Goal: Transaction & Acquisition: Book appointment/travel/reservation

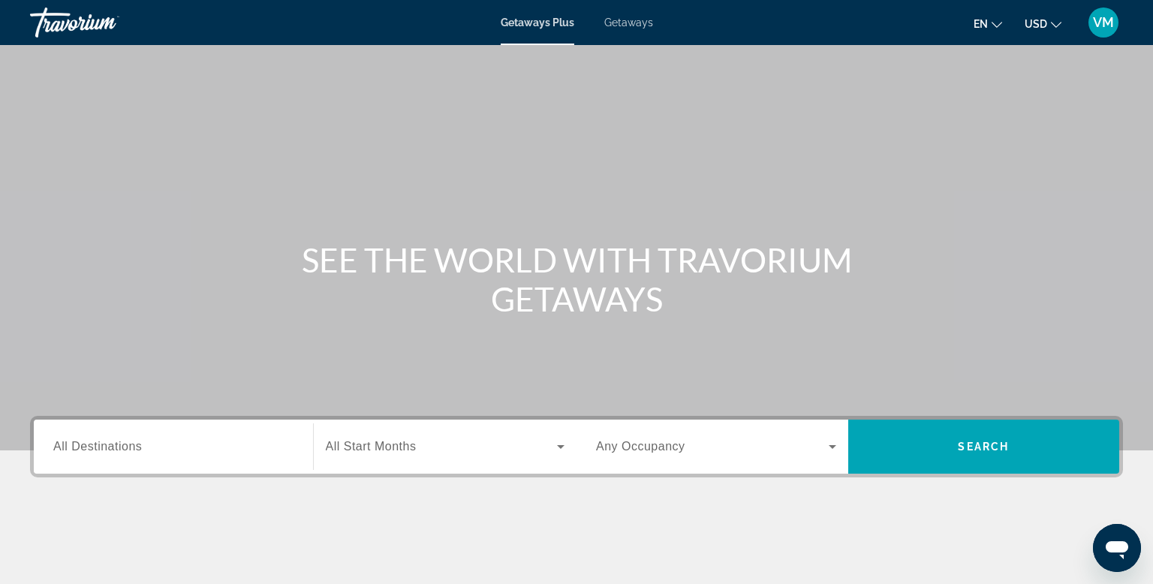
click at [632, 25] on span "Getaways" at bounding box center [628, 23] width 49 height 12
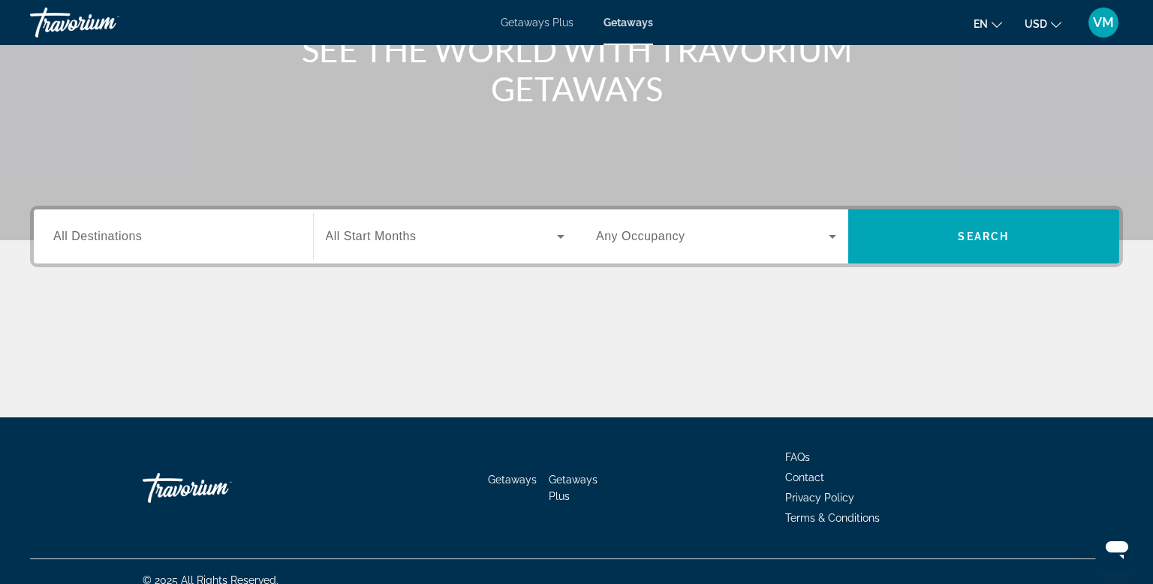
scroll to position [215, 0]
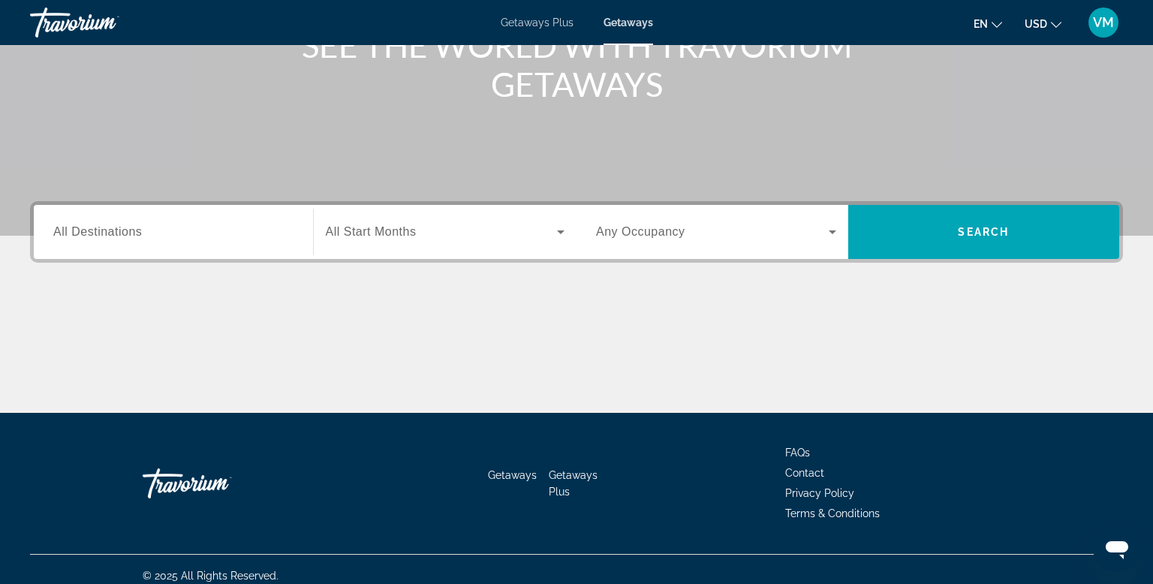
click at [90, 234] on span "All Destinations" at bounding box center [97, 231] width 89 height 13
click at [90, 234] on input "Destination All Destinations" at bounding box center [173, 233] width 240 height 18
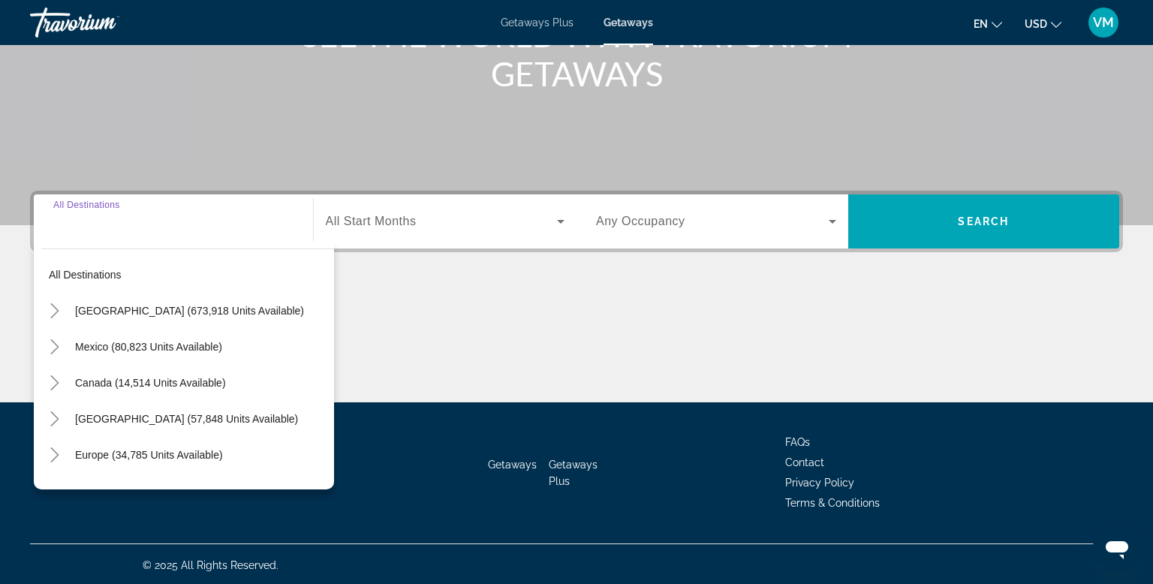
scroll to position [227, 0]
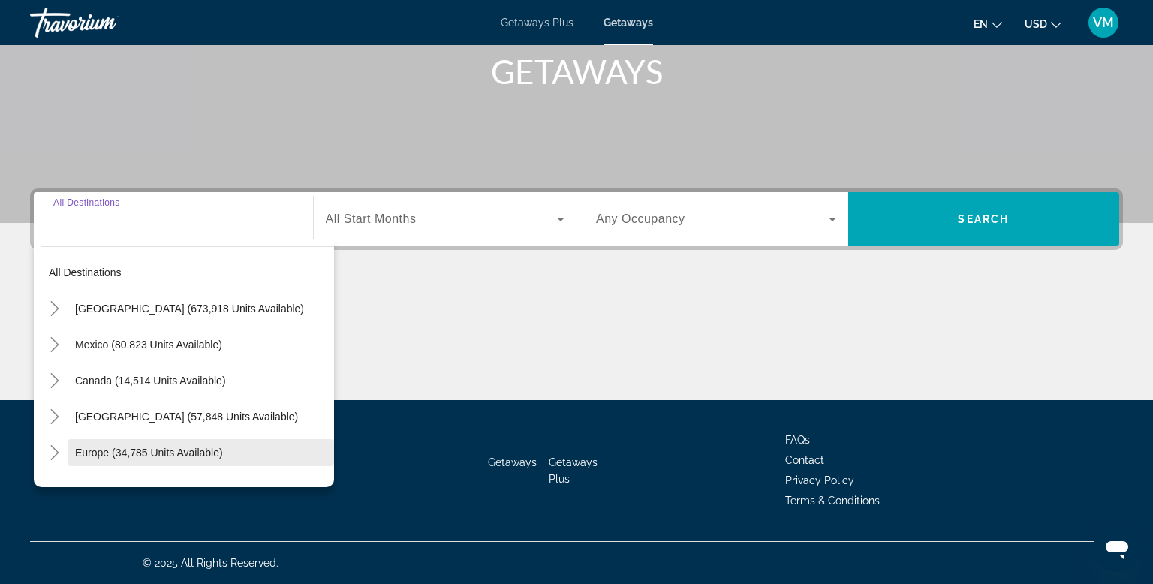
click at [132, 452] on span "Europe (34,785 units available)" at bounding box center [149, 452] width 148 height 12
type input "**********"
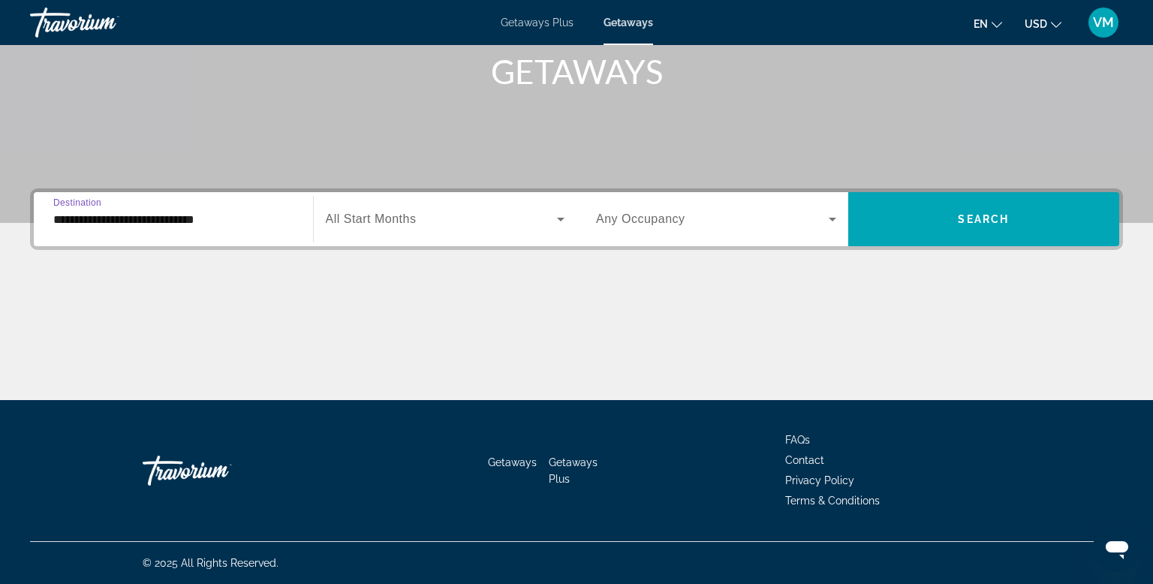
click at [562, 215] on icon "Search widget" at bounding box center [560, 219] width 18 height 18
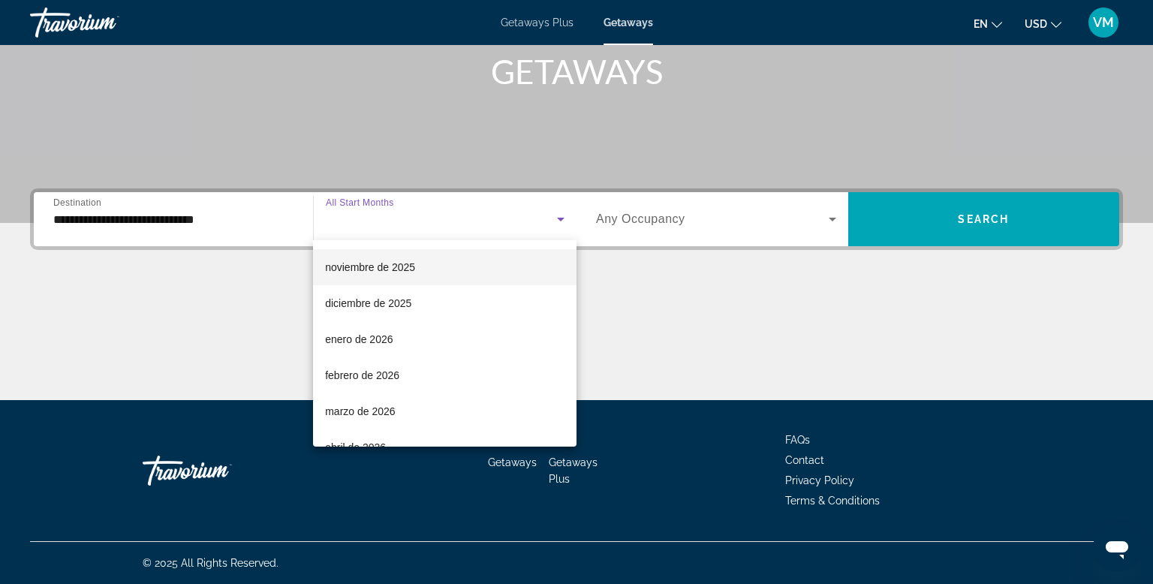
scroll to position [105, 0]
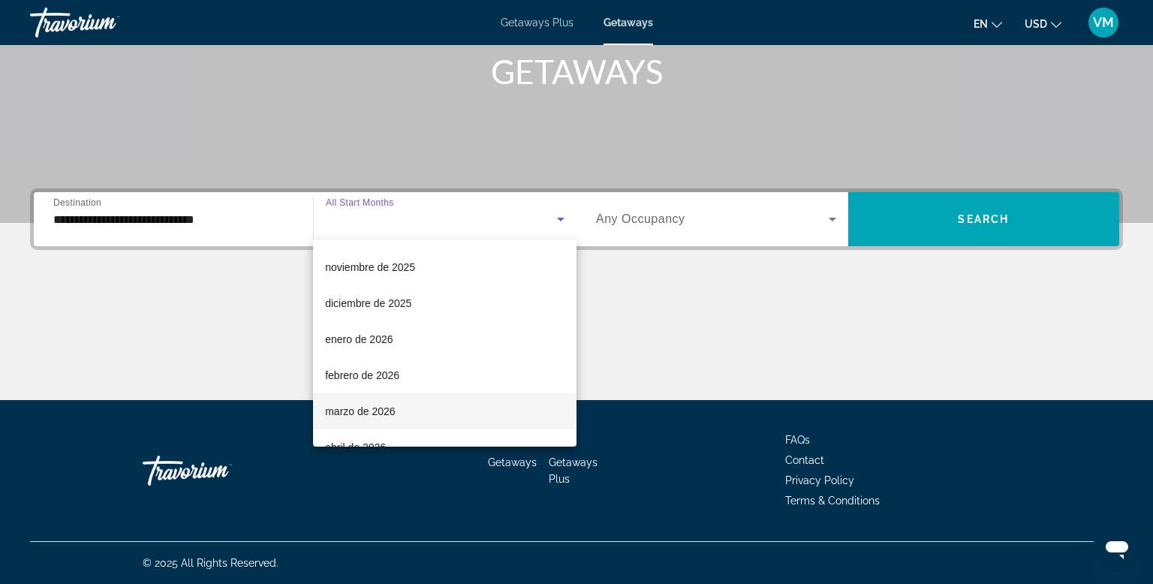
click at [416, 413] on mat-option "marzo de 2026" at bounding box center [444, 411] width 263 height 36
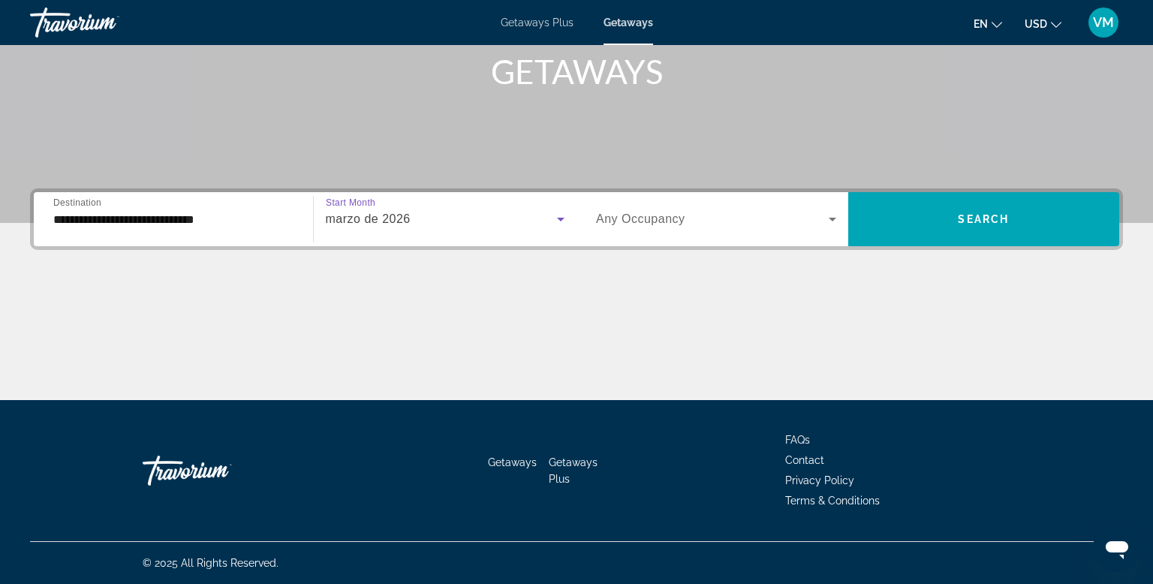
click at [834, 221] on icon "Search widget" at bounding box center [832, 219] width 18 height 18
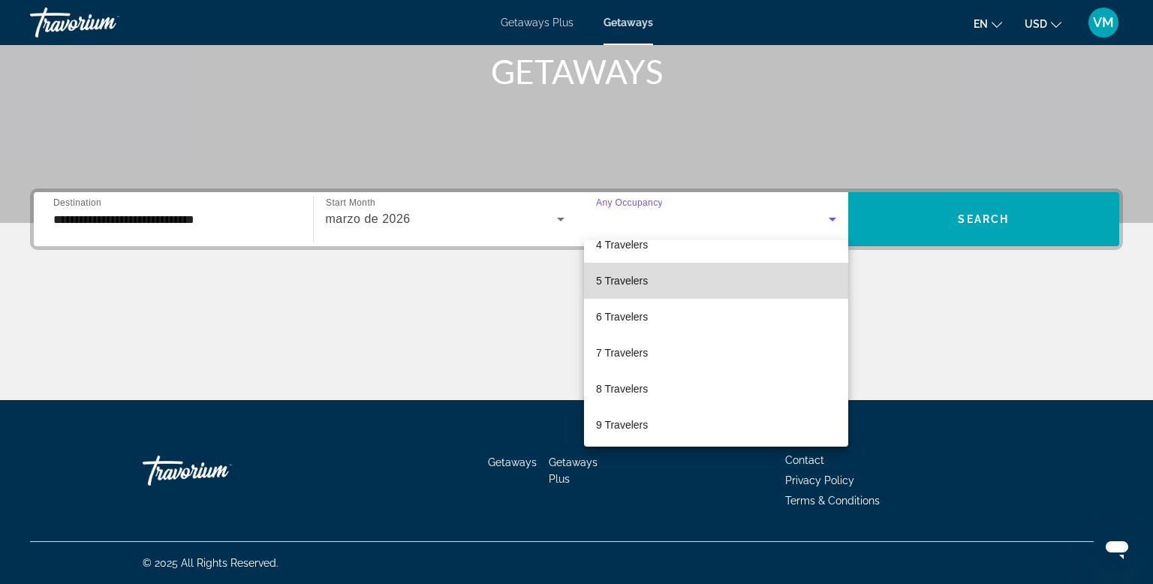
scroll to position [139, 0]
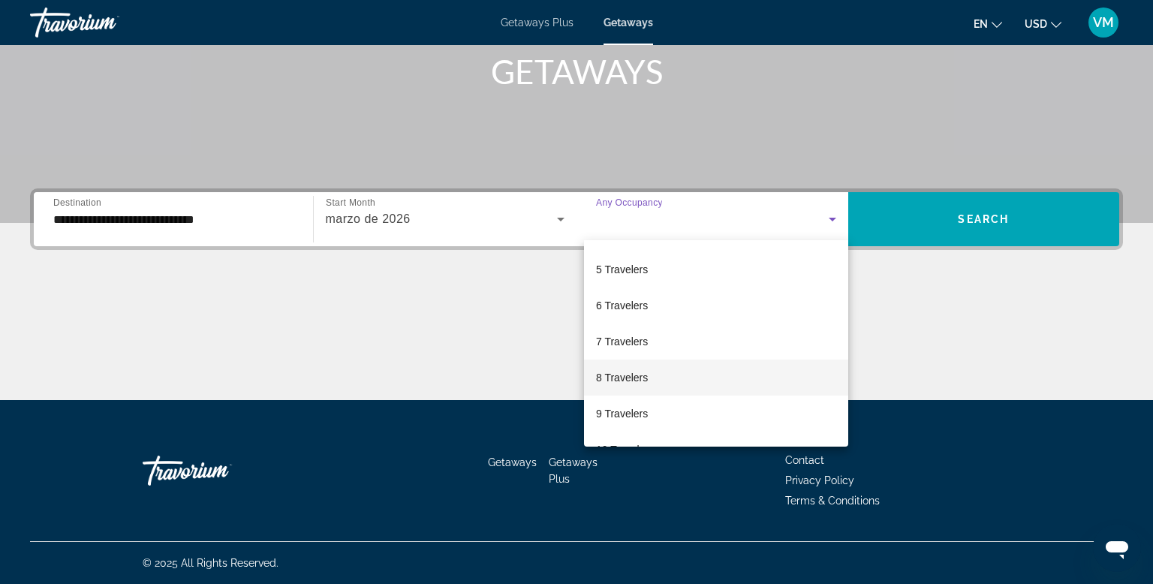
click at [659, 389] on mat-option "8 Travelers" at bounding box center [716, 377] width 264 height 36
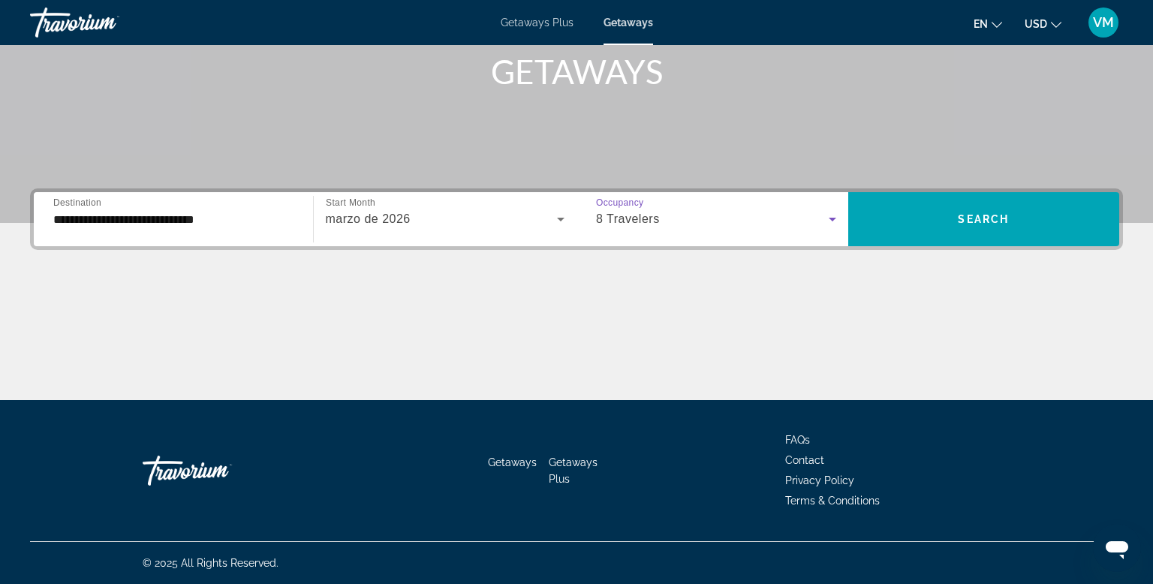
click at [827, 217] on icon "Search widget" at bounding box center [832, 219] width 18 height 18
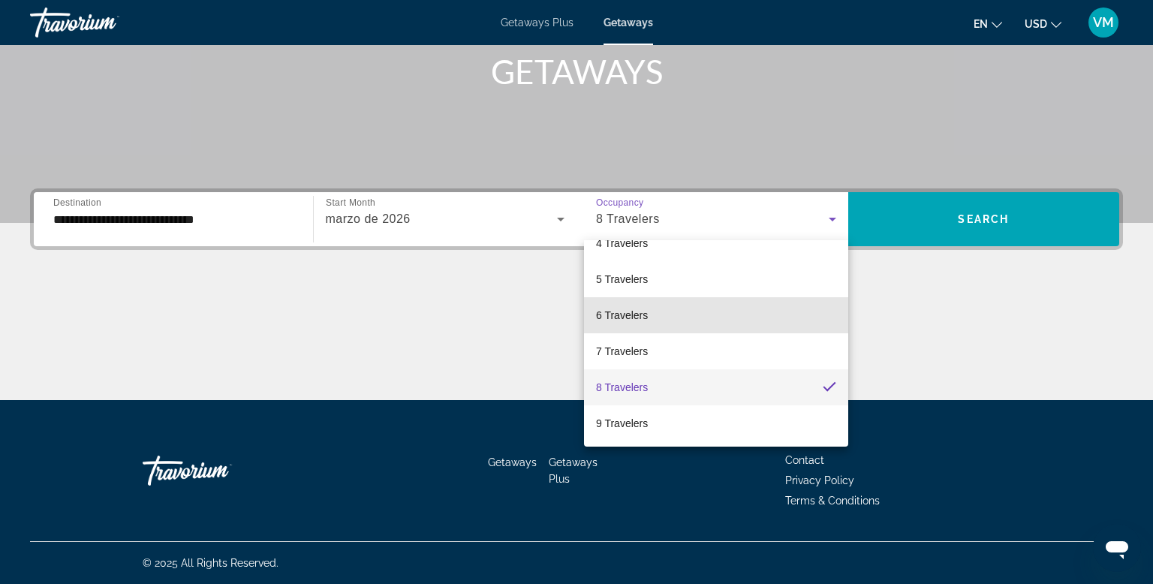
scroll to position [165, 0]
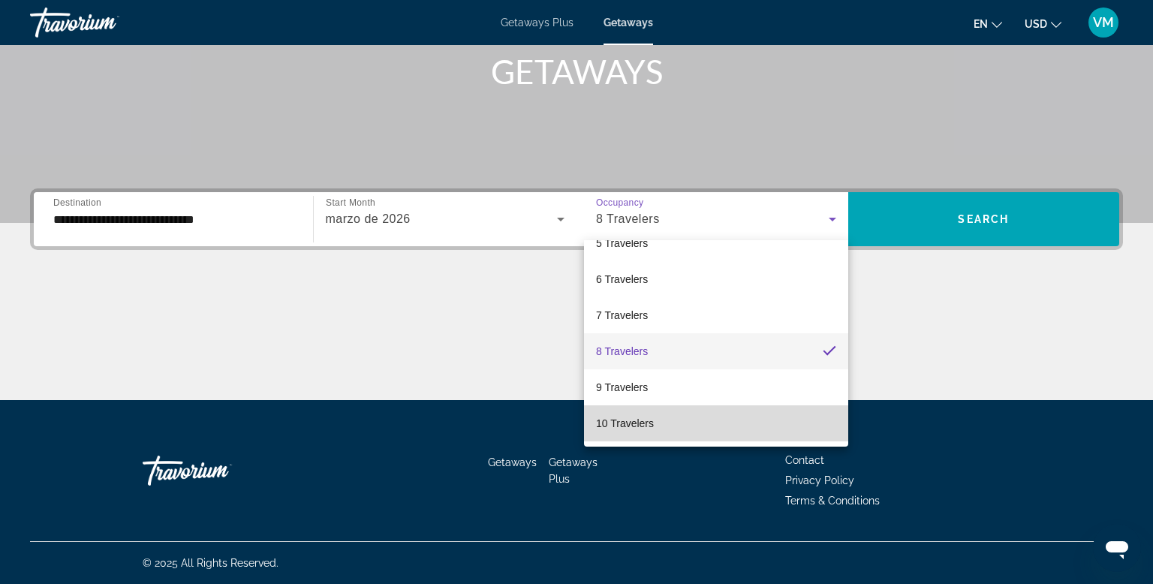
click at [703, 429] on mat-option "10 Travelers" at bounding box center [716, 423] width 264 height 36
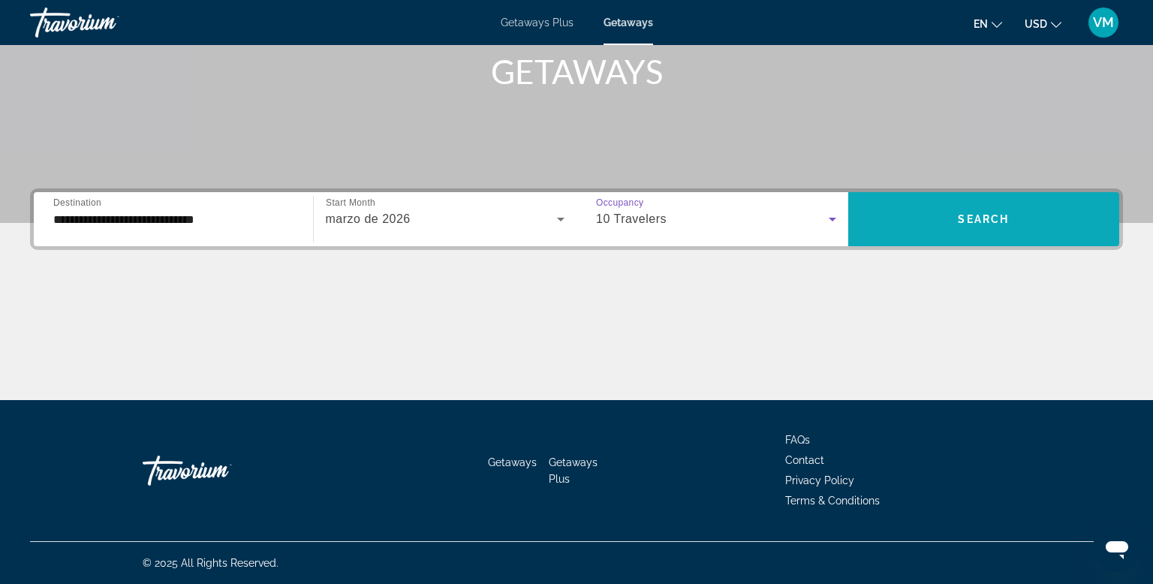
click at [1000, 209] on span "Search widget" at bounding box center [984, 219] width 272 height 36
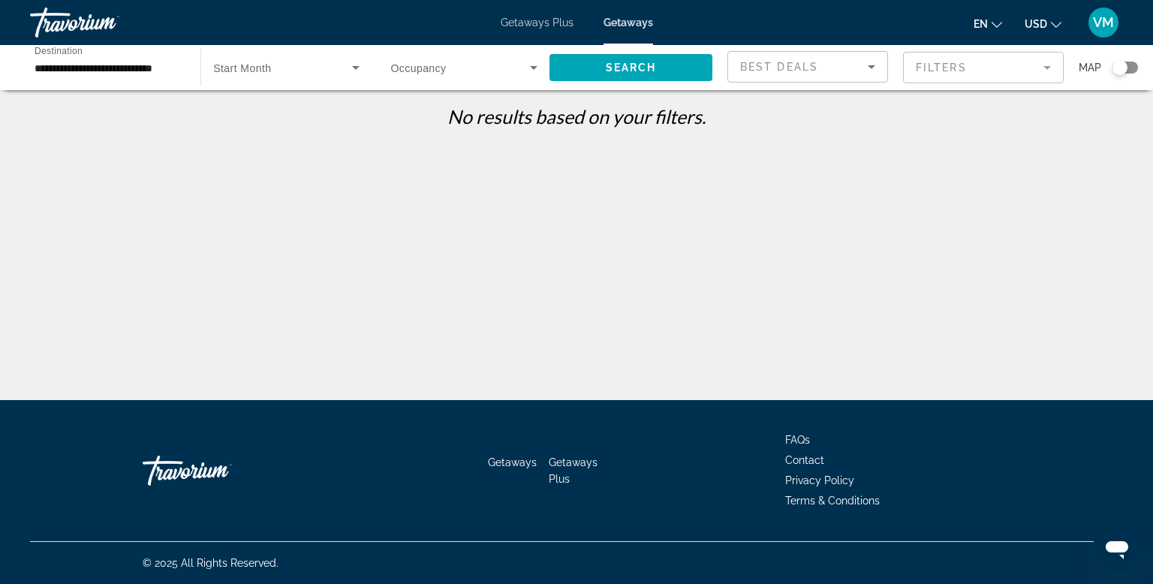
click at [866, 70] on icon "Sort by" at bounding box center [871, 67] width 18 height 18
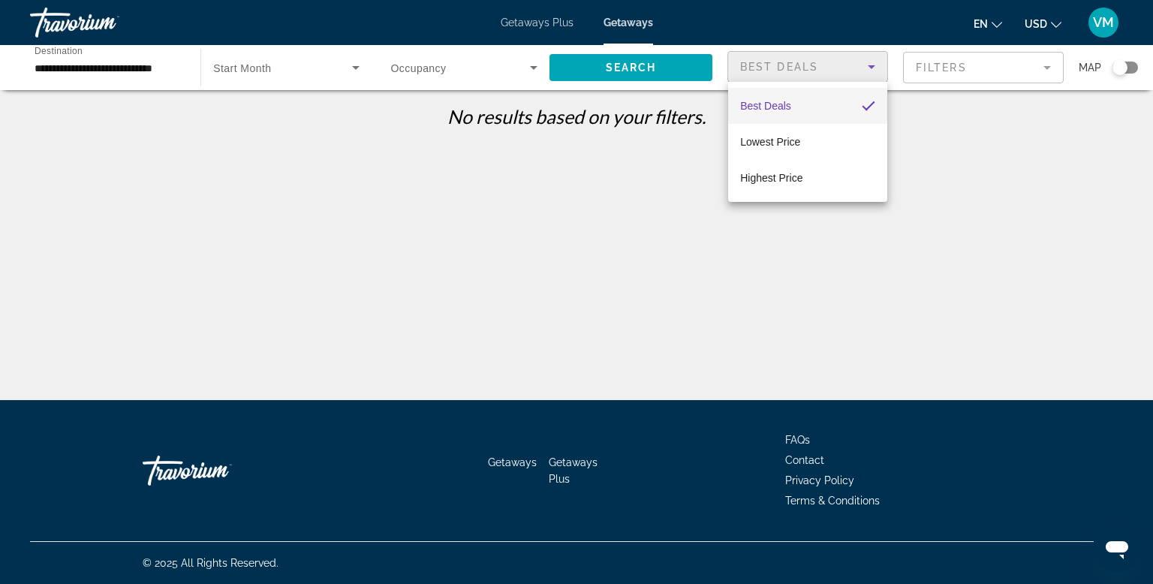
click at [866, 70] on div at bounding box center [576, 292] width 1153 height 584
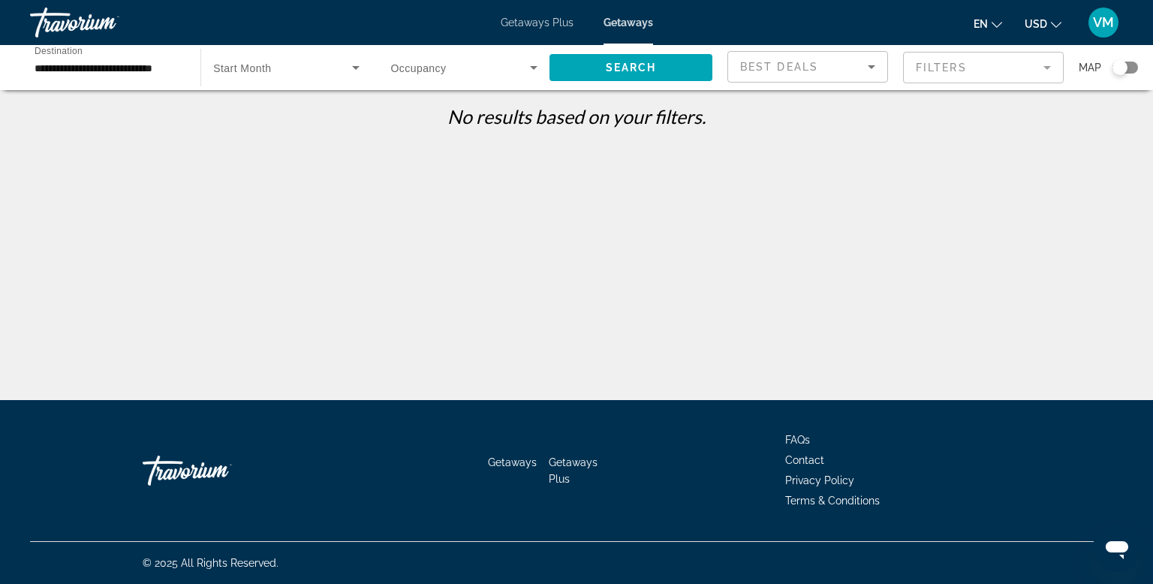
click at [524, 64] on icon "Search widget" at bounding box center [533, 68] width 18 height 18
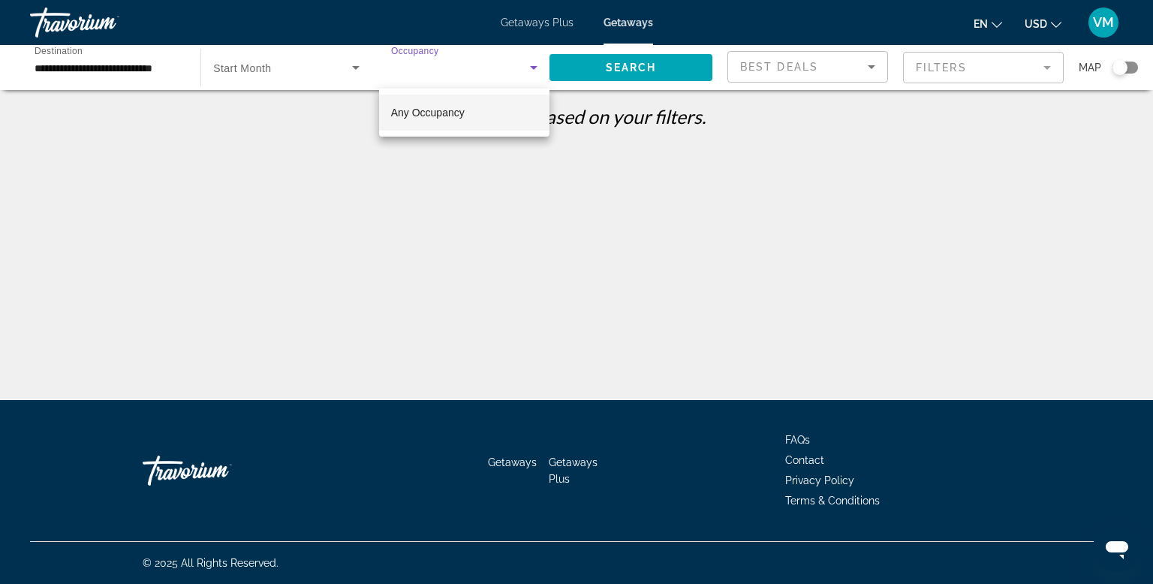
click at [489, 119] on mat-option "Any Occupancy" at bounding box center [464, 113] width 170 height 36
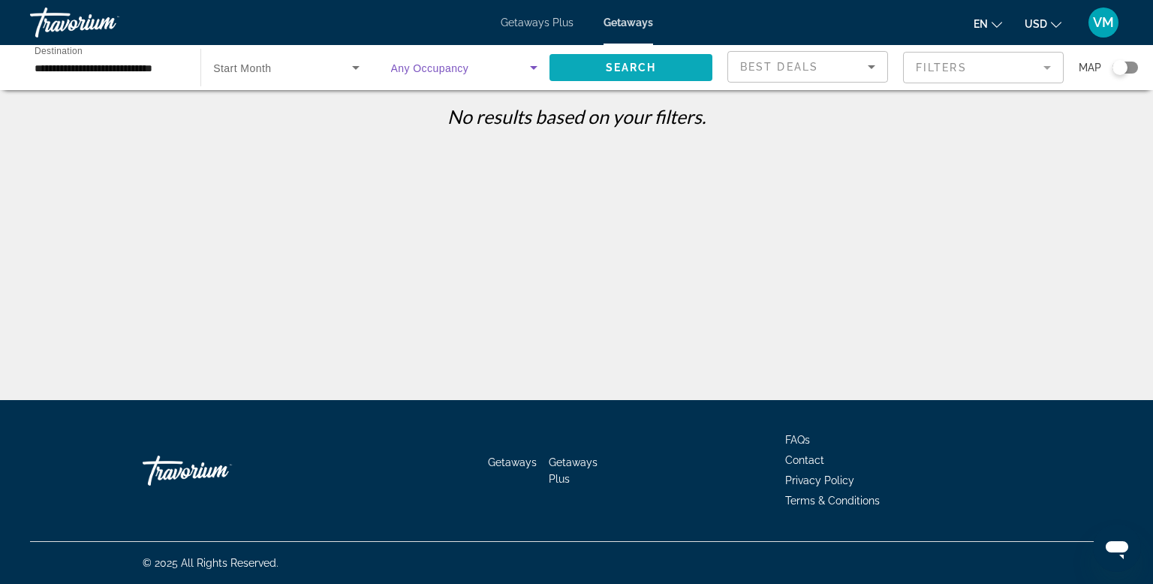
click at [653, 70] on span "Search" at bounding box center [631, 68] width 51 height 12
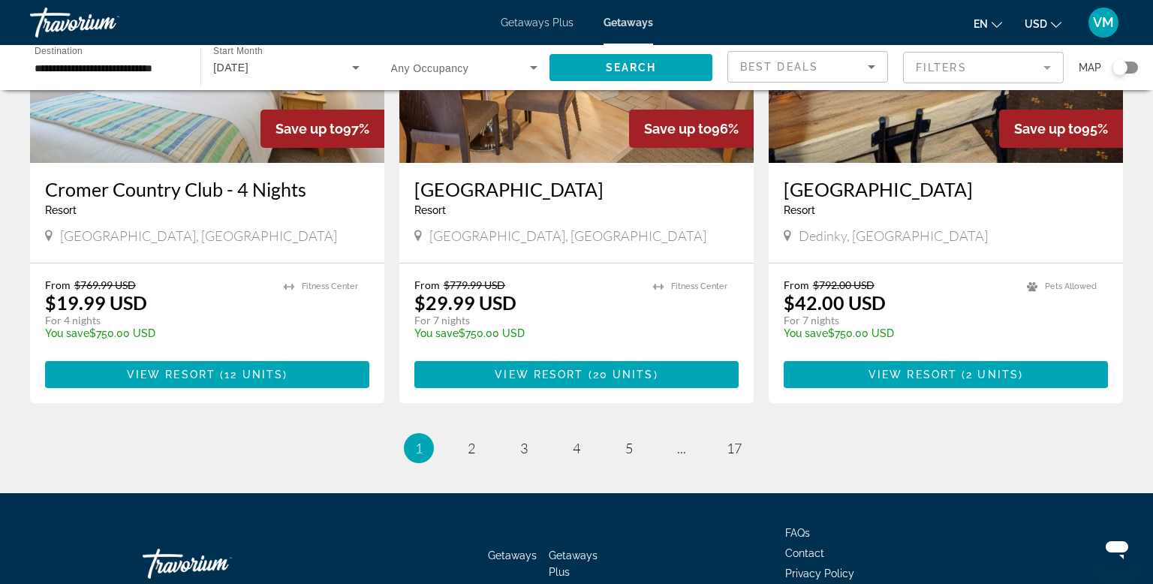
scroll to position [1786, 0]
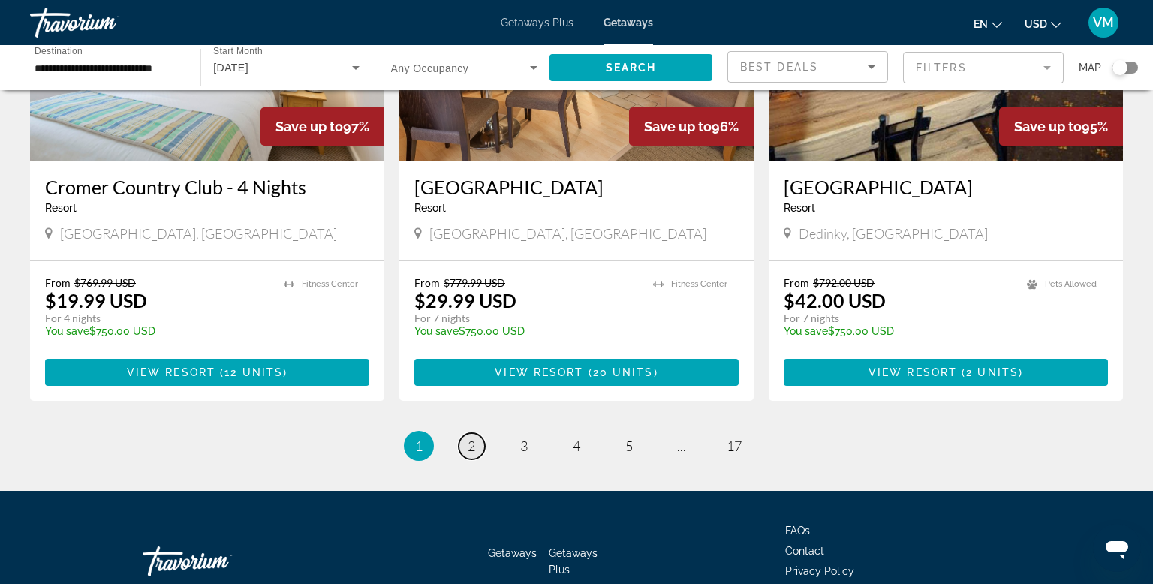
click at [470, 437] on span "2" at bounding box center [471, 445] width 8 height 17
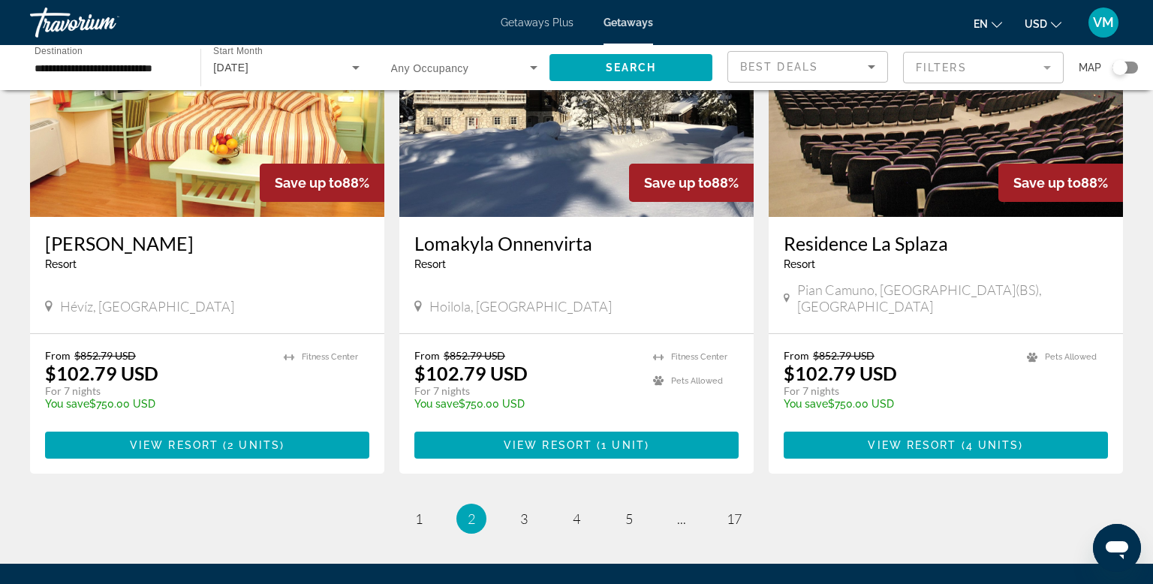
scroll to position [1843, 0]
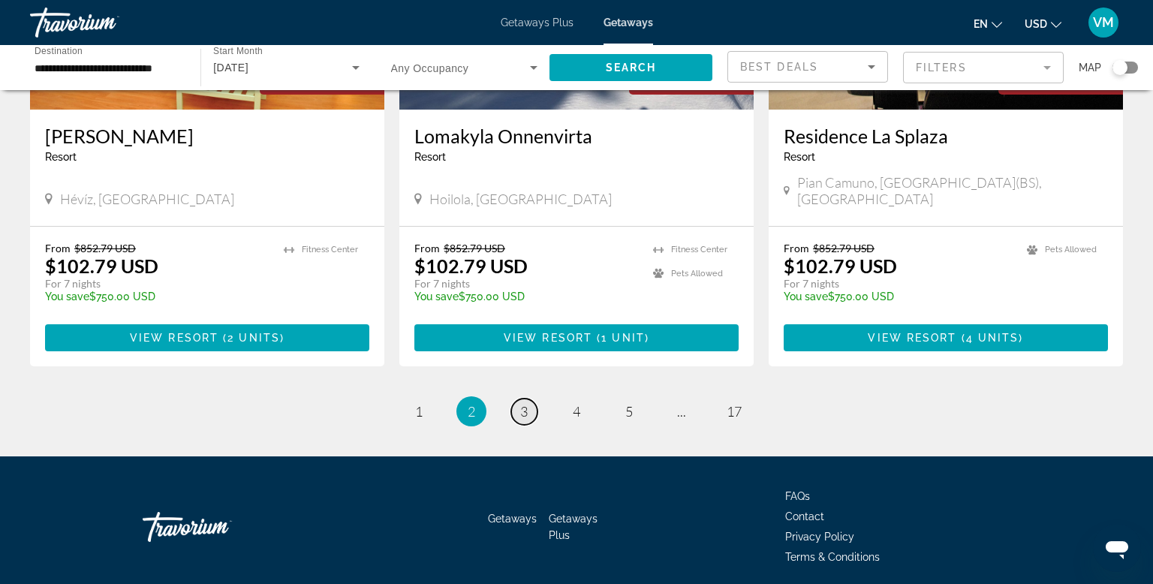
click at [520, 403] on span "3" at bounding box center [524, 411] width 8 height 17
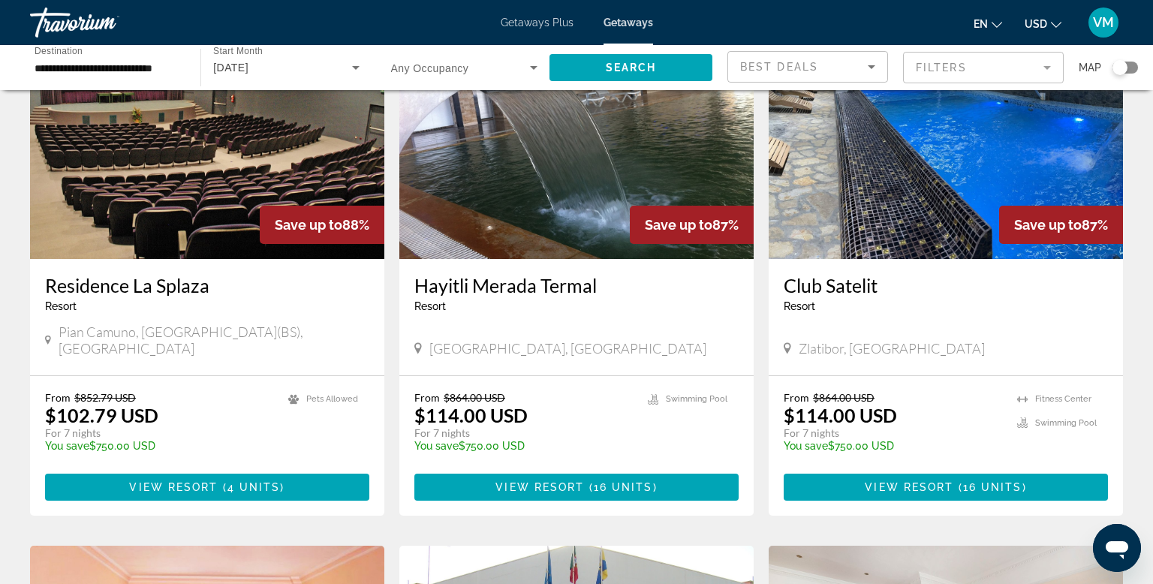
scroll to position [123, 0]
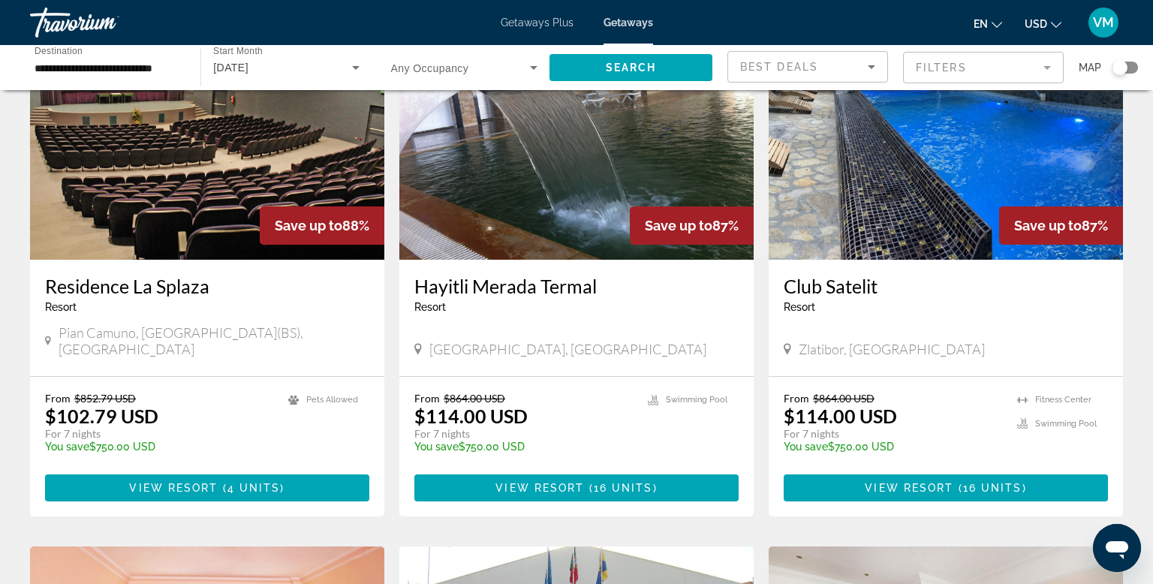
click at [615, 203] on img "Main content" at bounding box center [576, 140] width 354 height 240
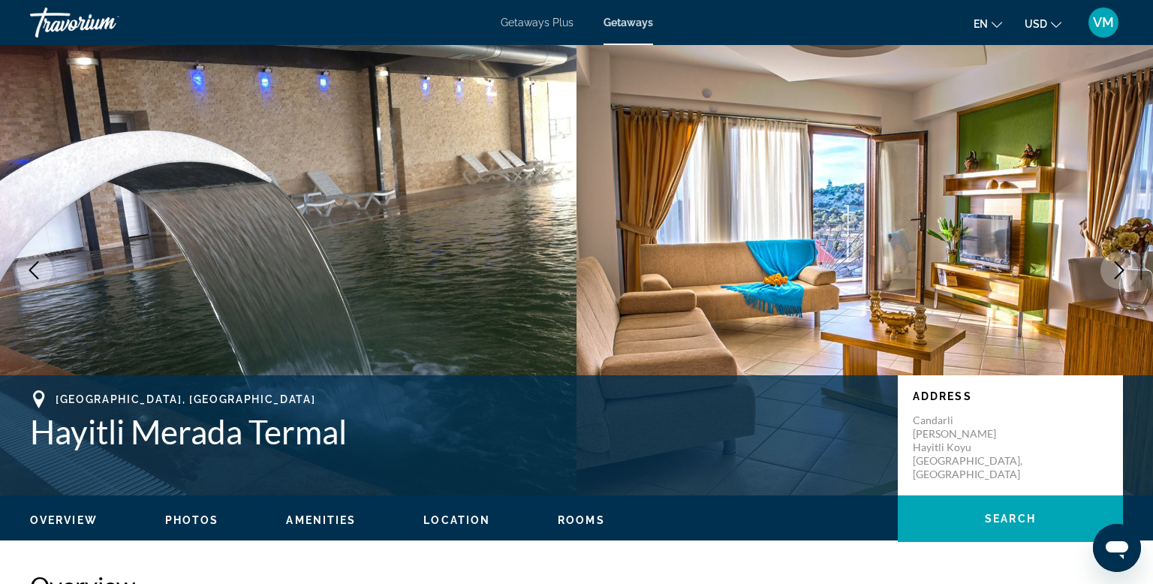
click at [1112, 278] on icon "Next image" at bounding box center [1119, 270] width 18 height 18
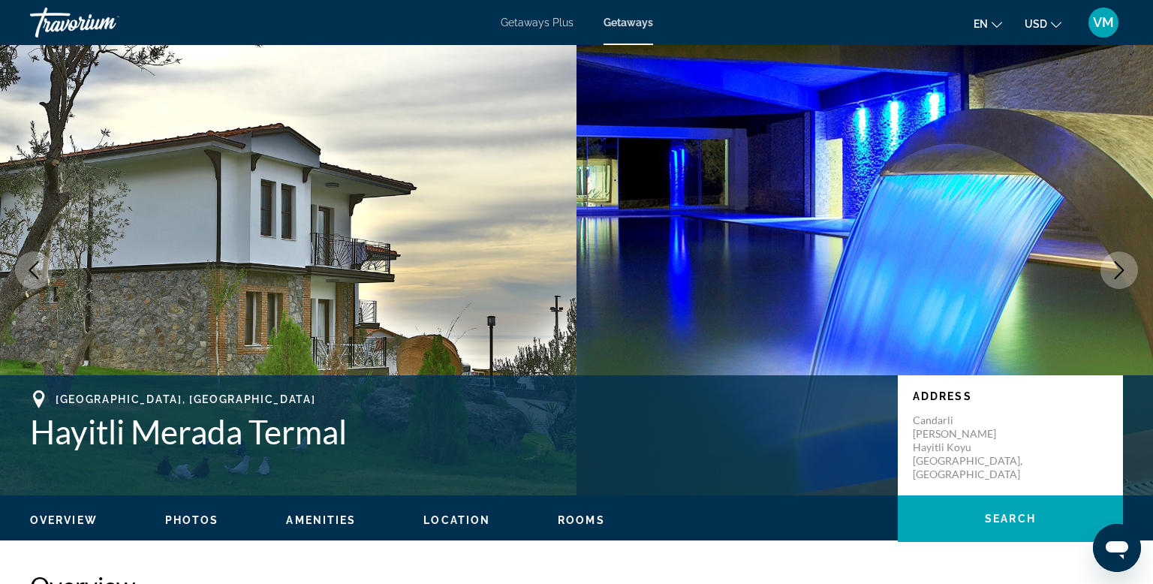
click at [1112, 278] on icon "Next image" at bounding box center [1119, 270] width 18 height 18
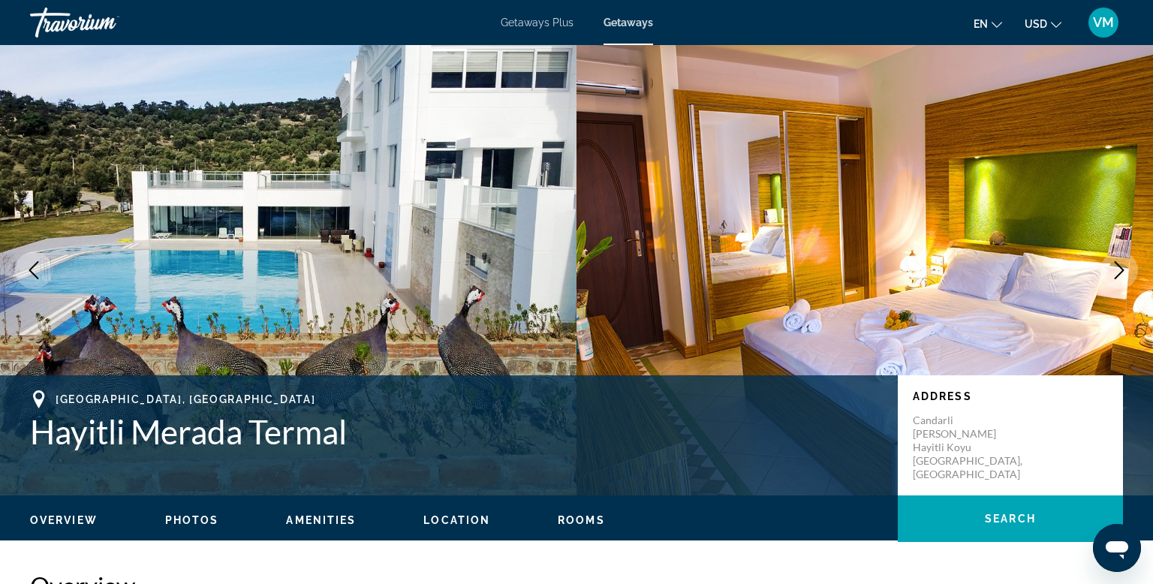
click at [1112, 278] on icon "Next image" at bounding box center [1119, 270] width 18 height 18
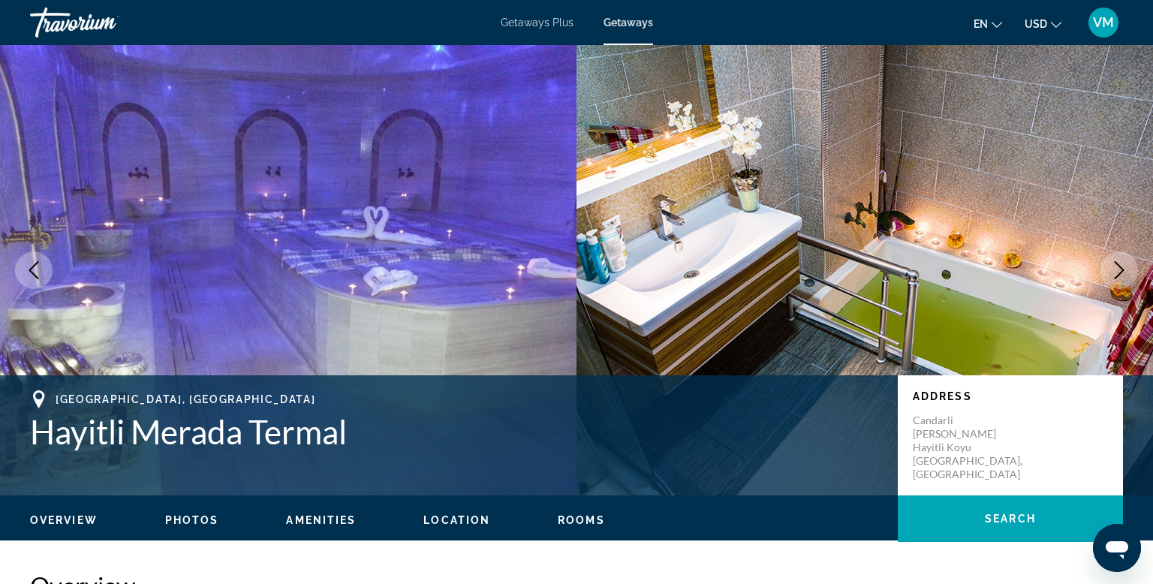
click at [1112, 278] on icon "Next image" at bounding box center [1119, 270] width 18 height 18
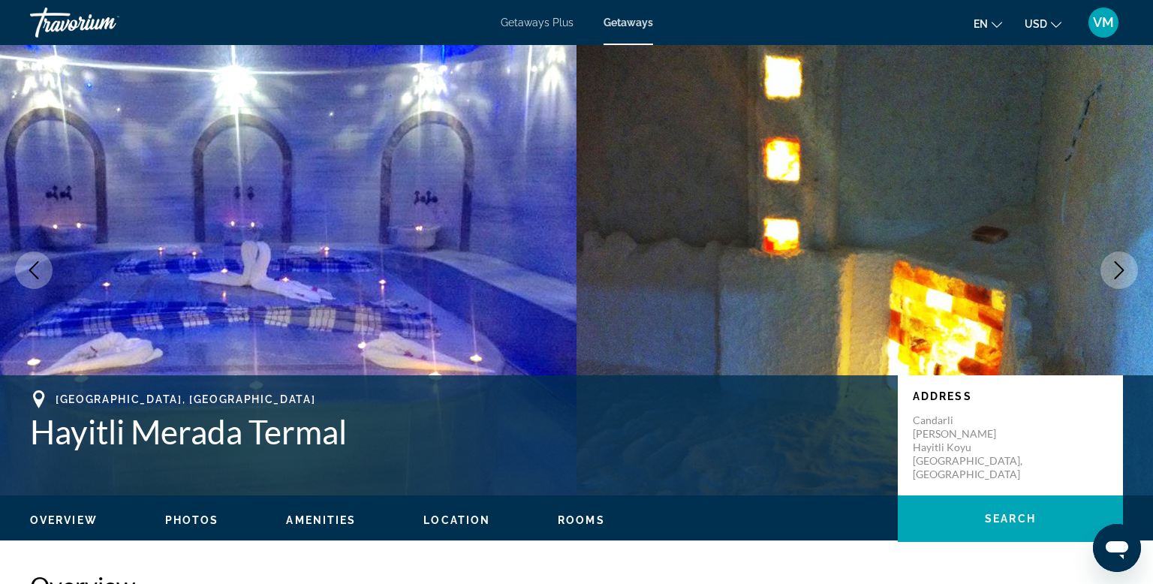
click at [1112, 278] on icon "Next image" at bounding box center [1119, 270] width 18 height 18
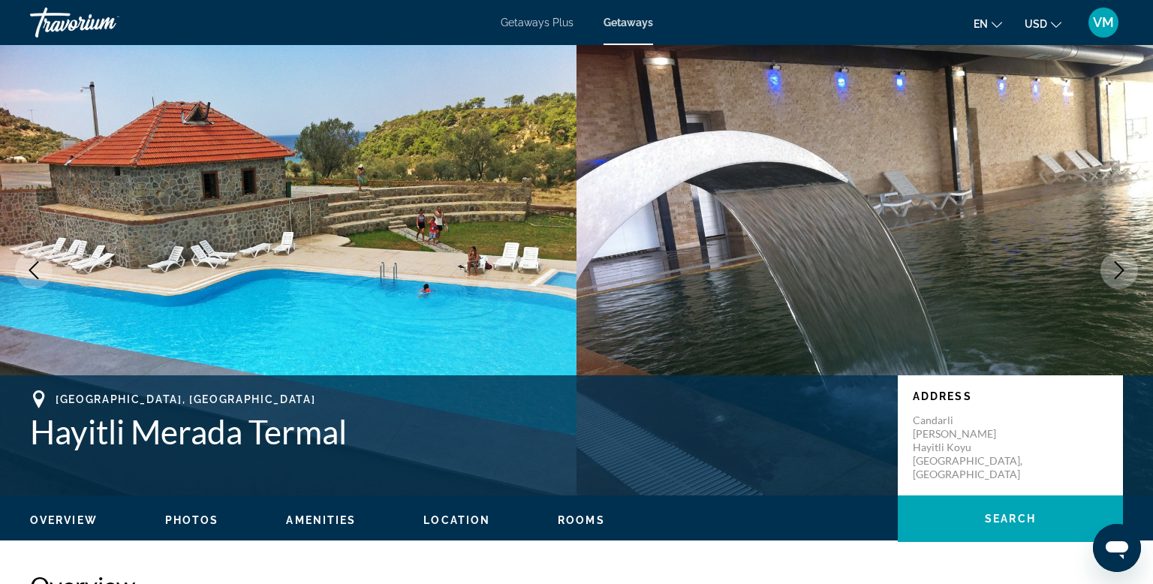
click at [1112, 278] on icon "Next image" at bounding box center [1119, 270] width 18 height 18
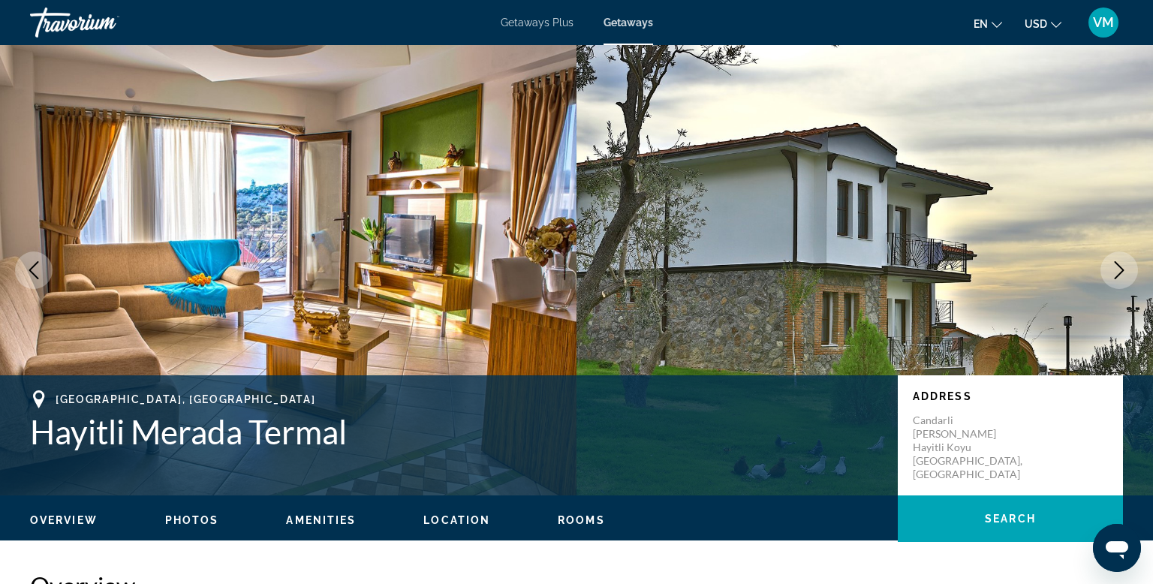
click at [1112, 278] on icon "Next image" at bounding box center [1119, 270] width 18 height 18
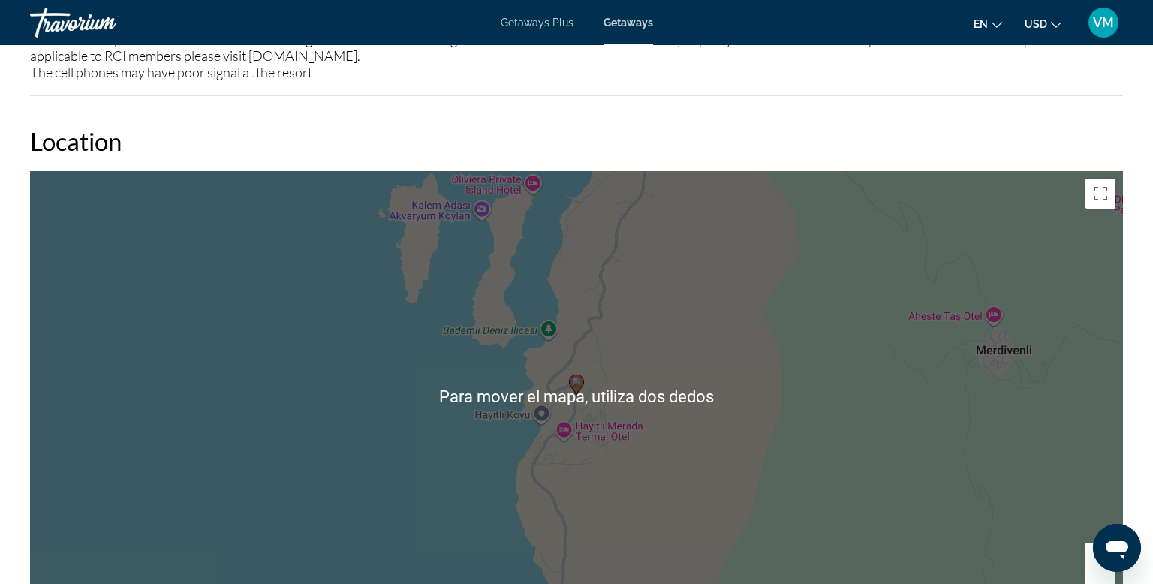
scroll to position [2008, 0]
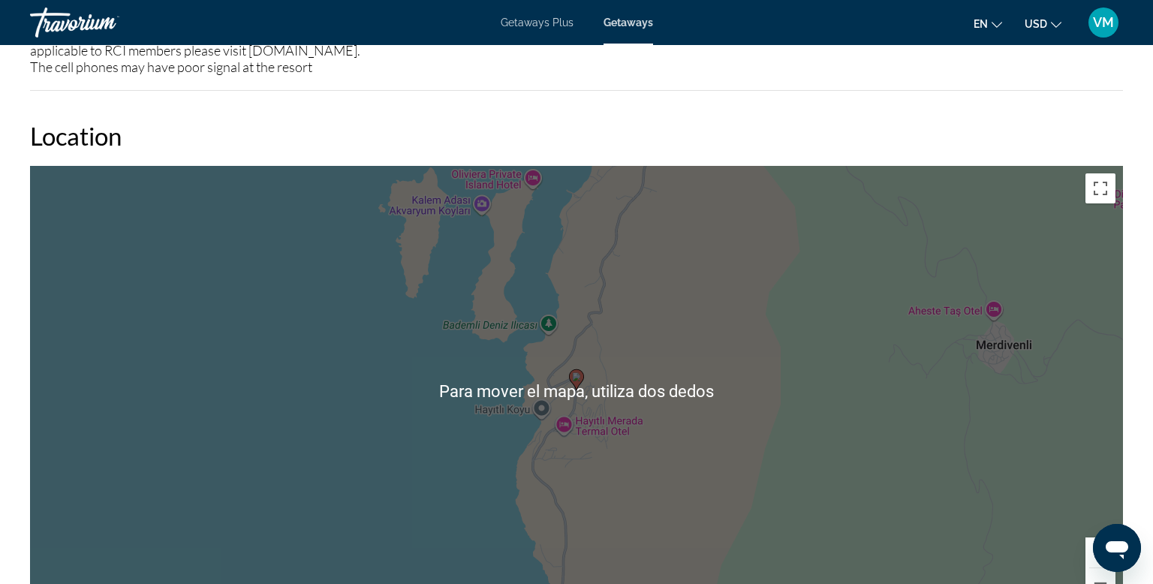
click at [984, 93] on div "Overview Type Resort All-Inclusive No All-Inclusive Address [GEOGRAPHIC_DATA][P…" at bounding box center [576, 229] width 1107 height 3335
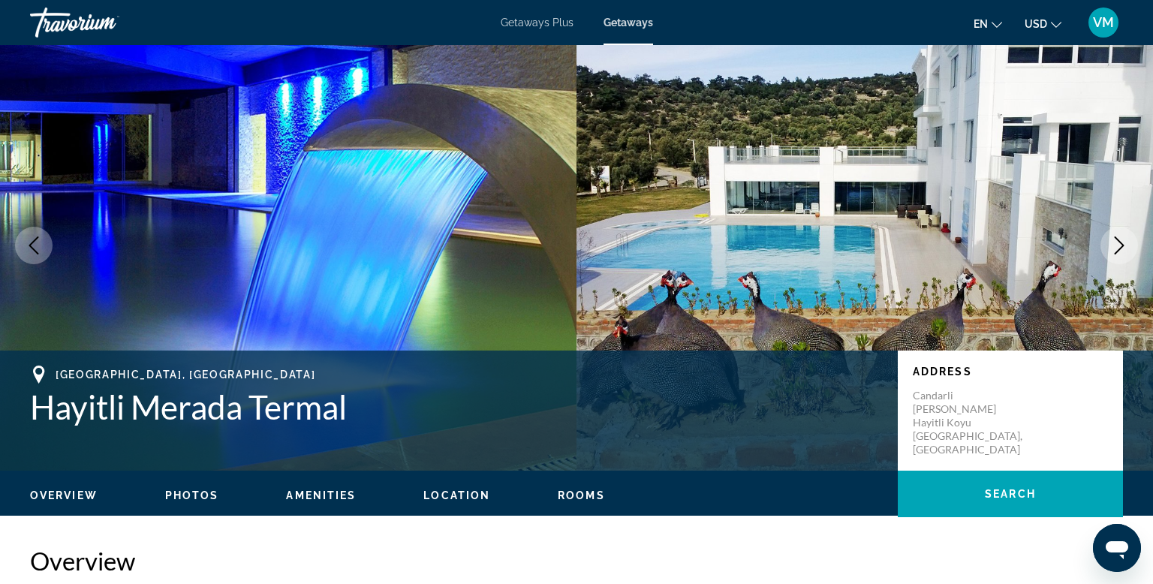
scroll to position [0, 0]
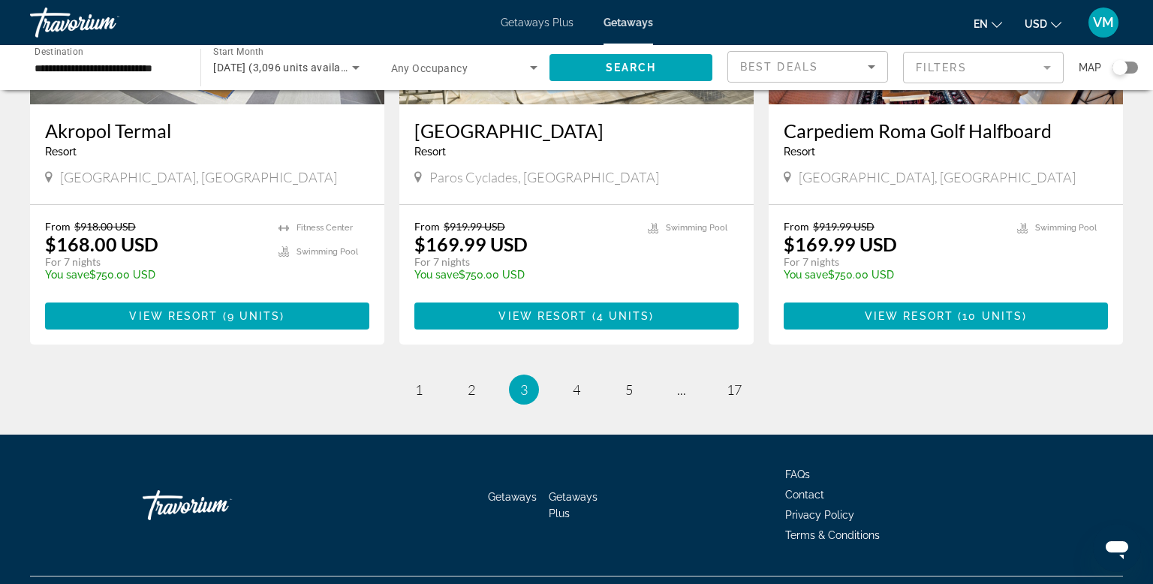
scroll to position [1843, 0]
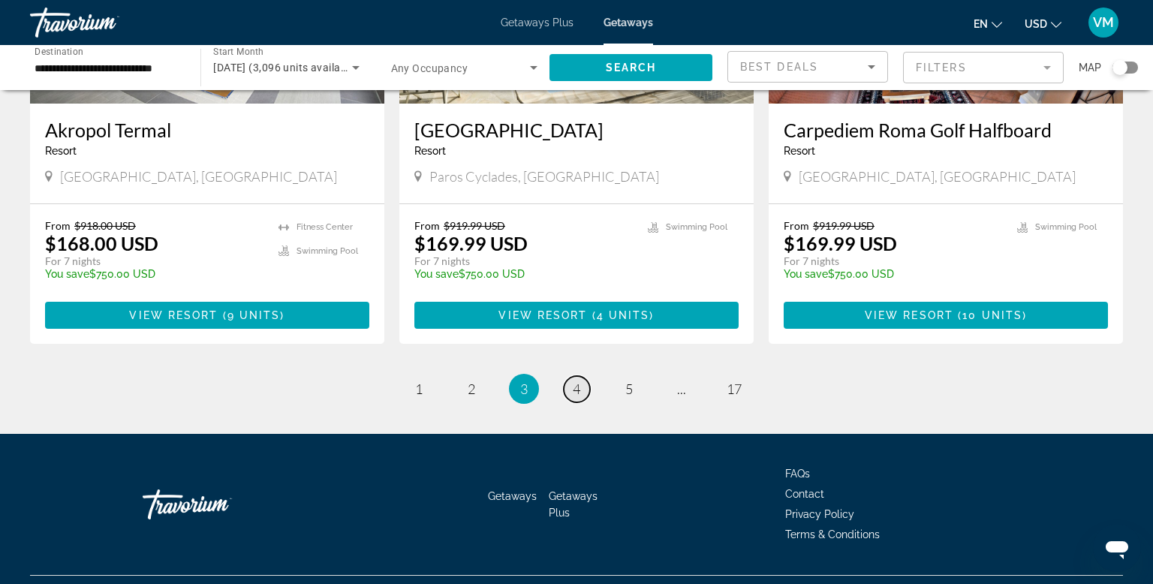
click at [576, 380] on span "4" at bounding box center [577, 388] width 8 height 17
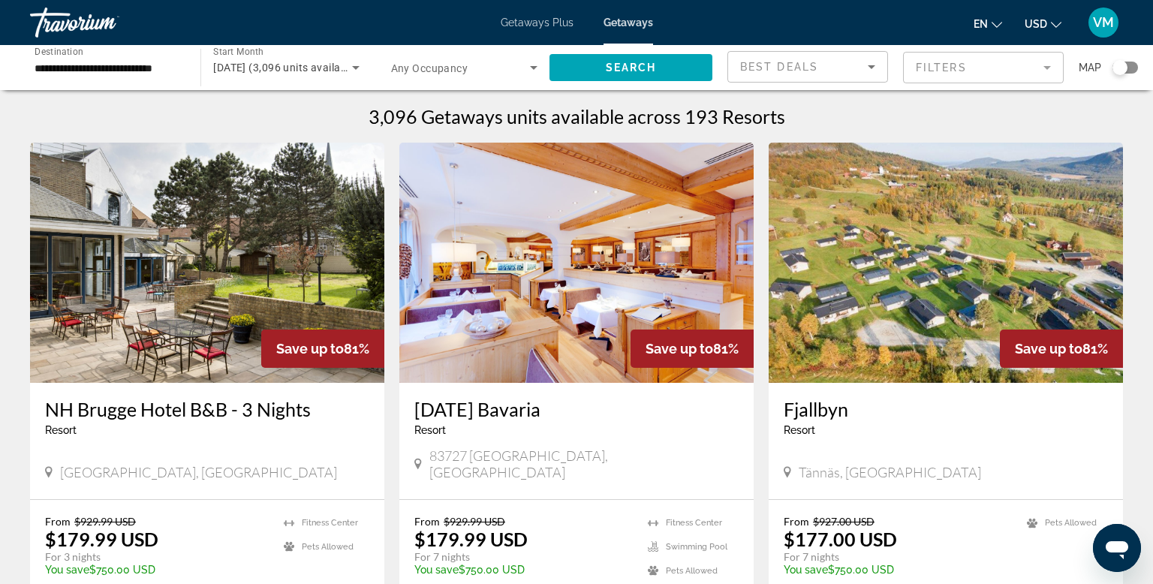
click at [866, 69] on icon "Sort by" at bounding box center [871, 67] width 18 height 18
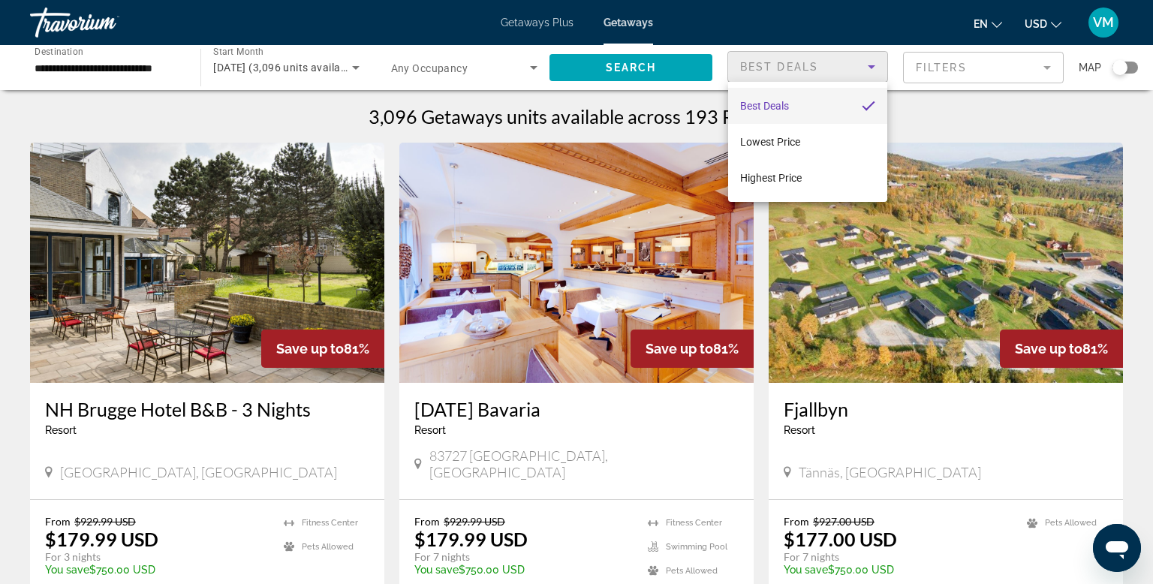
click at [528, 68] on div at bounding box center [576, 292] width 1153 height 584
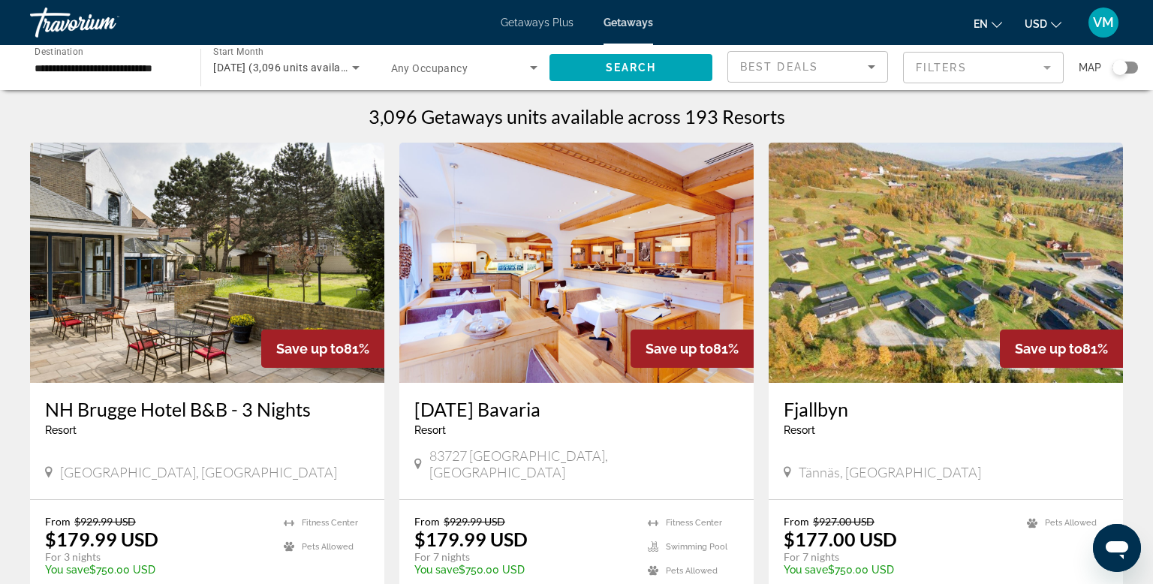
click at [245, 71] on span "[DATE] (3,096 units available)" at bounding box center [286, 68] width 146 height 12
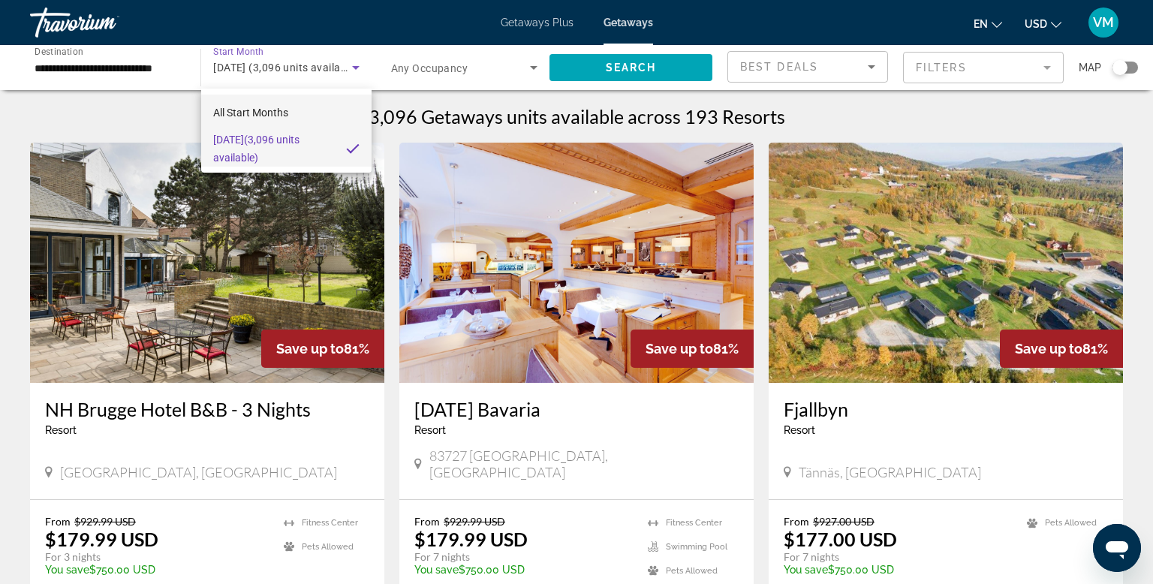
click at [259, 115] on span "All Start Months" at bounding box center [250, 113] width 75 height 12
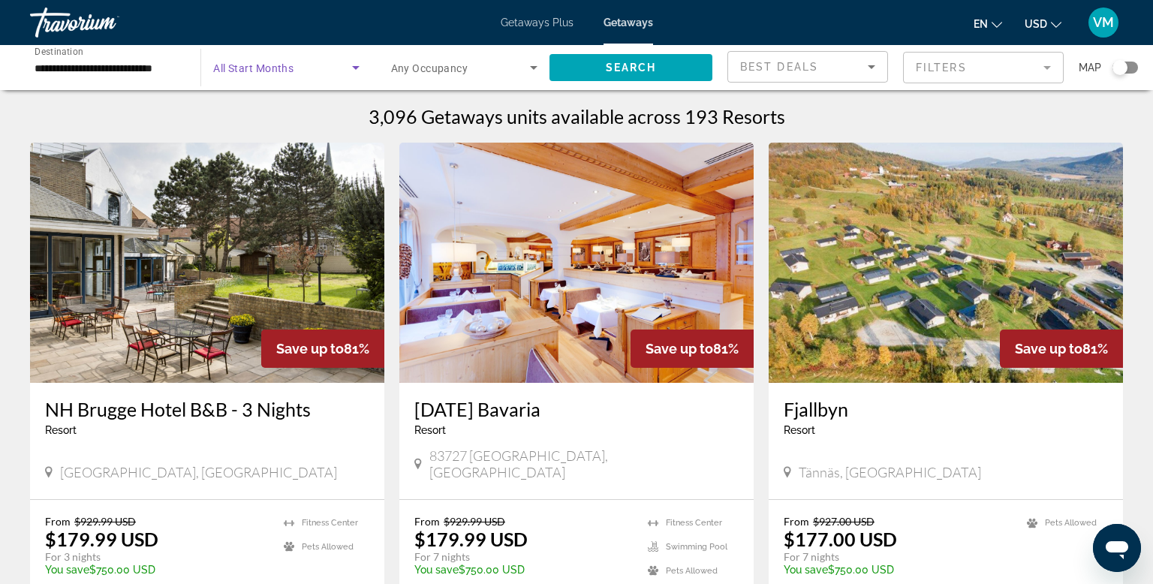
click at [164, 65] on input "**********" at bounding box center [108, 68] width 146 height 18
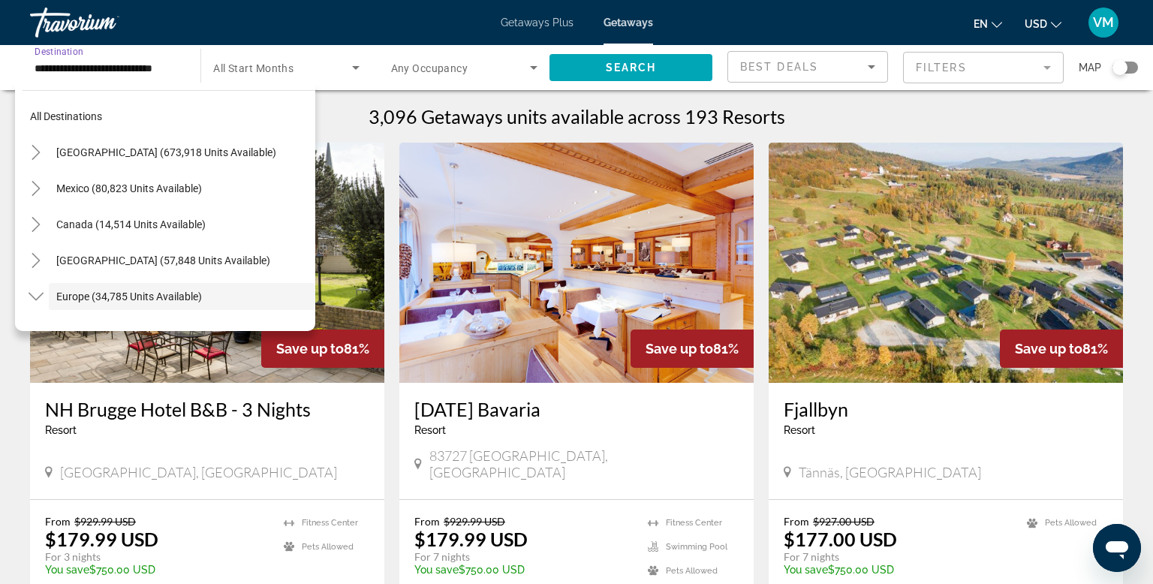
scroll to position [89, 0]
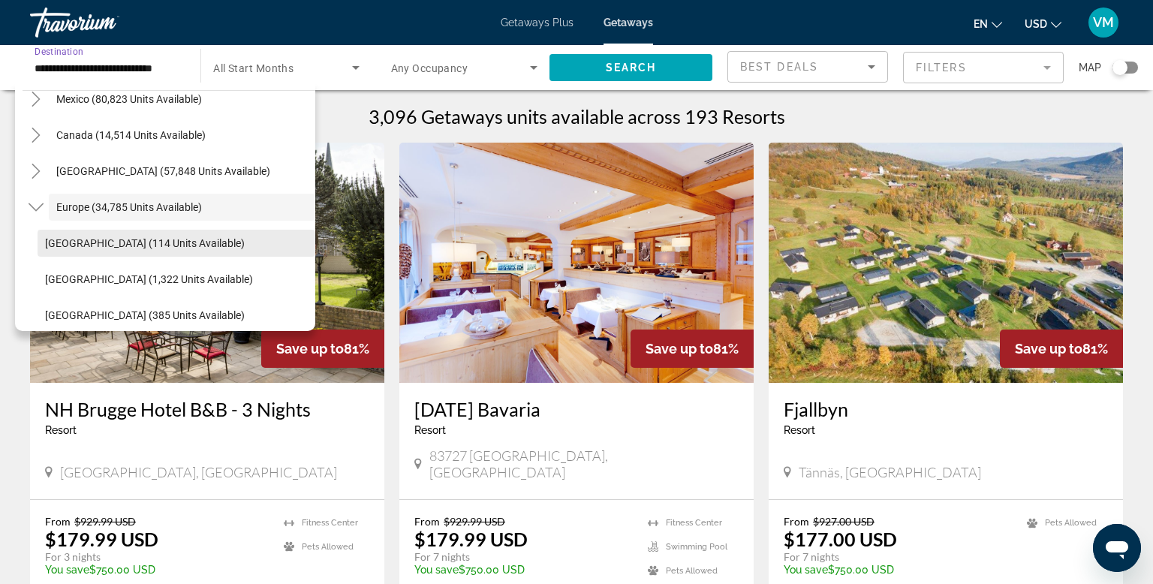
click at [108, 242] on span "[GEOGRAPHIC_DATA] (114 units available)" at bounding box center [145, 243] width 200 height 12
type input "**********"
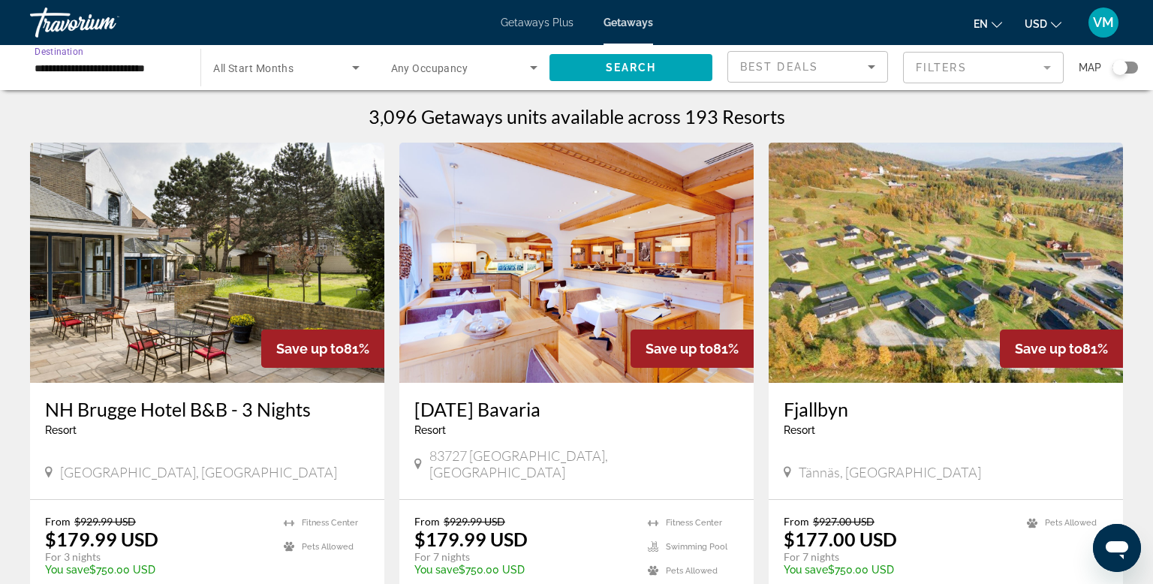
click at [134, 72] on input "**********" at bounding box center [108, 68] width 146 height 18
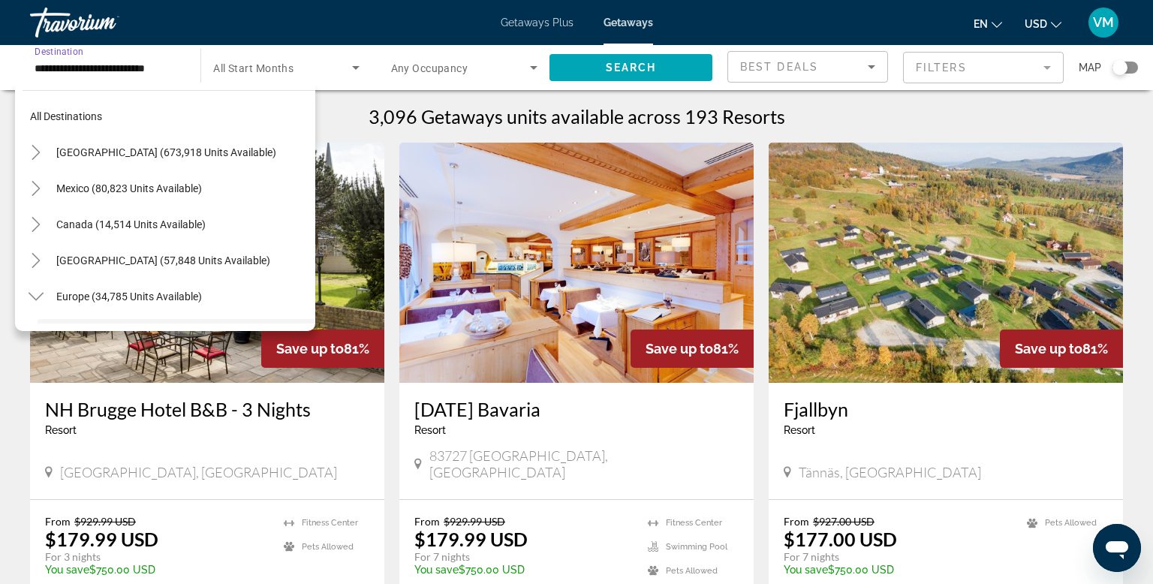
scroll to position [125, 0]
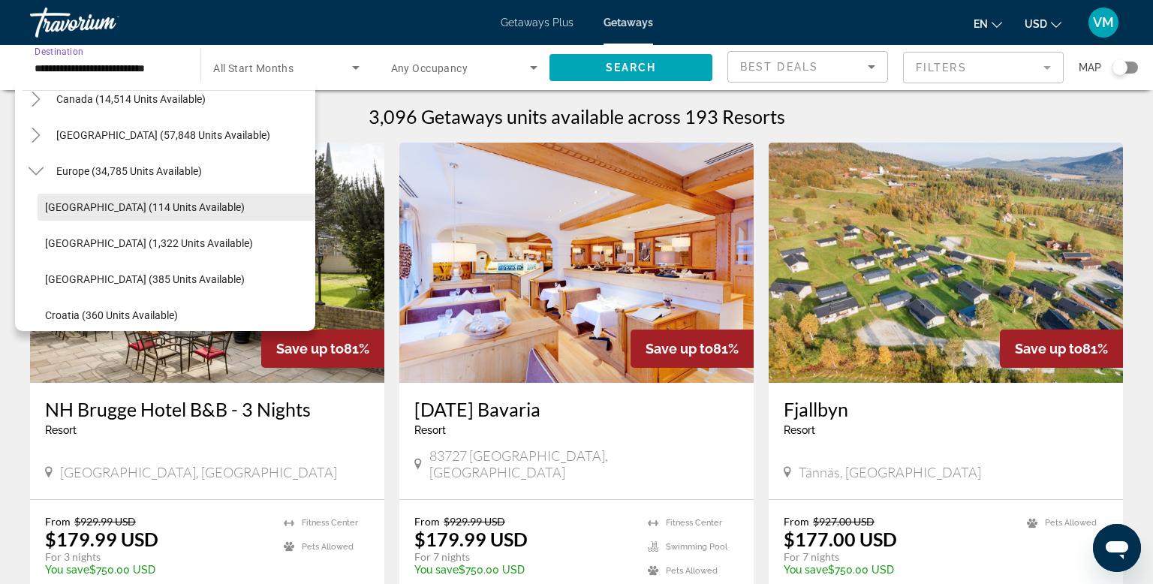
click at [104, 204] on span "[GEOGRAPHIC_DATA] (114 units available)" at bounding box center [145, 207] width 200 height 12
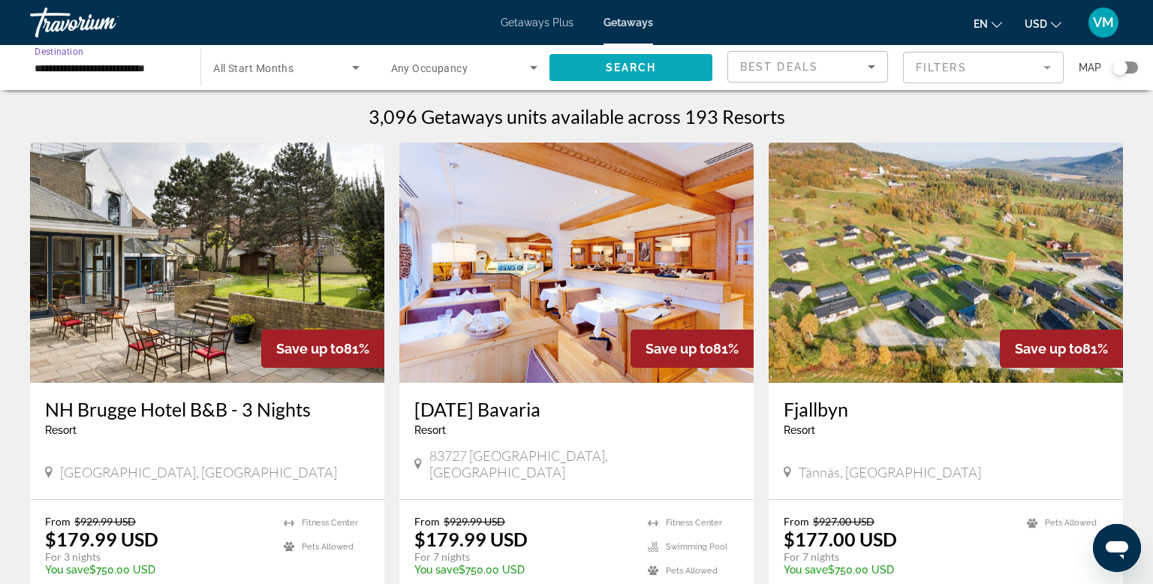
click at [645, 59] on span "Search widget" at bounding box center [630, 68] width 163 height 36
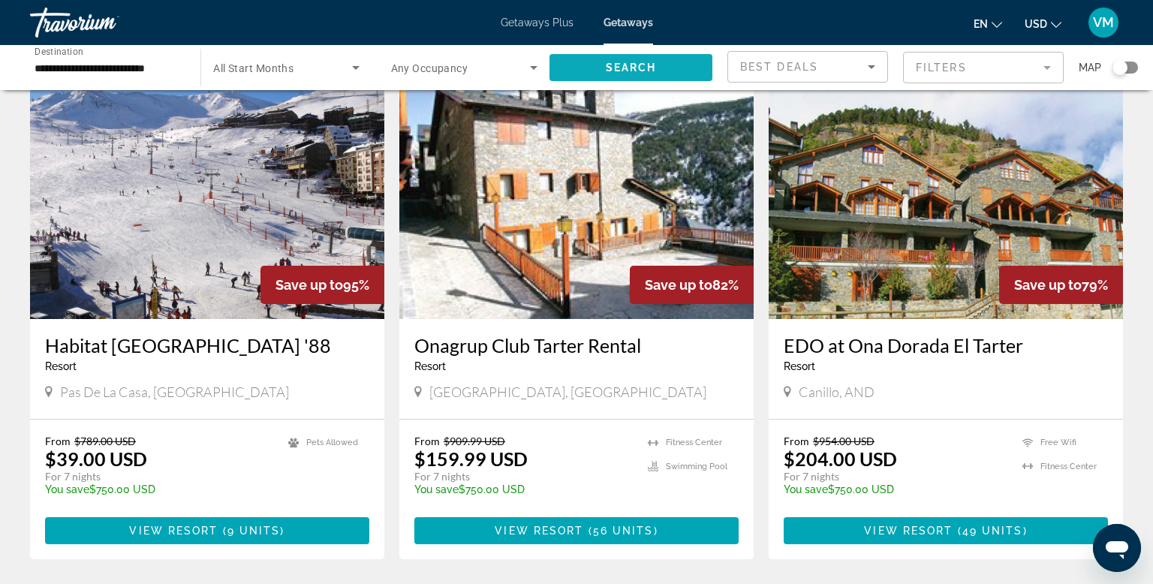
scroll to position [60, 0]
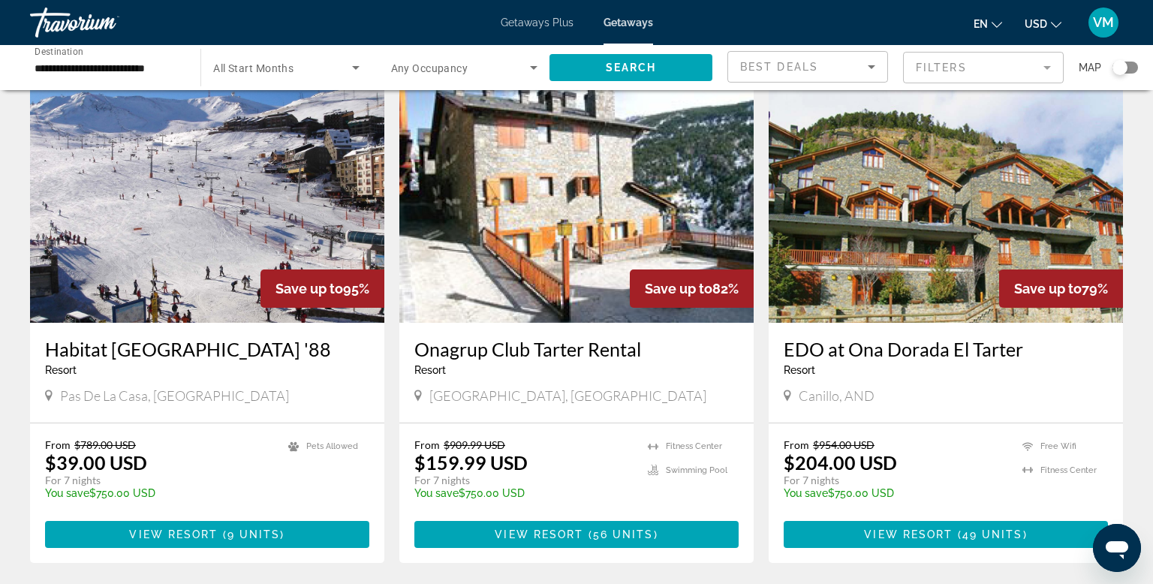
click at [203, 438] on p "From $789.00 USD" at bounding box center [159, 444] width 228 height 13
click at [312, 200] on img "Main content" at bounding box center [207, 203] width 354 height 240
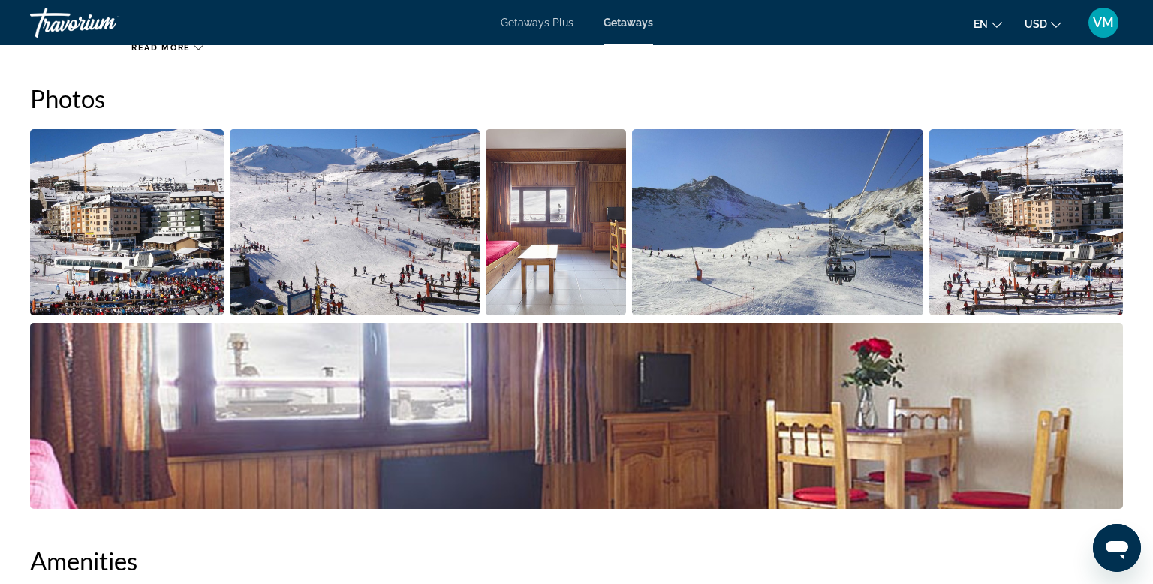
scroll to position [680, 0]
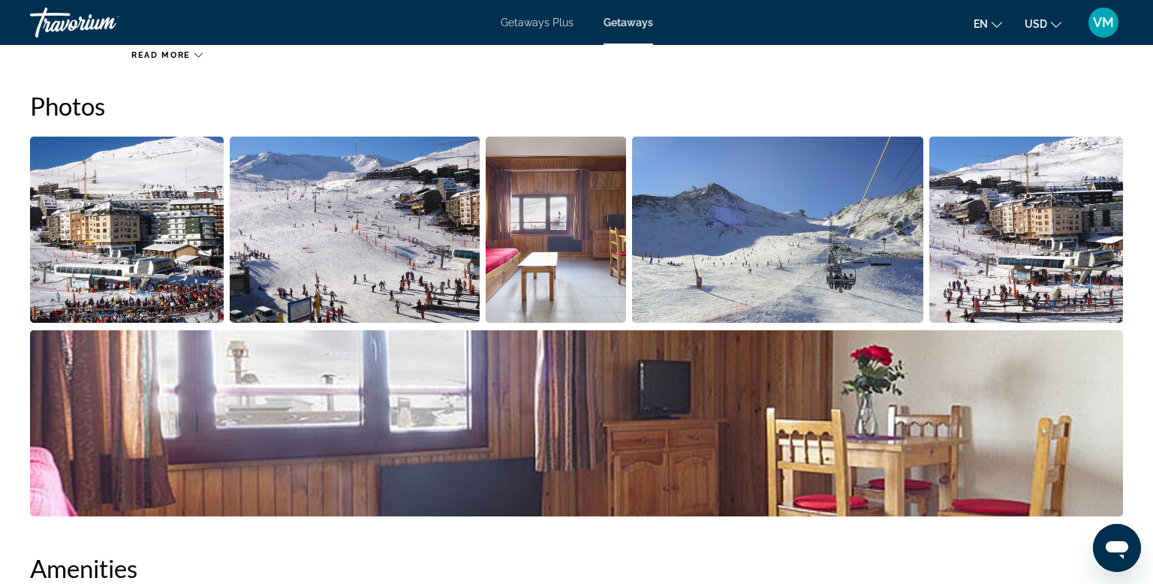
click at [457, 209] on img "Open full-screen image slider" at bounding box center [355, 230] width 250 height 186
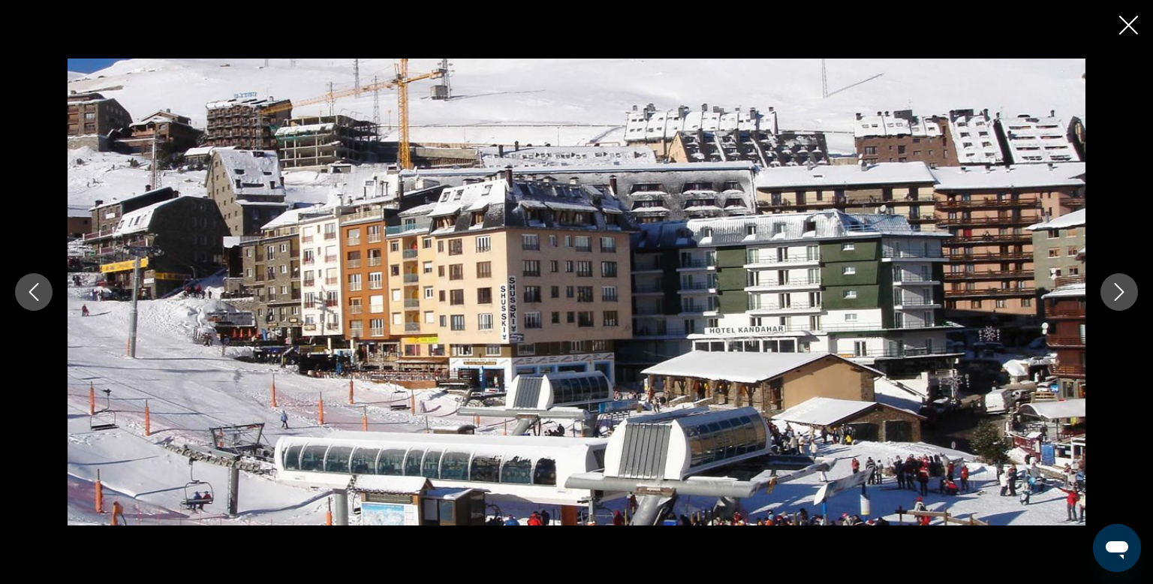
click at [1121, 294] on icon "Next image" at bounding box center [1119, 292] width 18 height 18
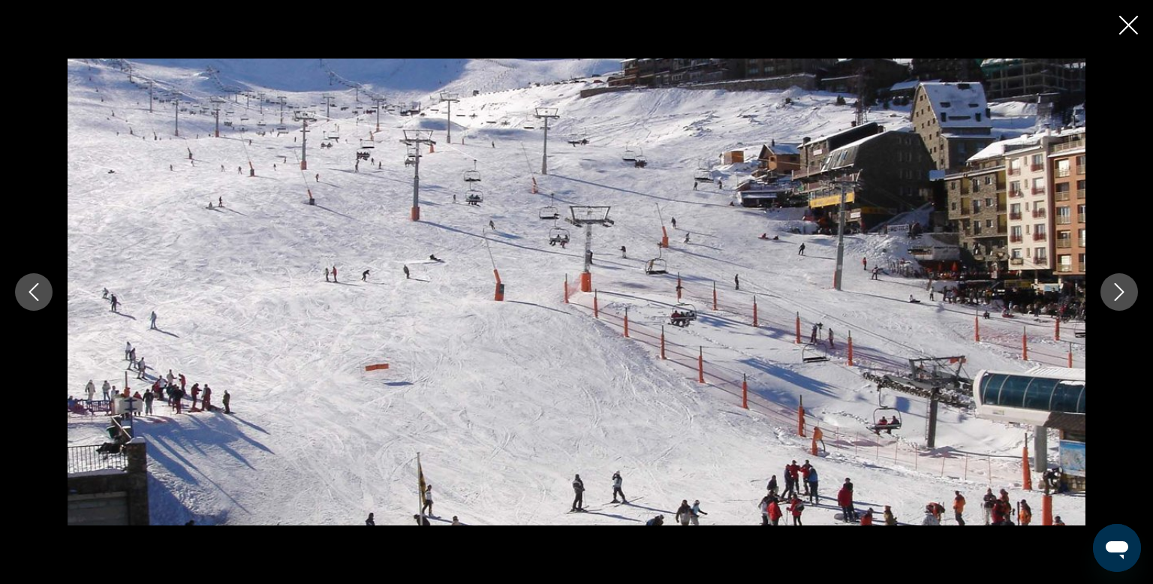
click at [1121, 294] on icon "Next image" at bounding box center [1119, 292] width 18 height 18
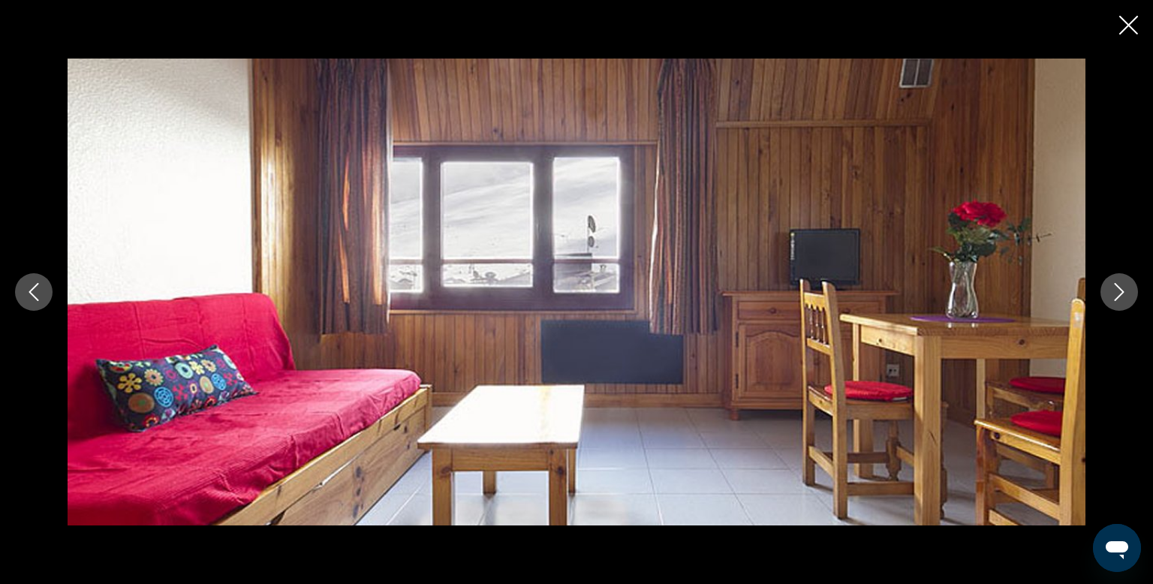
click at [1121, 294] on icon "Next image" at bounding box center [1119, 292] width 18 height 18
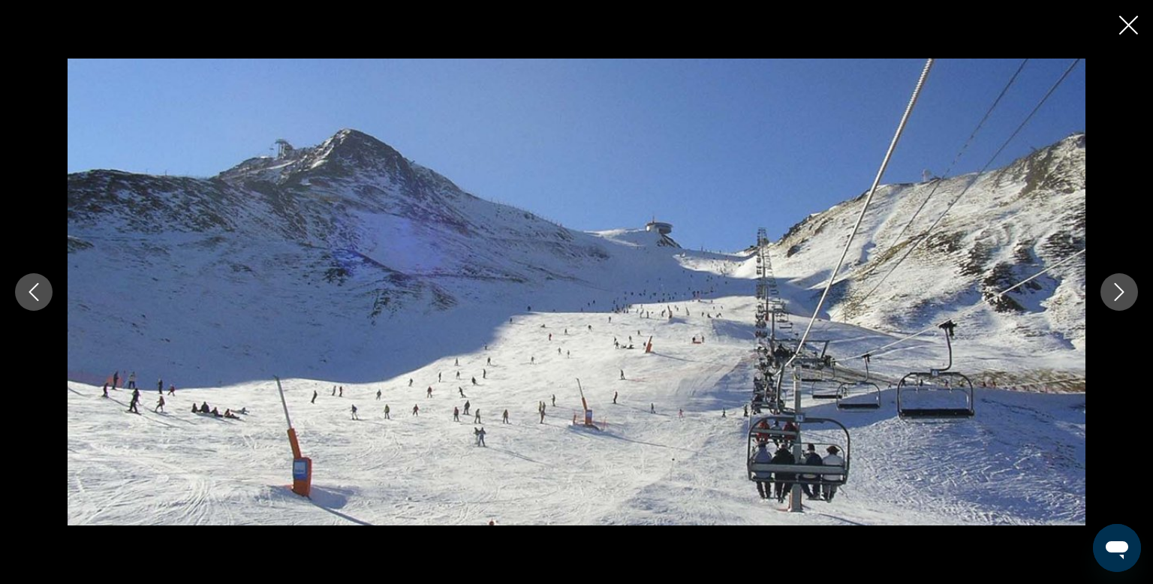
click at [1121, 294] on icon "Next image" at bounding box center [1119, 292] width 18 height 18
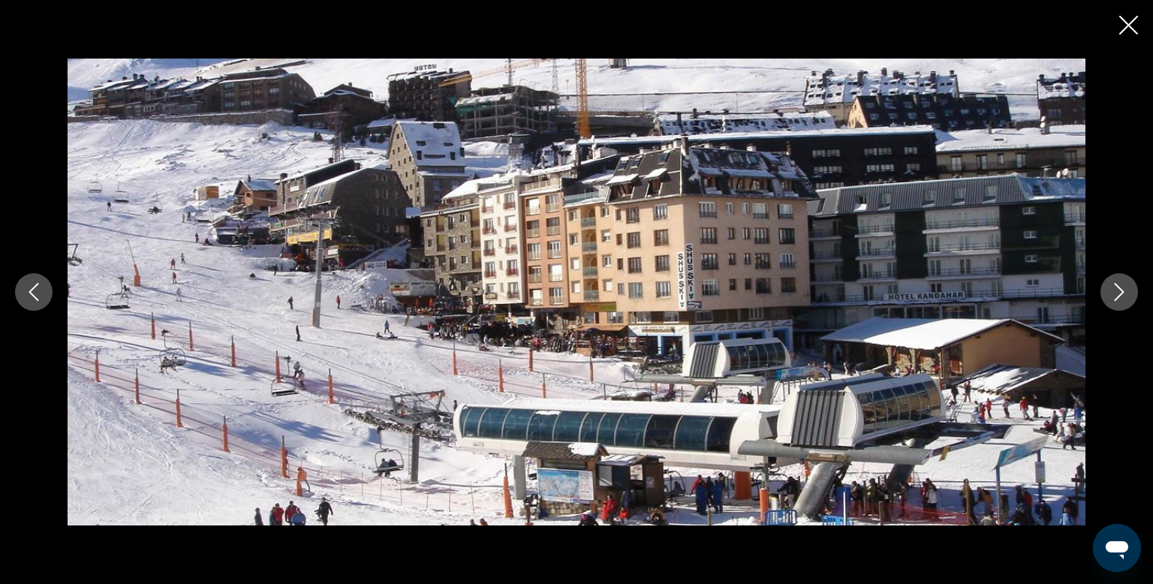
click at [1121, 294] on icon "Next image" at bounding box center [1119, 292] width 18 height 18
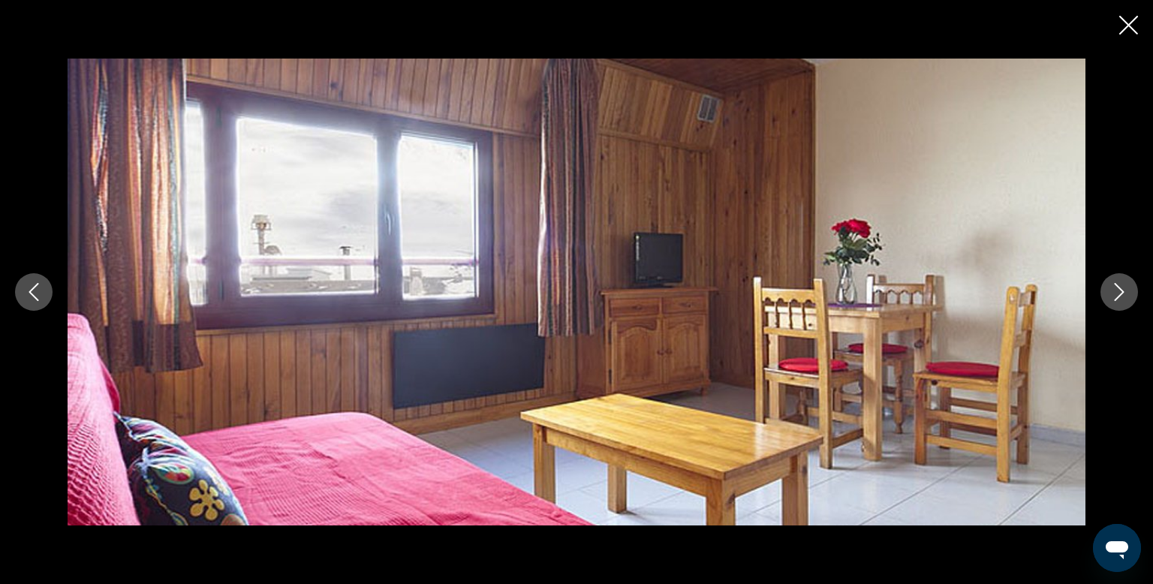
click at [1121, 294] on icon "Next image" at bounding box center [1119, 292] width 18 height 18
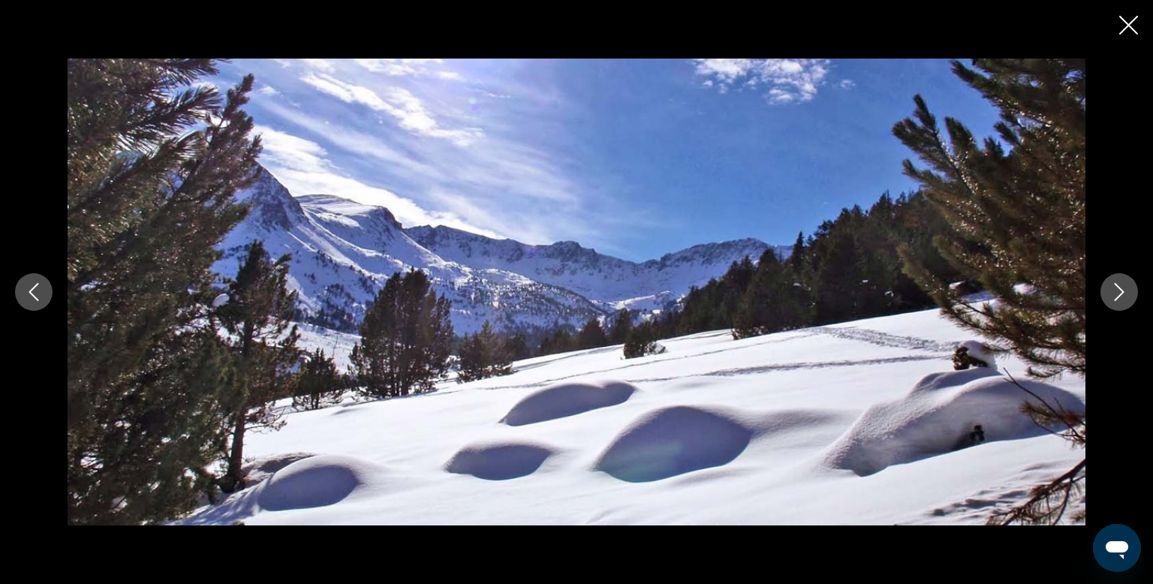
click at [1121, 294] on icon "Next image" at bounding box center [1119, 292] width 18 height 18
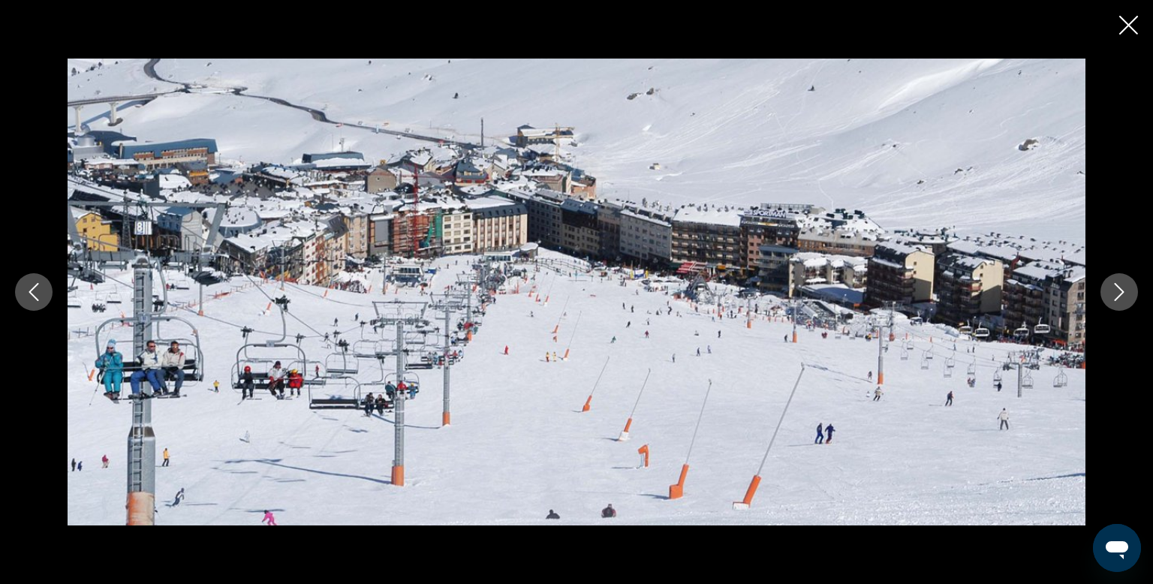
click at [1121, 294] on icon "Next image" at bounding box center [1119, 292] width 18 height 18
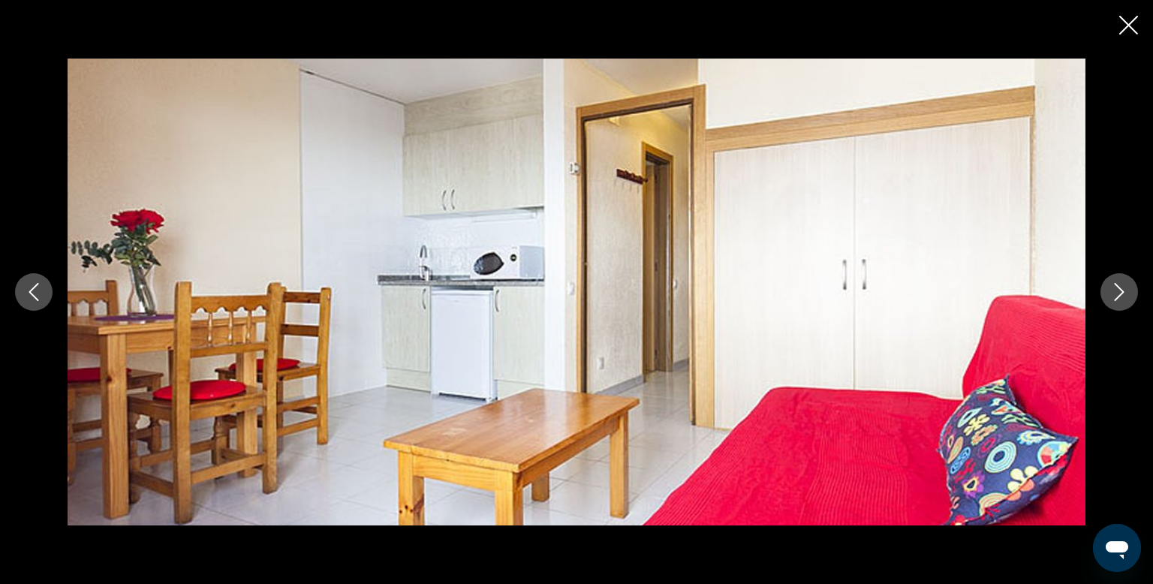
click at [1121, 294] on icon "Next image" at bounding box center [1119, 292] width 18 height 18
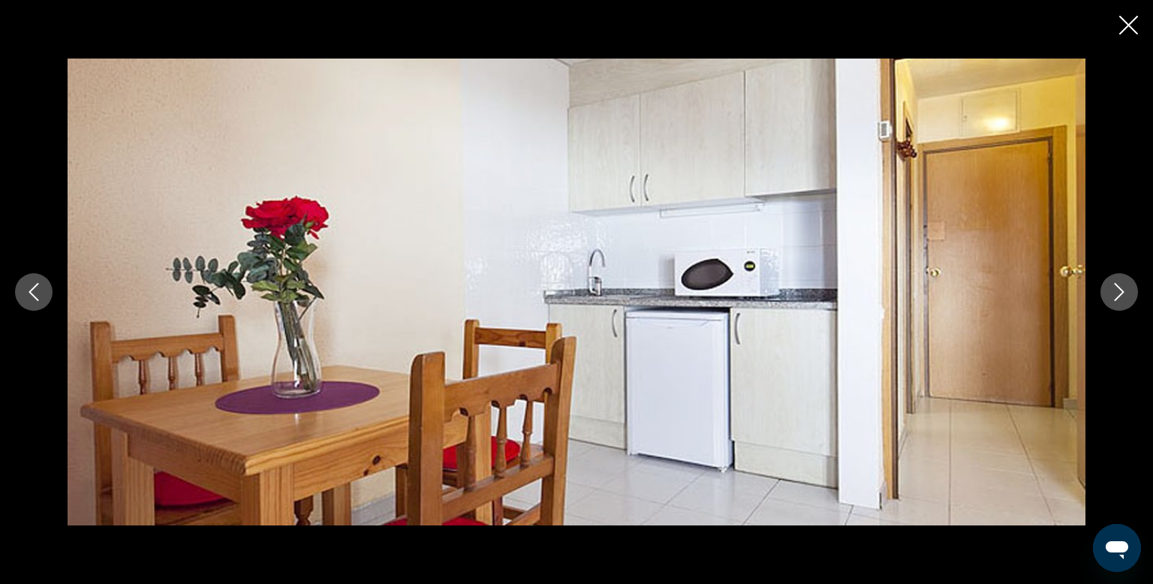
click at [1121, 294] on icon "Next image" at bounding box center [1119, 292] width 18 height 18
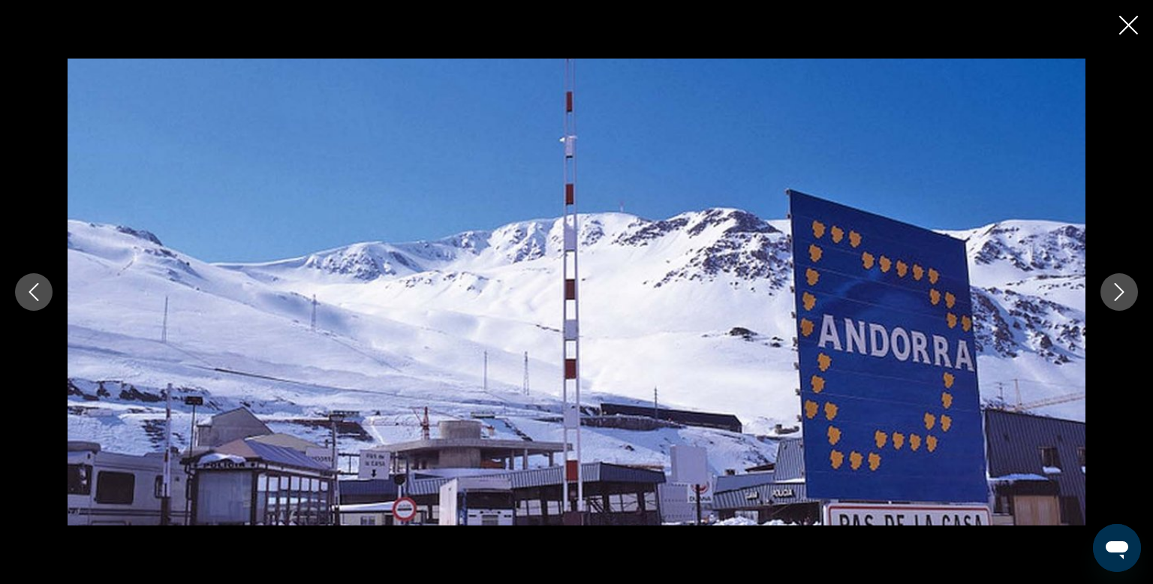
click at [1121, 294] on icon "Next image" at bounding box center [1119, 292] width 18 height 18
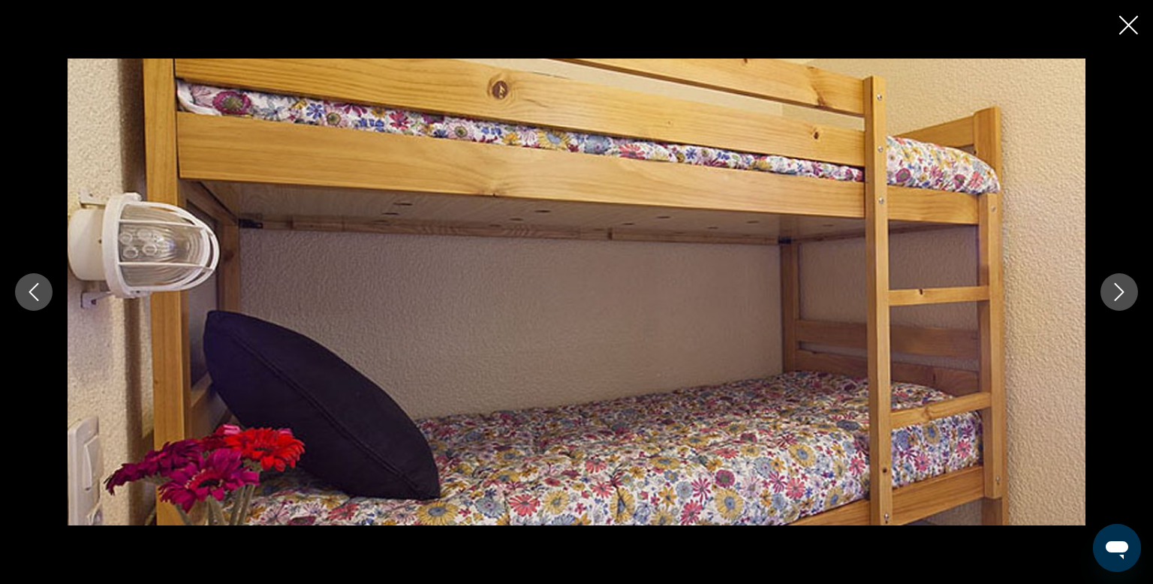
click at [1121, 294] on icon "Next image" at bounding box center [1119, 292] width 18 height 18
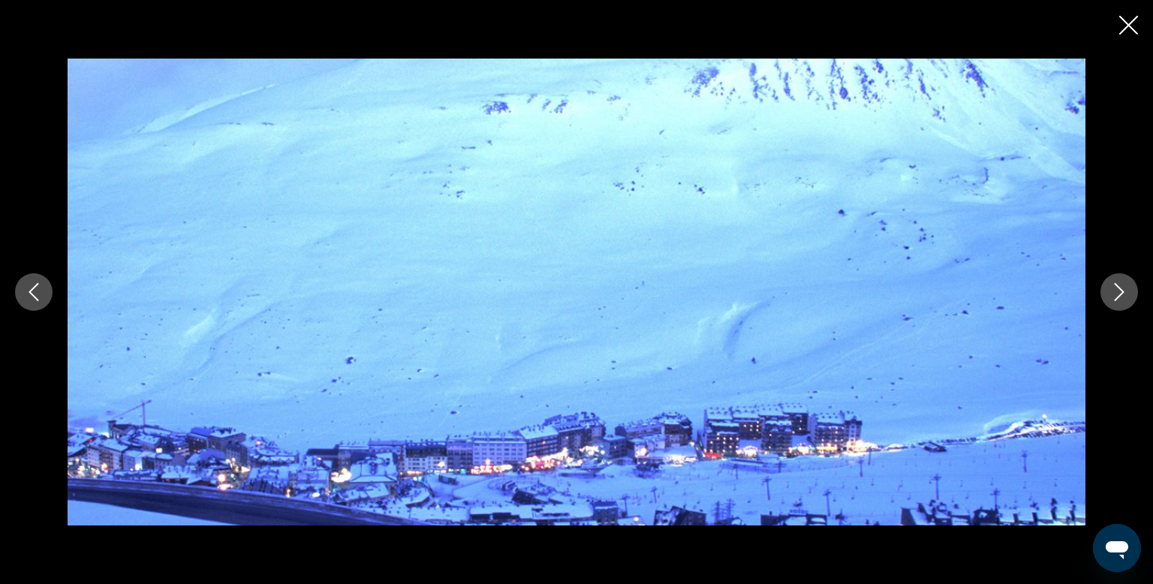
click at [1121, 294] on icon "Next image" at bounding box center [1119, 292] width 18 height 18
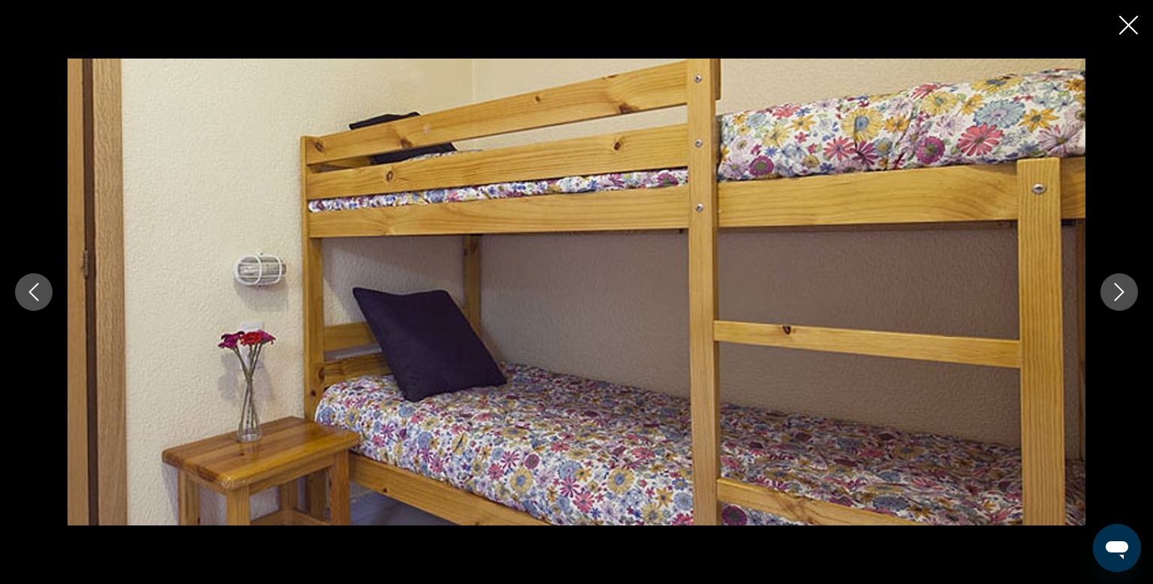
click at [1121, 294] on icon "Next image" at bounding box center [1119, 292] width 18 height 18
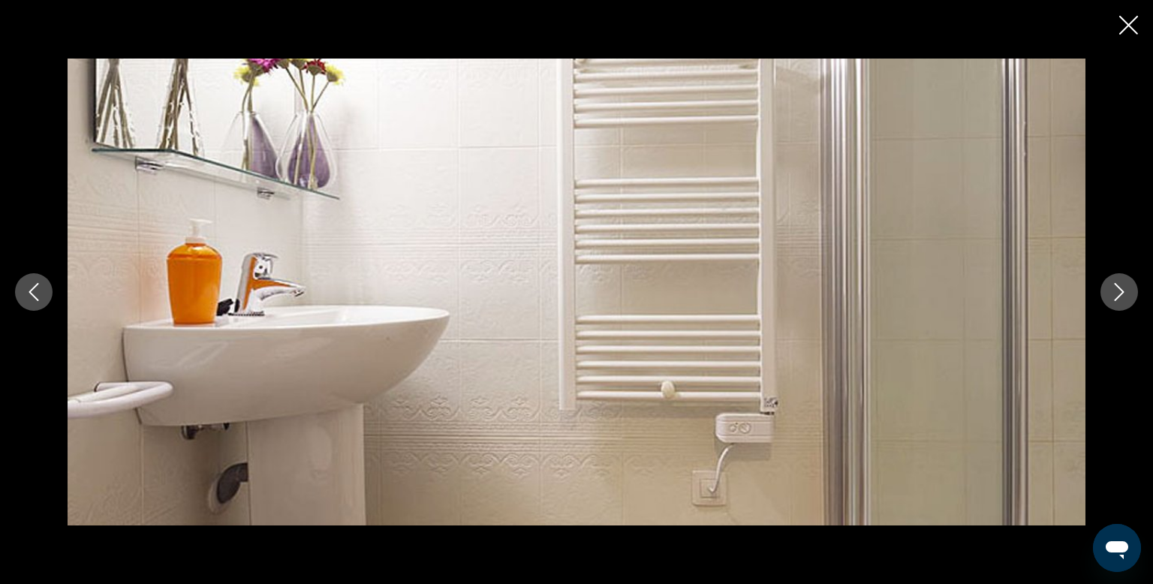
click at [1121, 294] on icon "Next image" at bounding box center [1119, 292] width 18 height 18
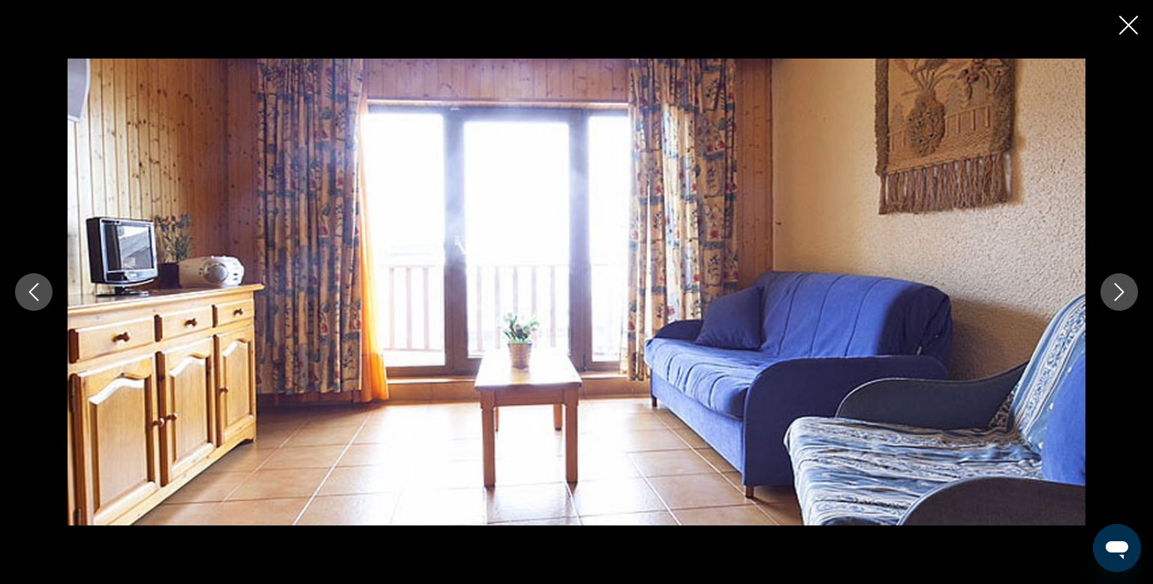
click at [1121, 294] on icon "Next image" at bounding box center [1119, 292] width 18 height 18
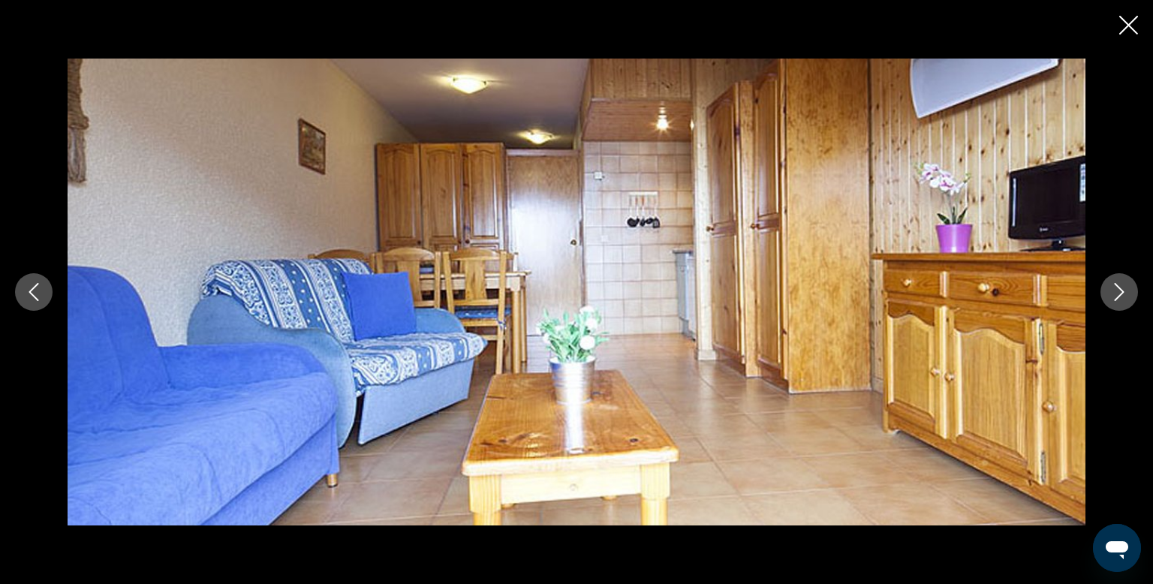
click at [1121, 294] on icon "Next image" at bounding box center [1119, 292] width 18 height 18
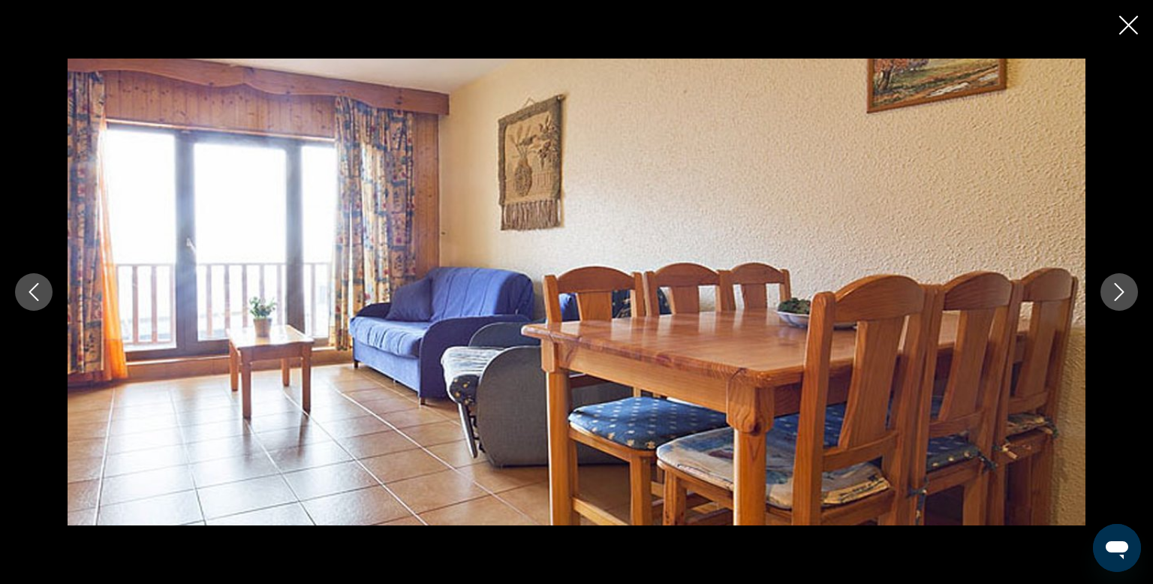
click at [1121, 294] on icon "Next image" at bounding box center [1119, 292] width 18 height 18
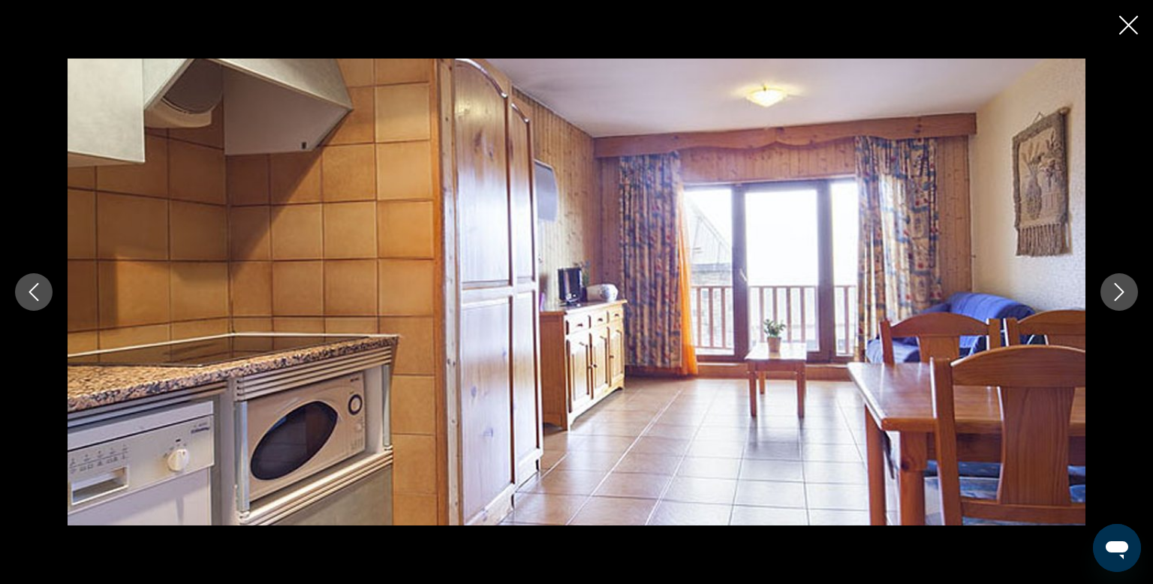
click at [1121, 294] on icon "Next image" at bounding box center [1119, 292] width 18 height 18
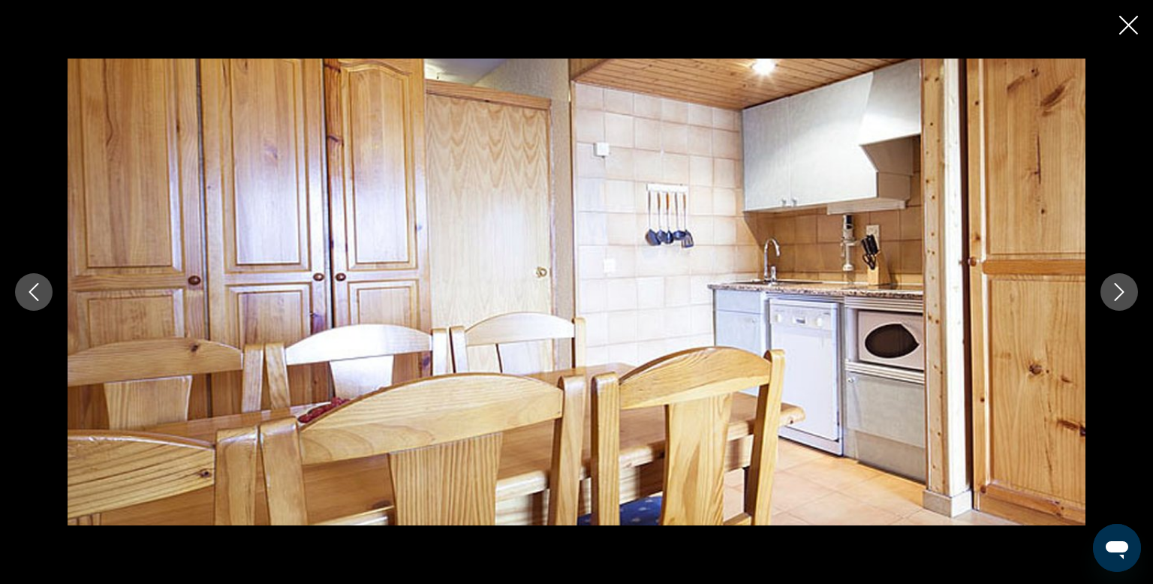
click at [1121, 294] on icon "Next image" at bounding box center [1119, 292] width 18 height 18
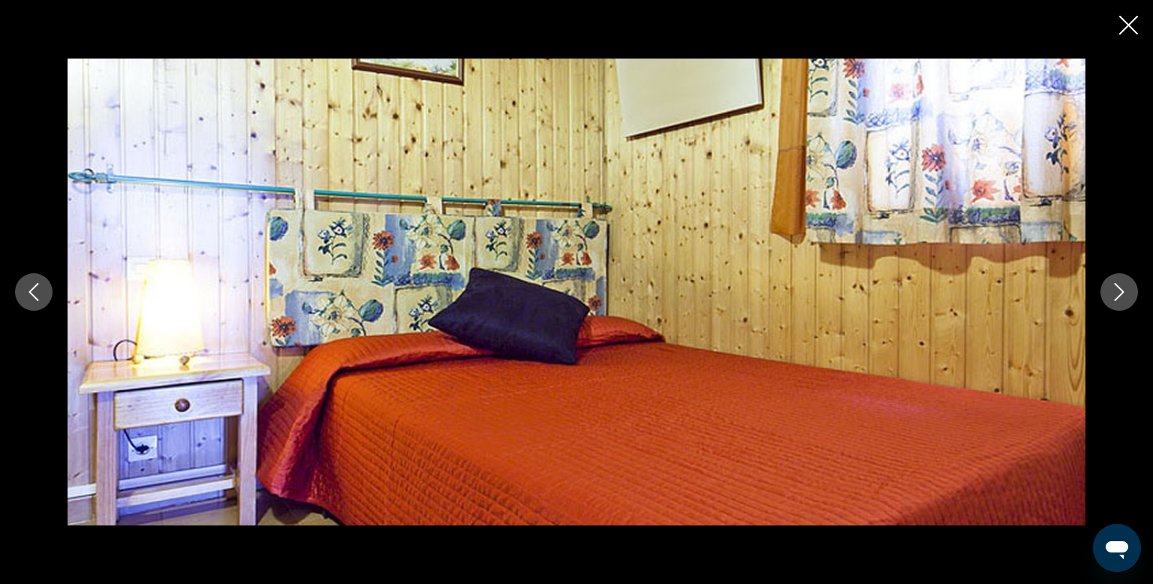
click at [1121, 294] on icon "Next image" at bounding box center [1119, 292] width 18 height 18
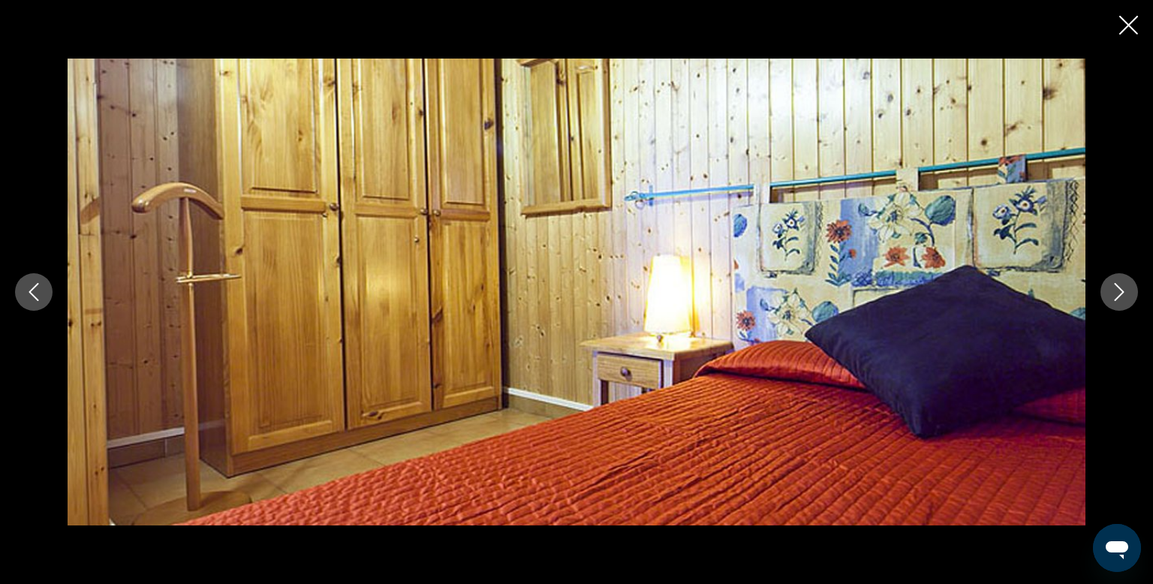
click at [1121, 294] on icon "Next image" at bounding box center [1119, 292] width 18 height 18
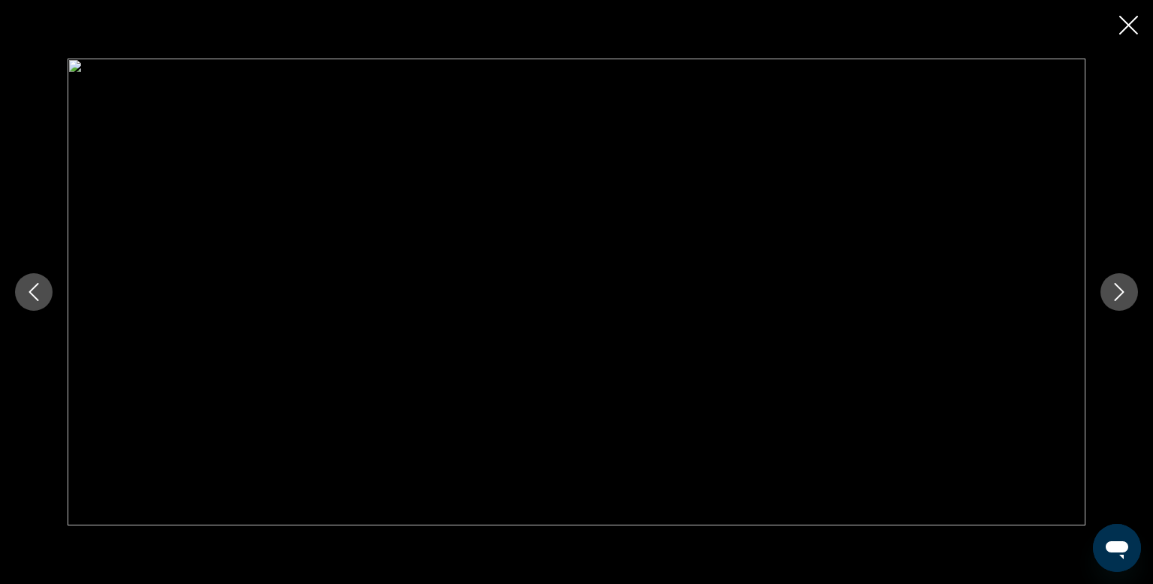
click at [1121, 294] on icon "Next image" at bounding box center [1119, 292] width 18 height 18
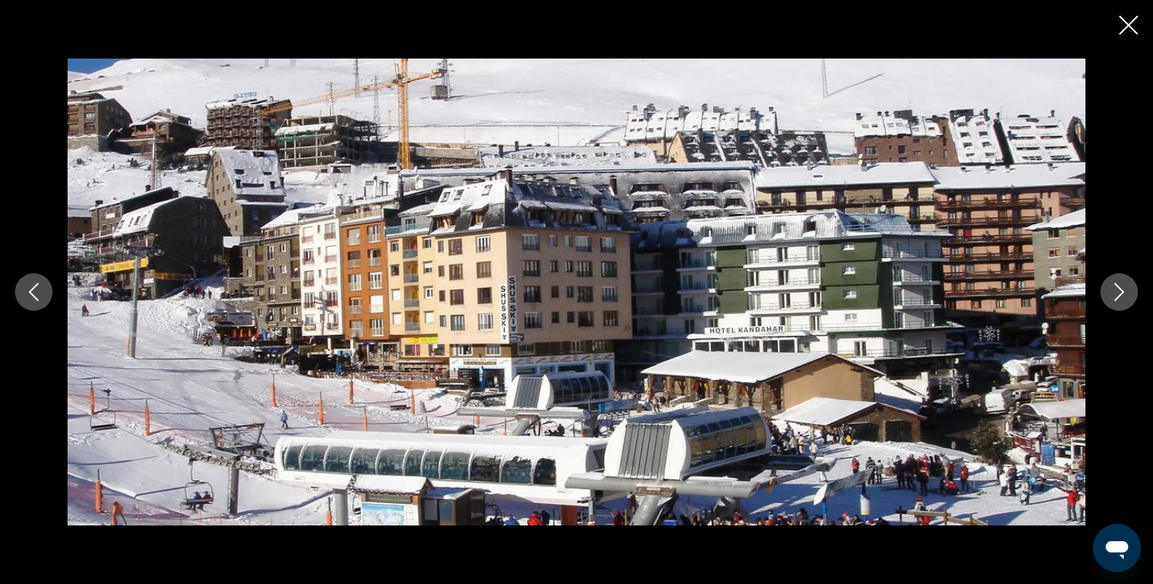
click at [33, 289] on icon "Previous image" at bounding box center [34, 292] width 18 height 18
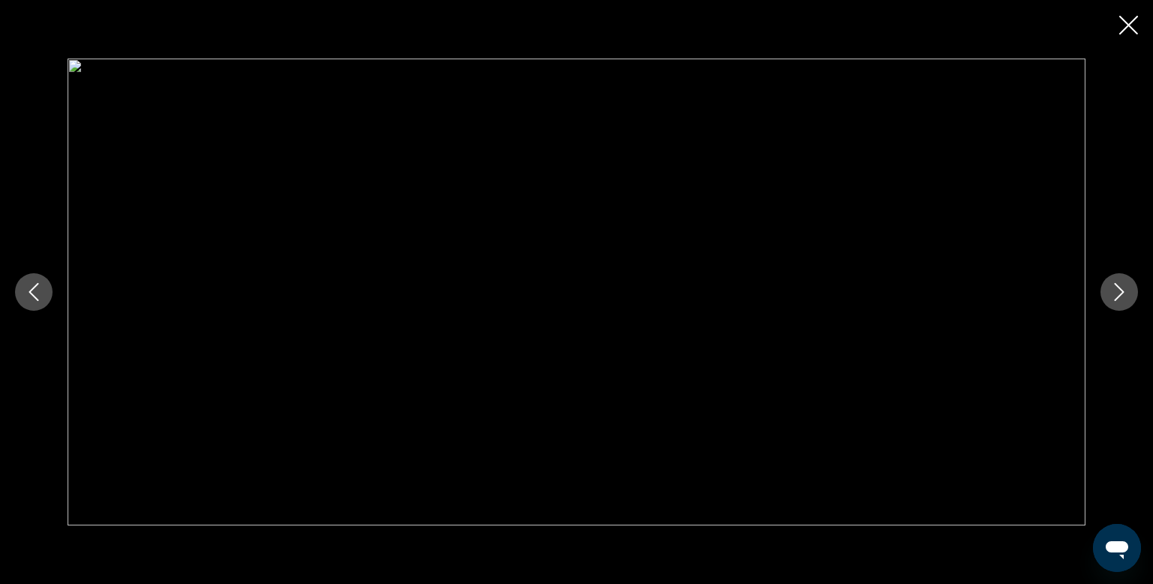
click at [33, 289] on icon "Previous image" at bounding box center [34, 292] width 18 height 18
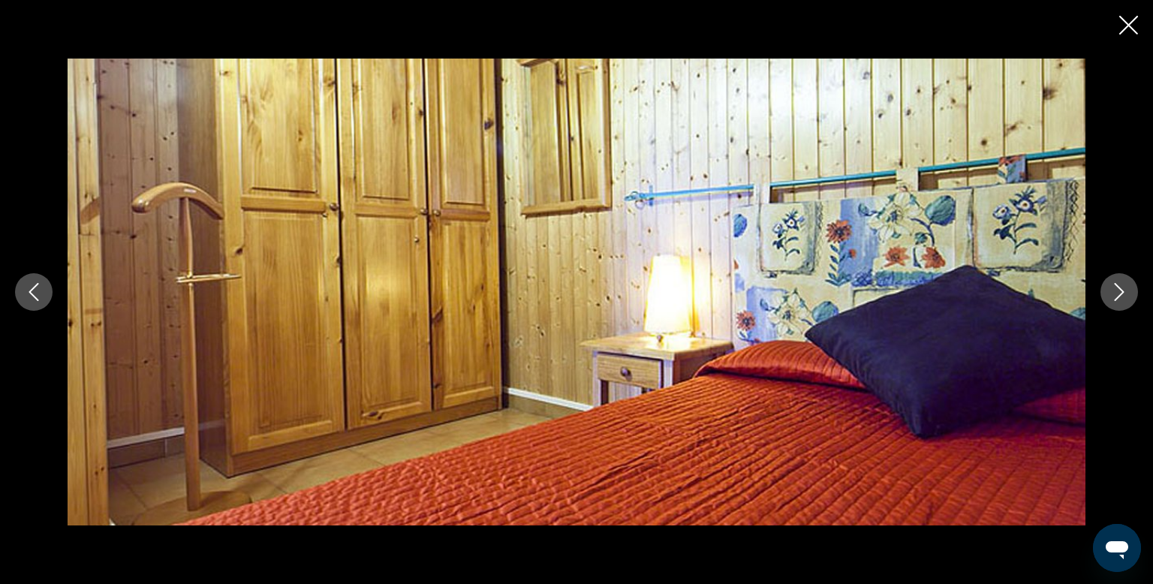
click at [33, 289] on icon "Previous image" at bounding box center [34, 292] width 18 height 18
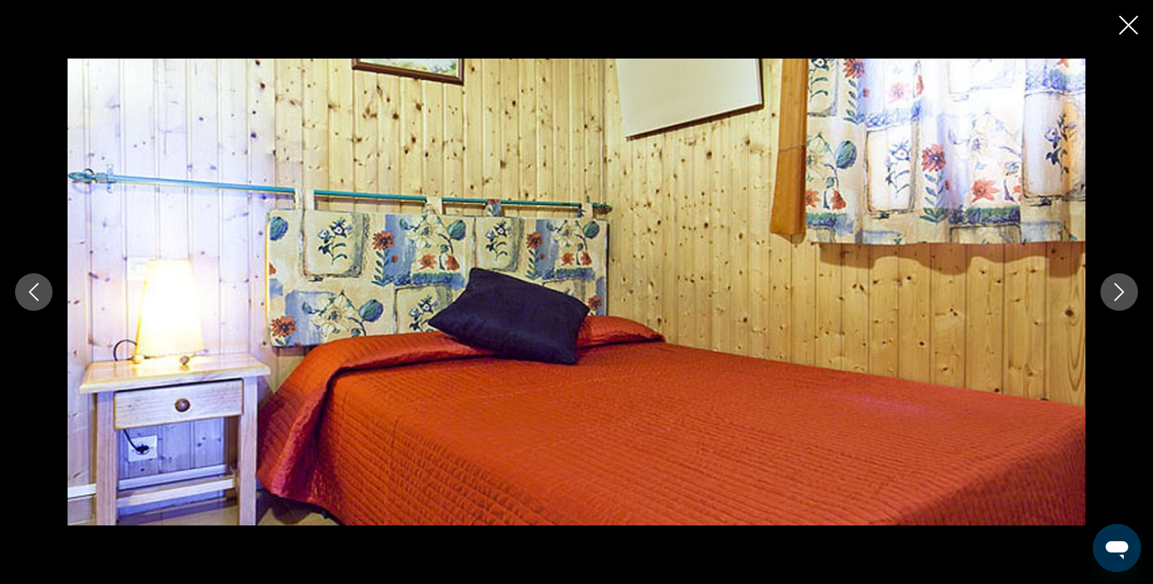
click at [33, 289] on icon "Previous image" at bounding box center [34, 292] width 18 height 18
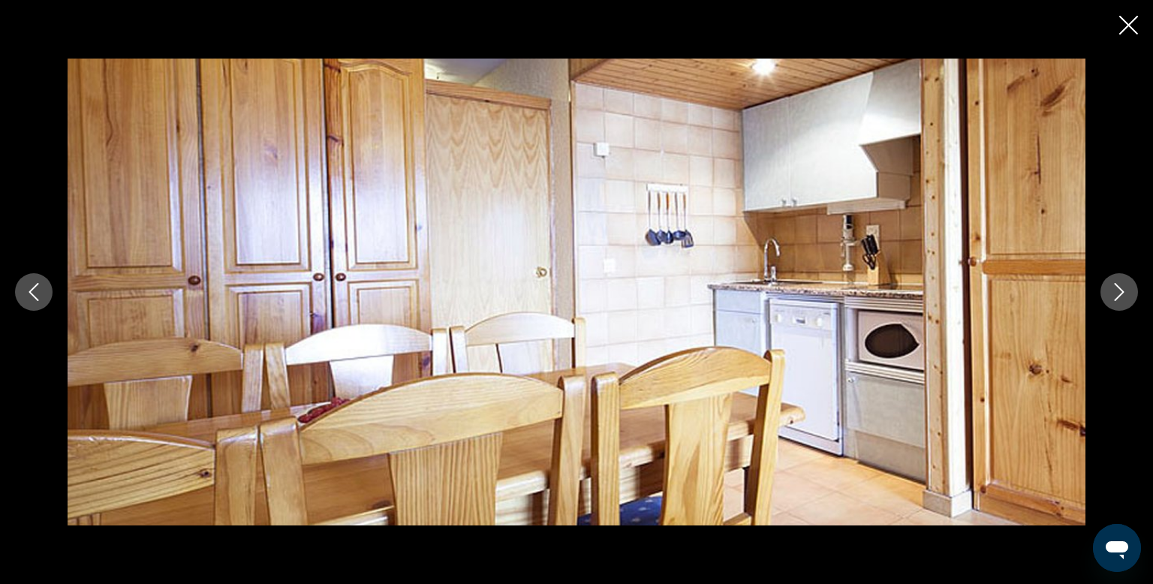
click at [1132, 27] on icon "Close slideshow" at bounding box center [1128, 25] width 19 height 19
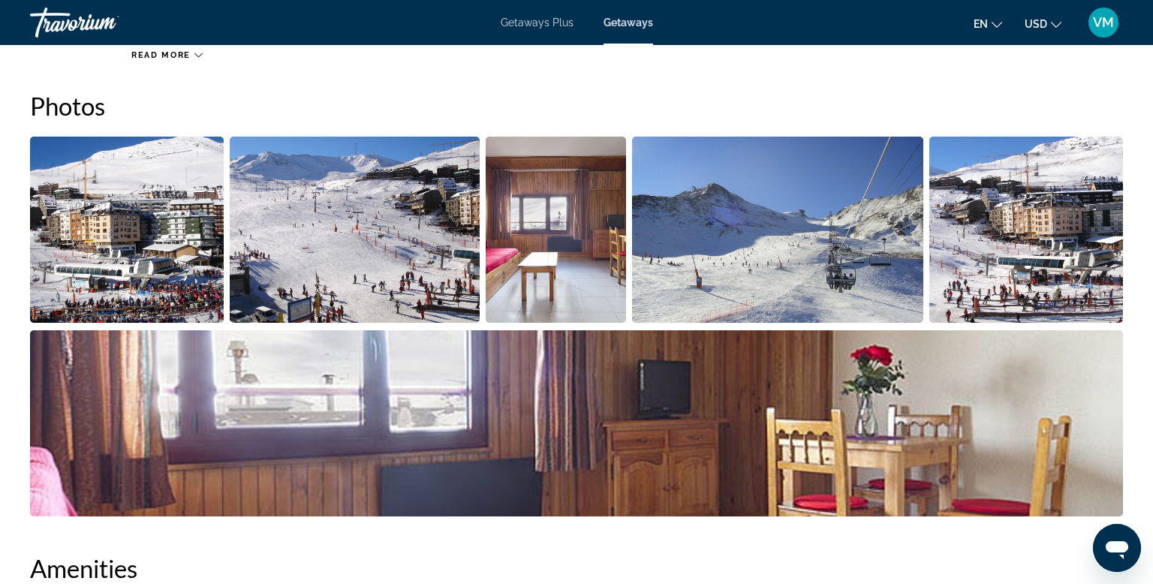
click at [549, 26] on span "Getaways Plus" at bounding box center [536, 23] width 73 height 12
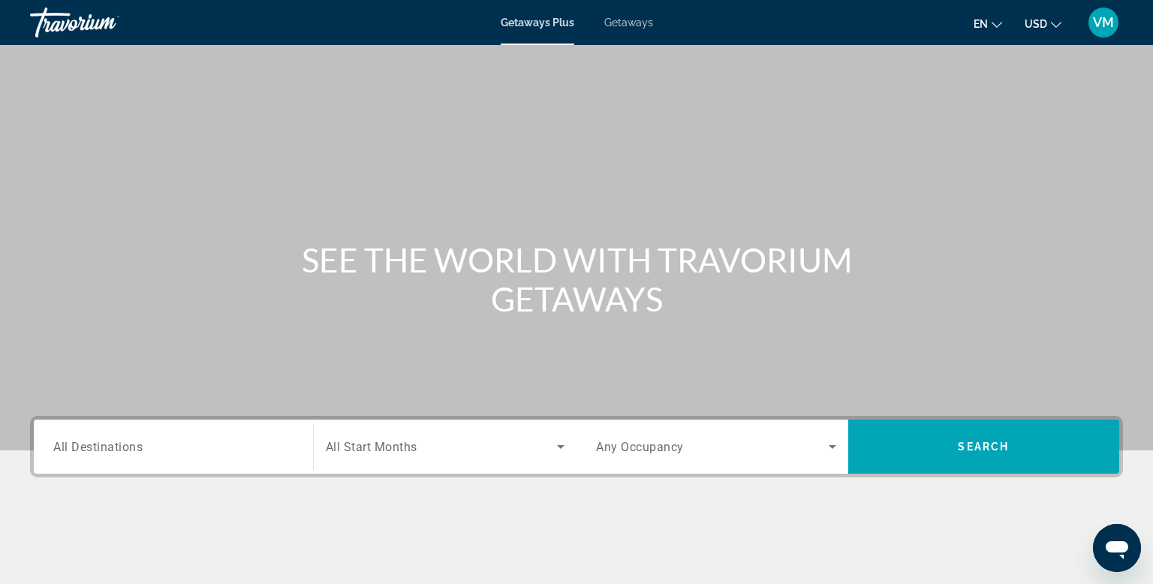
click at [630, 22] on span "Getaways" at bounding box center [628, 23] width 49 height 12
click at [91, 450] on span "All Destinations" at bounding box center [97, 446] width 89 height 14
click at [91, 450] on input "Destination All Destinations" at bounding box center [173, 447] width 240 height 18
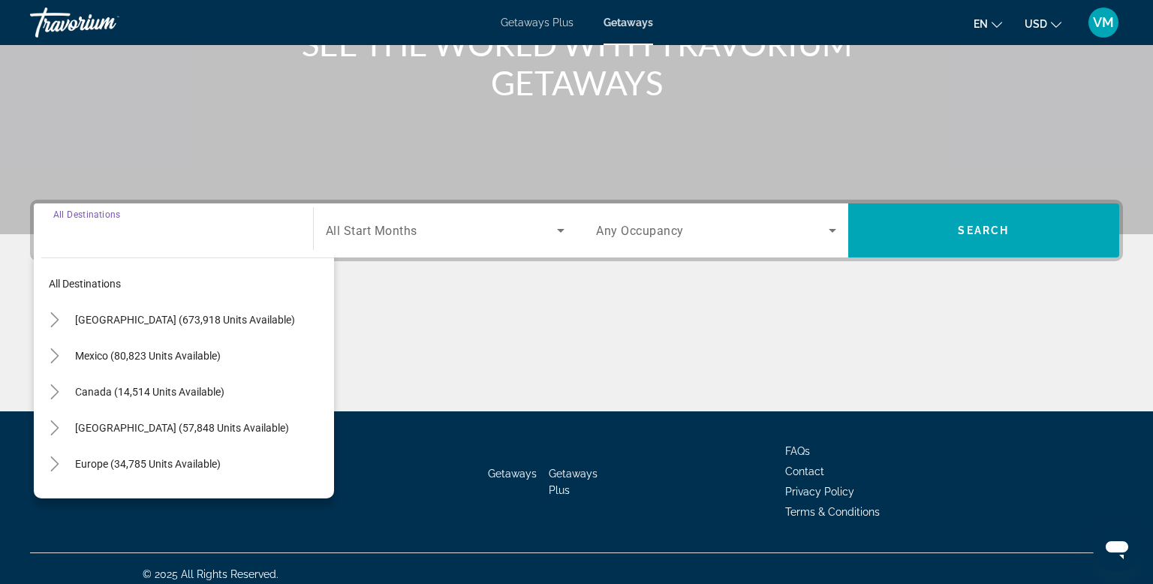
scroll to position [227, 0]
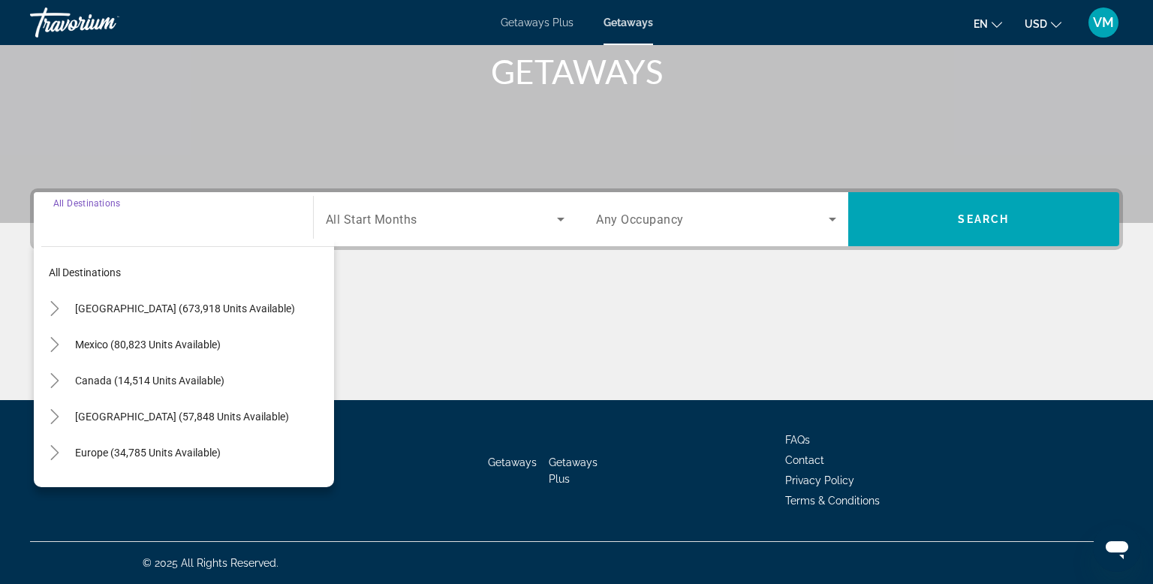
click at [91, 450] on span "Europe (34,785 units available)" at bounding box center [148, 452] width 146 height 12
type input "**********"
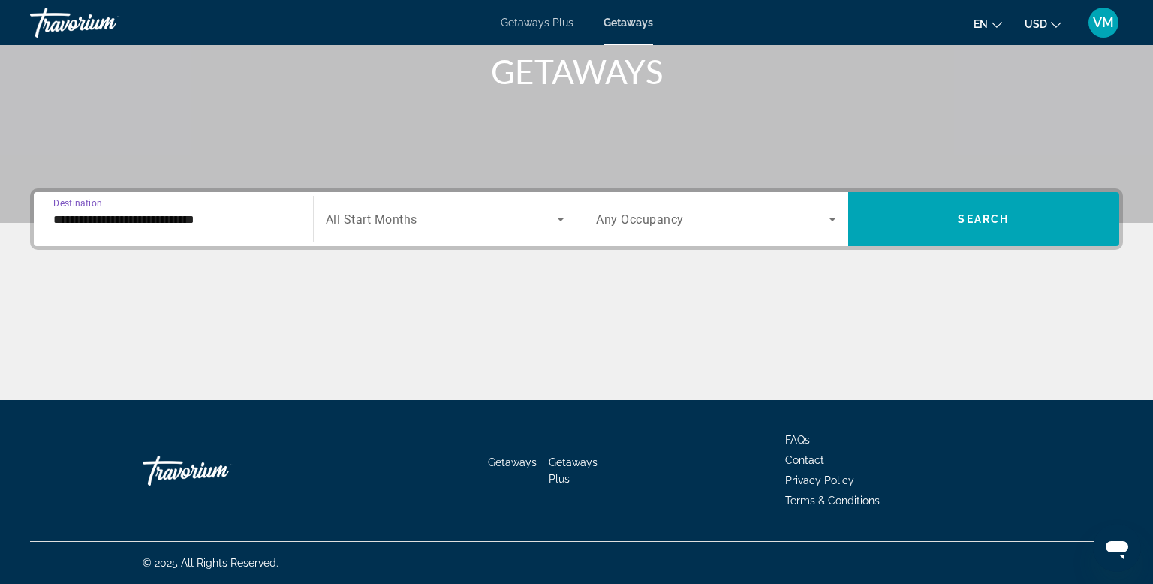
click at [561, 222] on icon "Search widget" at bounding box center [560, 219] width 18 height 18
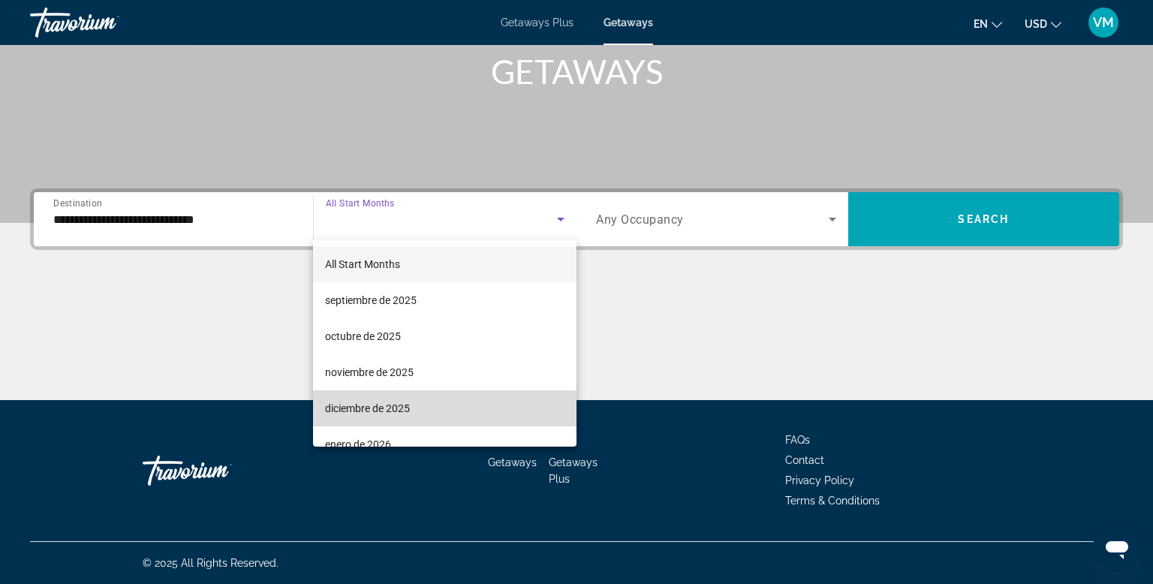
click at [420, 418] on mat-option "diciembre de 2025" at bounding box center [444, 408] width 263 height 36
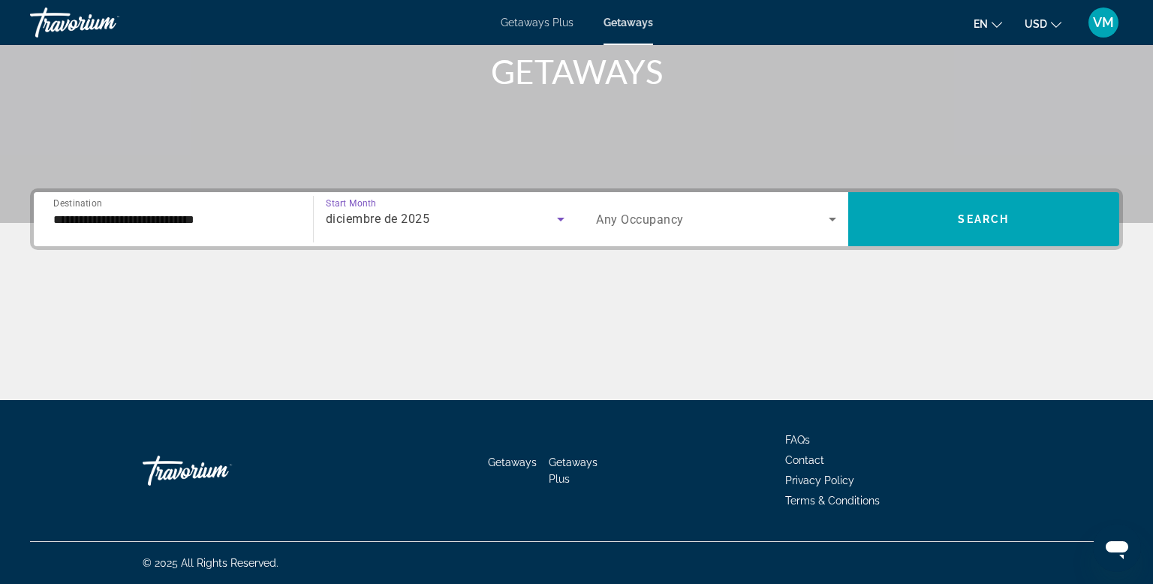
click at [830, 220] on icon "Search widget" at bounding box center [832, 219] width 18 height 18
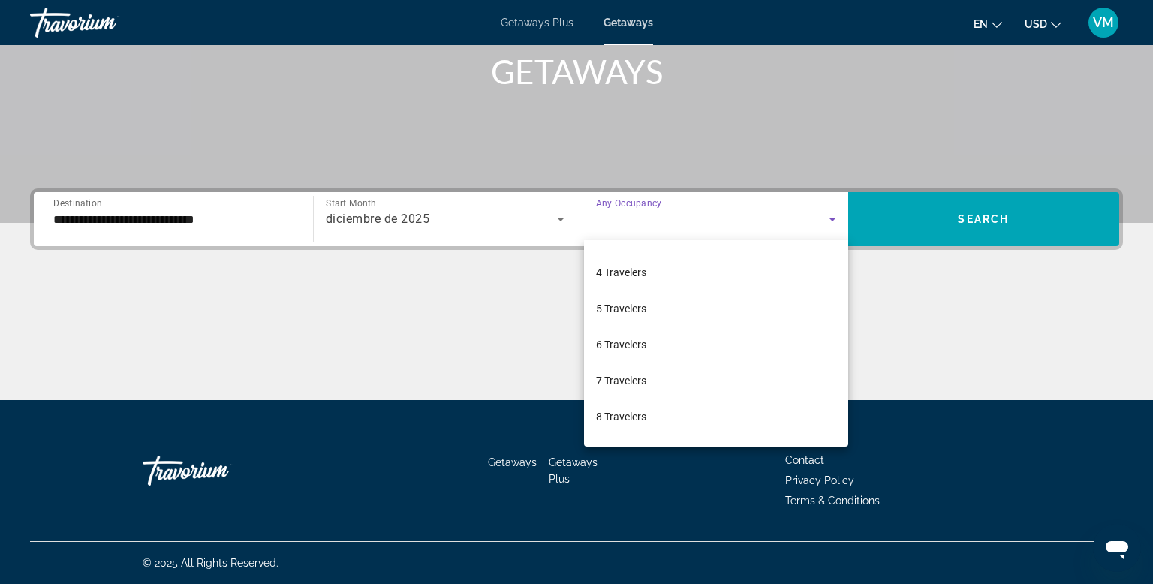
scroll to position [102, 0]
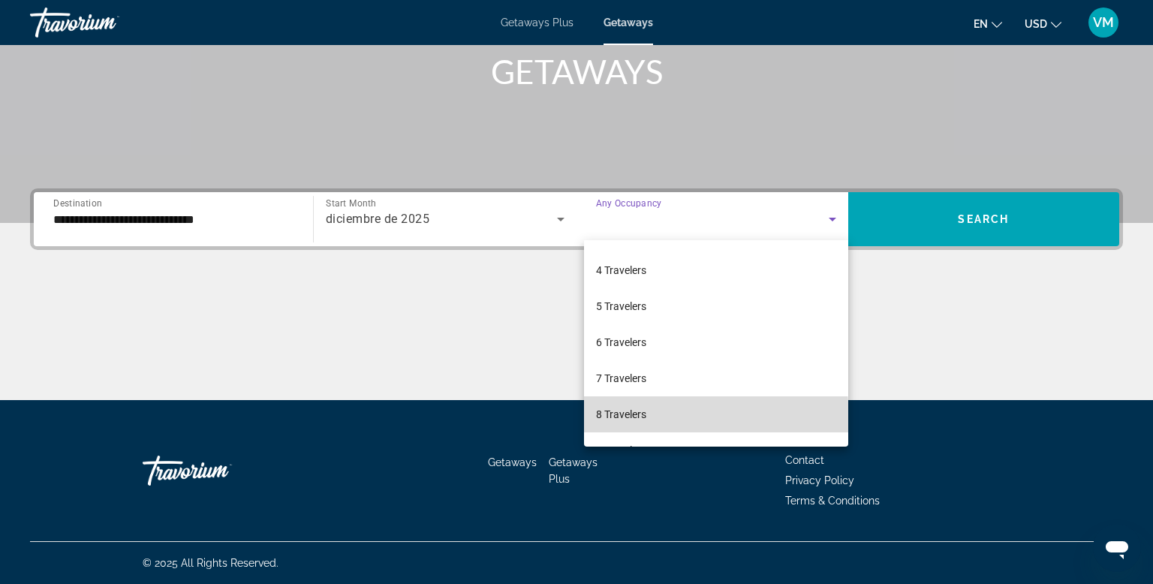
click at [657, 424] on mat-option "8 Travelers" at bounding box center [716, 414] width 264 height 36
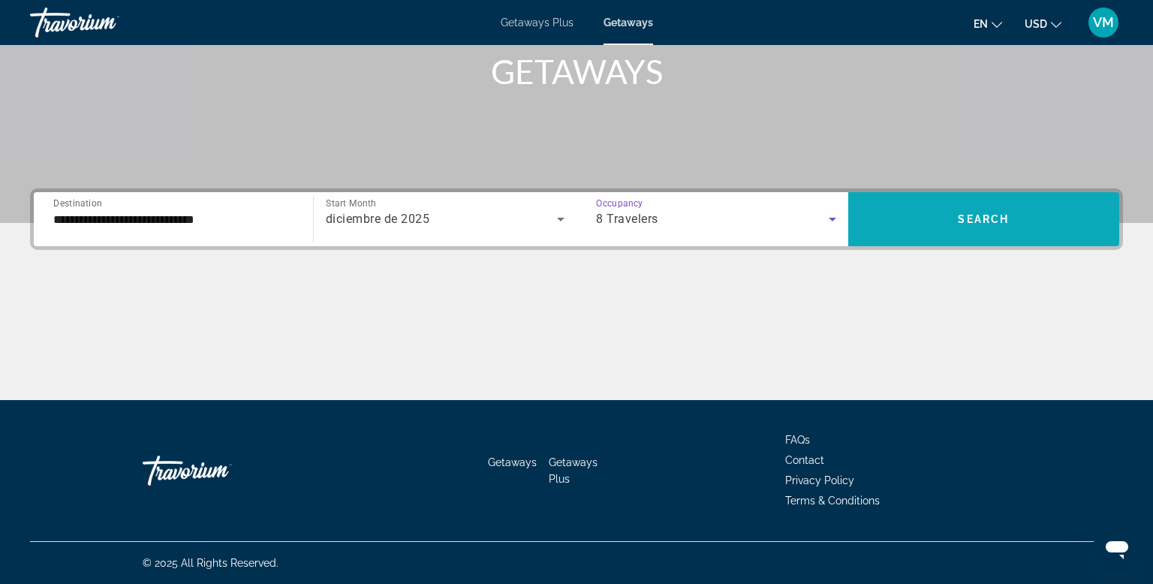
click at [993, 216] on span "Search" at bounding box center [982, 219] width 51 height 12
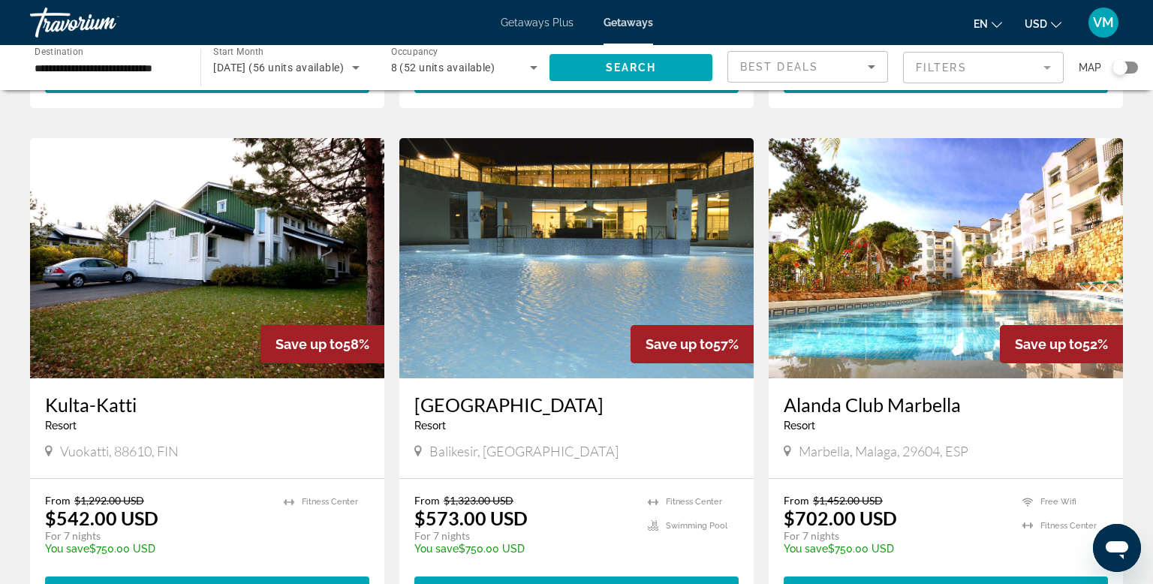
scroll to position [1597, 0]
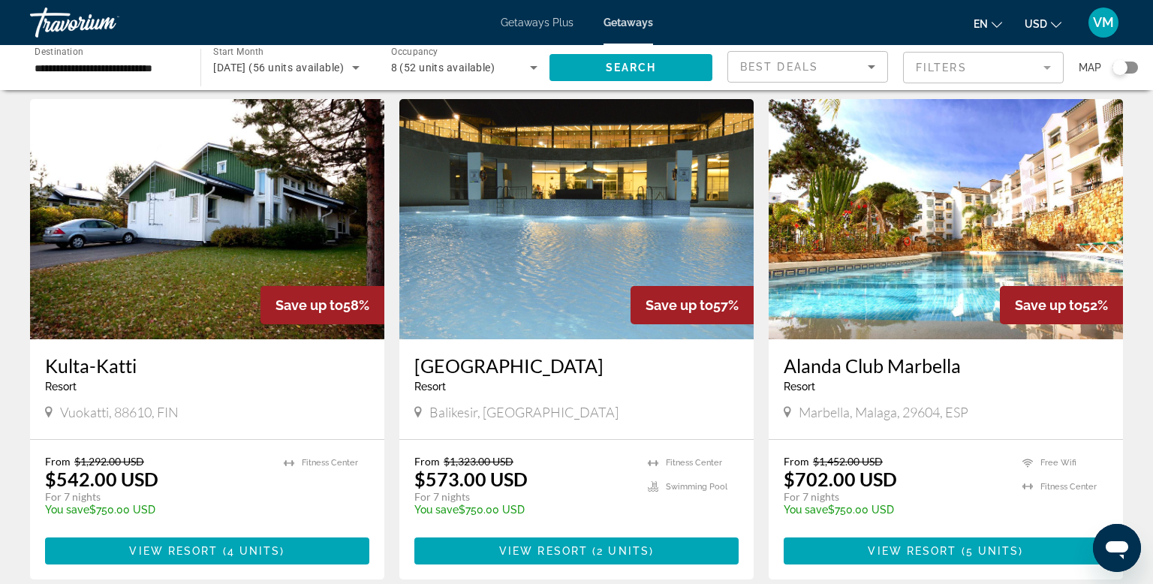
click at [960, 227] on img "Main content" at bounding box center [945, 219] width 354 height 240
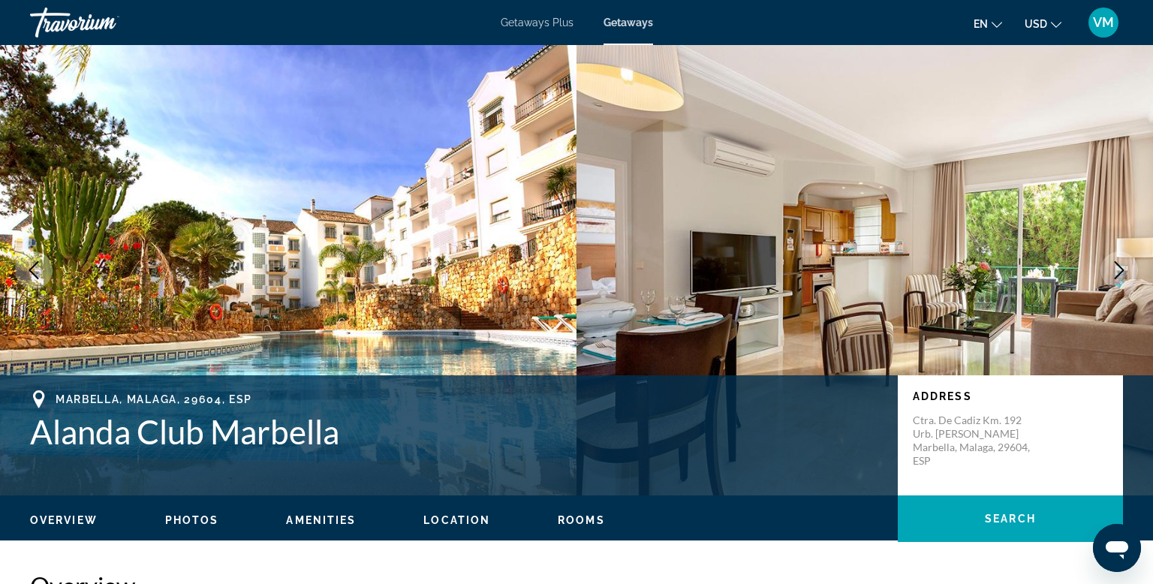
click at [1112, 273] on icon "Next image" at bounding box center [1119, 270] width 18 height 18
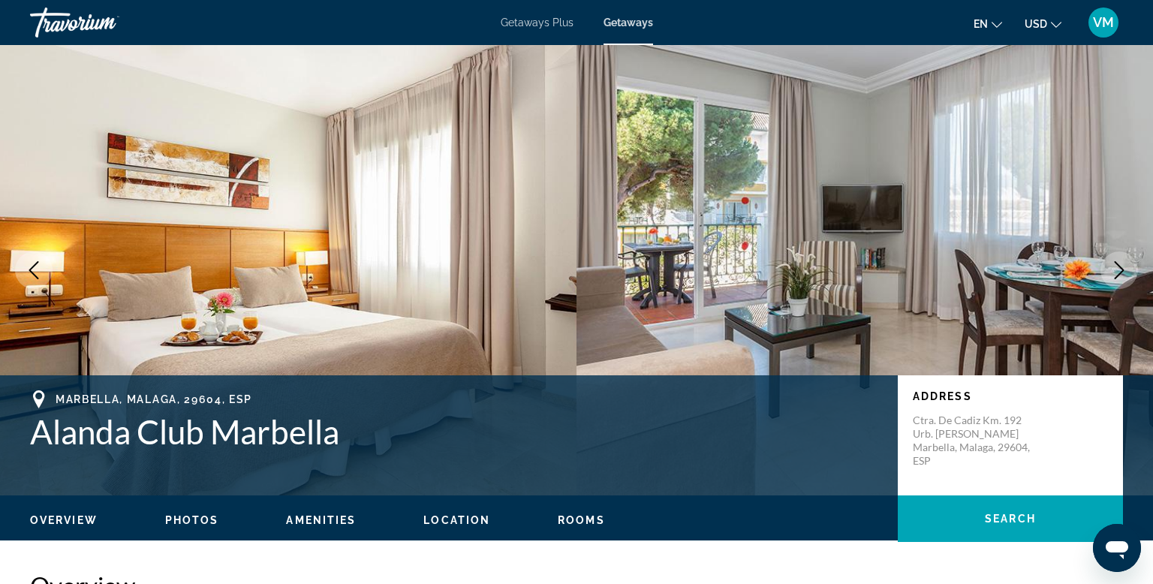
click at [1112, 273] on icon "Next image" at bounding box center [1119, 270] width 18 height 18
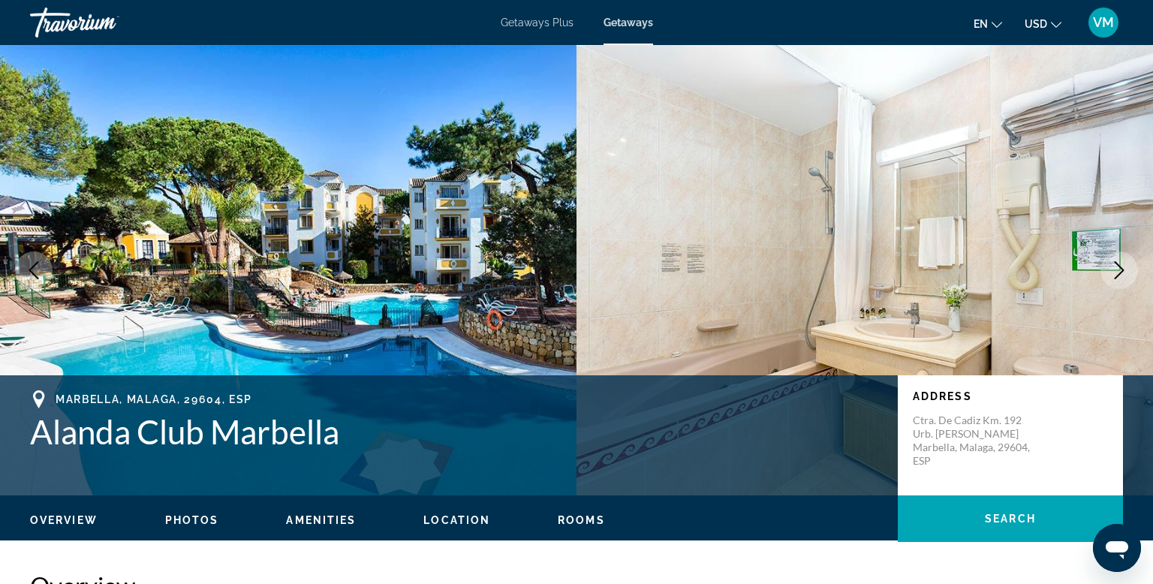
click at [1112, 273] on icon "Next image" at bounding box center [1119, 270] width 18 height 18
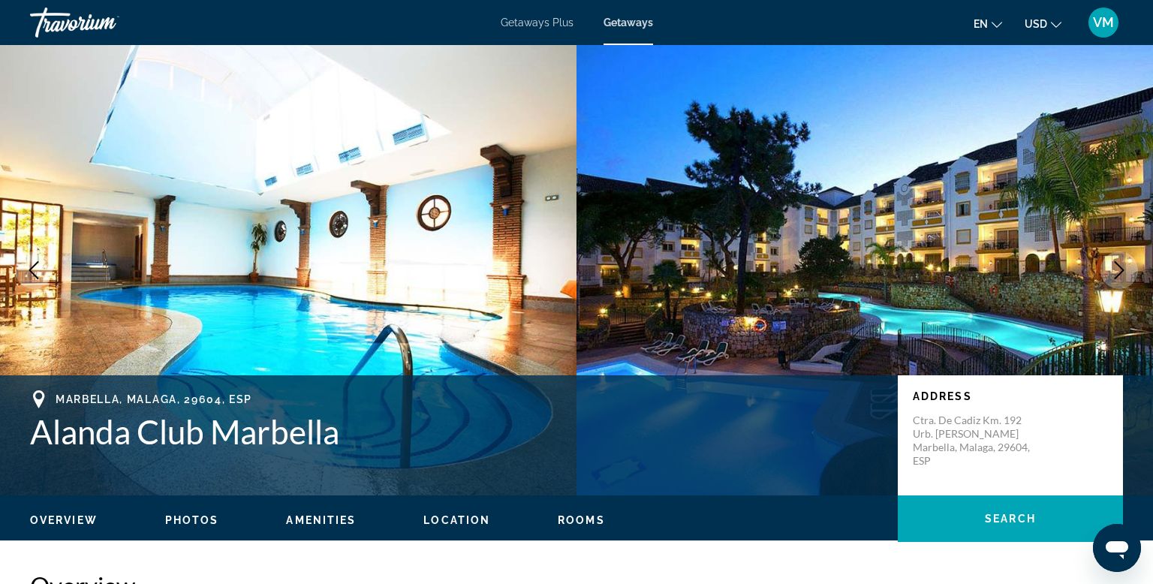
click at [1112, 273] on icon "Next image" at bounding box center [1119, 270] width 18 height 18
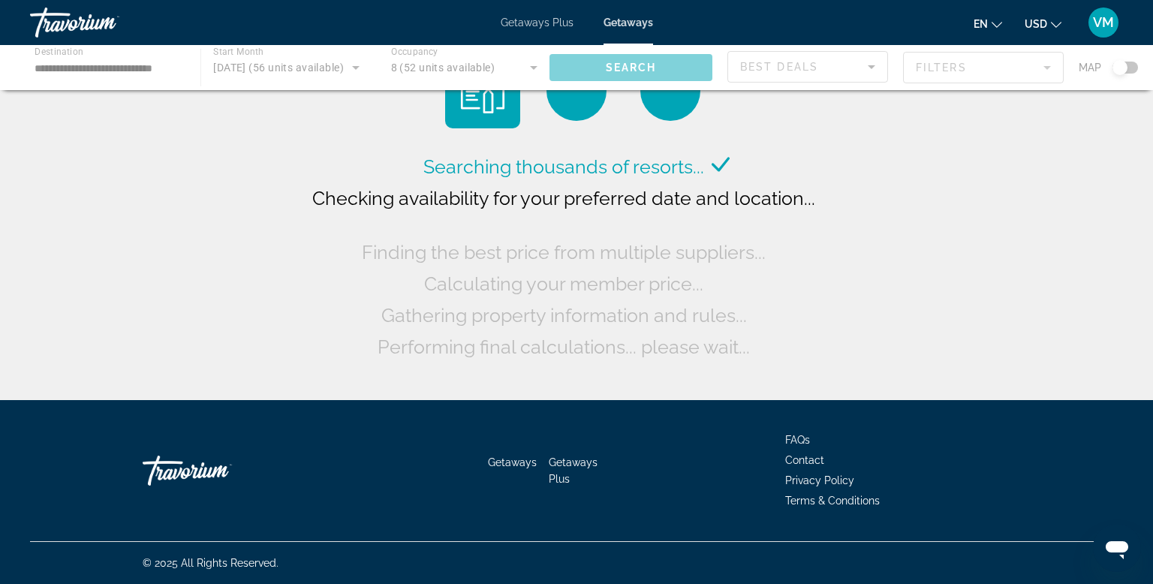
click at [131, 69] on div "Main content" at bounding box center [576, 67] width 1153 height 45
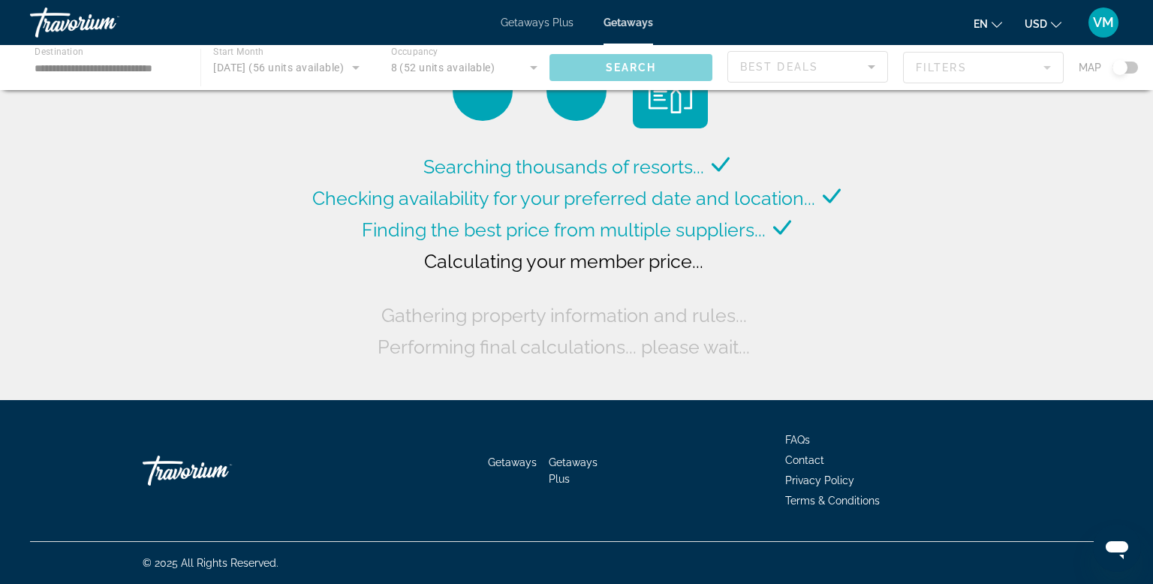
click at [139, 62] on div "Main content" at bounding box center [576, 67] width 1153 height 45
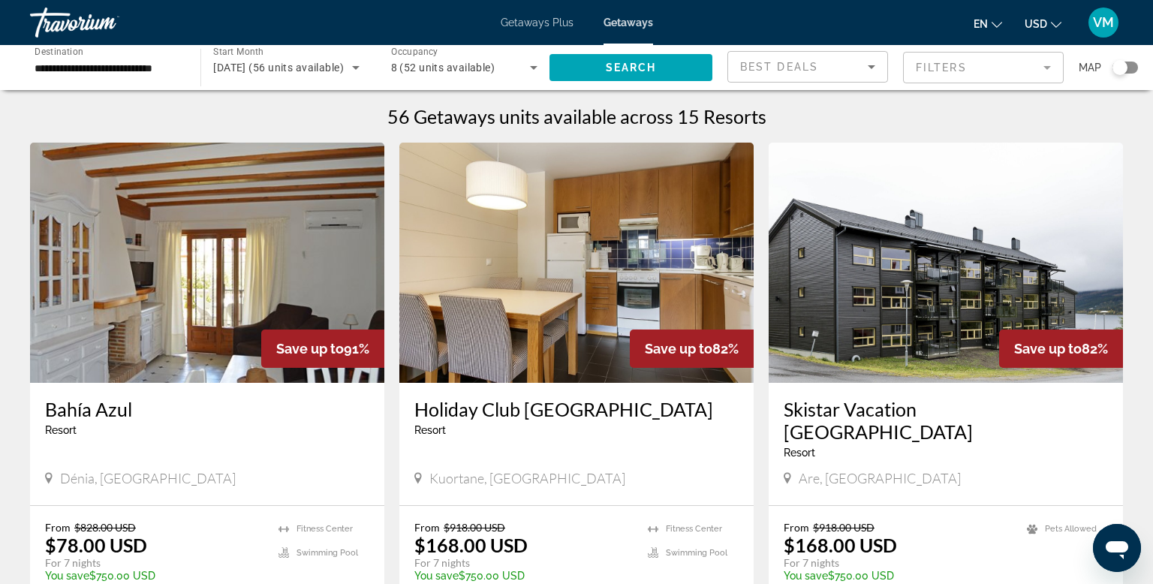
click at [295, 68] on span "[DATE] (56 units available)" at bounding box center [278, 68] width 131 height 12
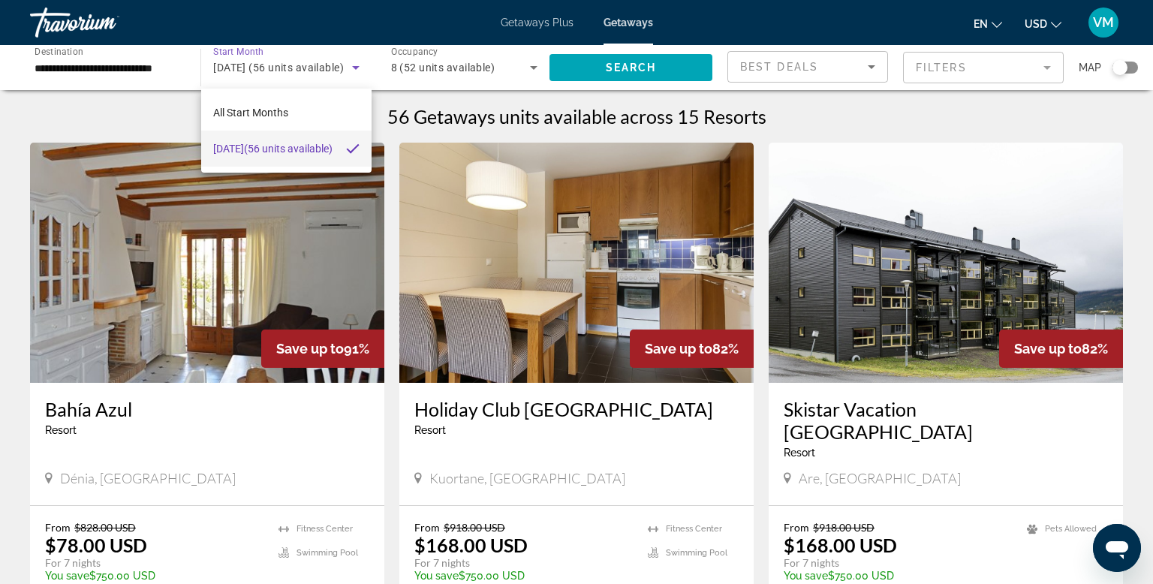
click at [651, 61] on div at bounding box center [576, 292] width 1153 height 584
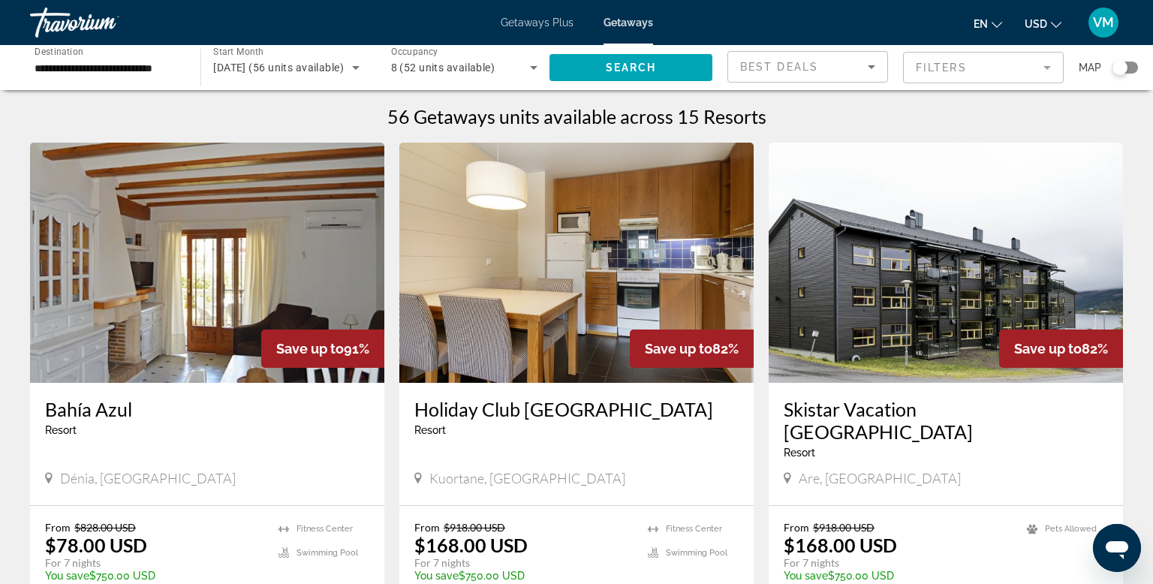
click at [533, 65] on icon "Search widget" at bounding box center [533, 68] width 18 height 18
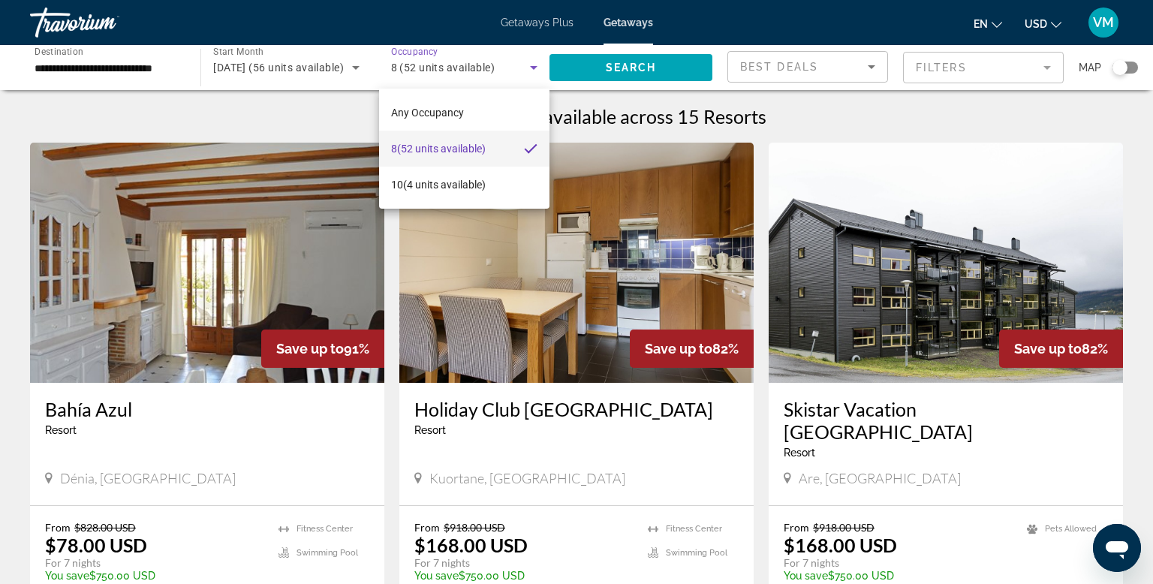
click at [463, 151] on span "8 (52 units available)" at bounding box center [438, 149] width 95 height 18
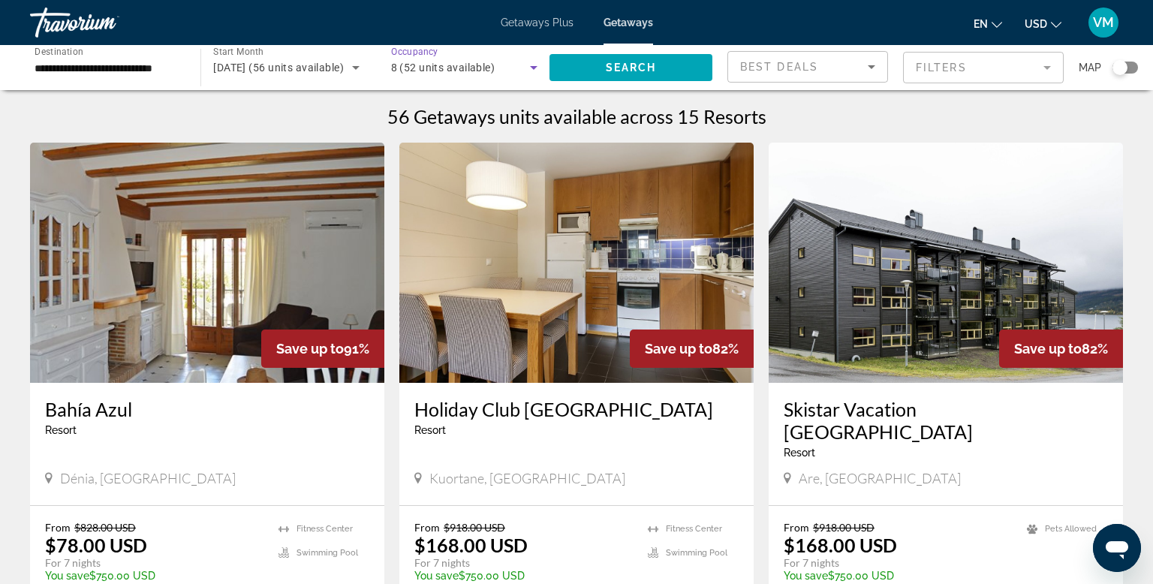
click at [293, 73] on span "[DATE] (56 units available)" at bounding box center [278, 68] width 131 height 12
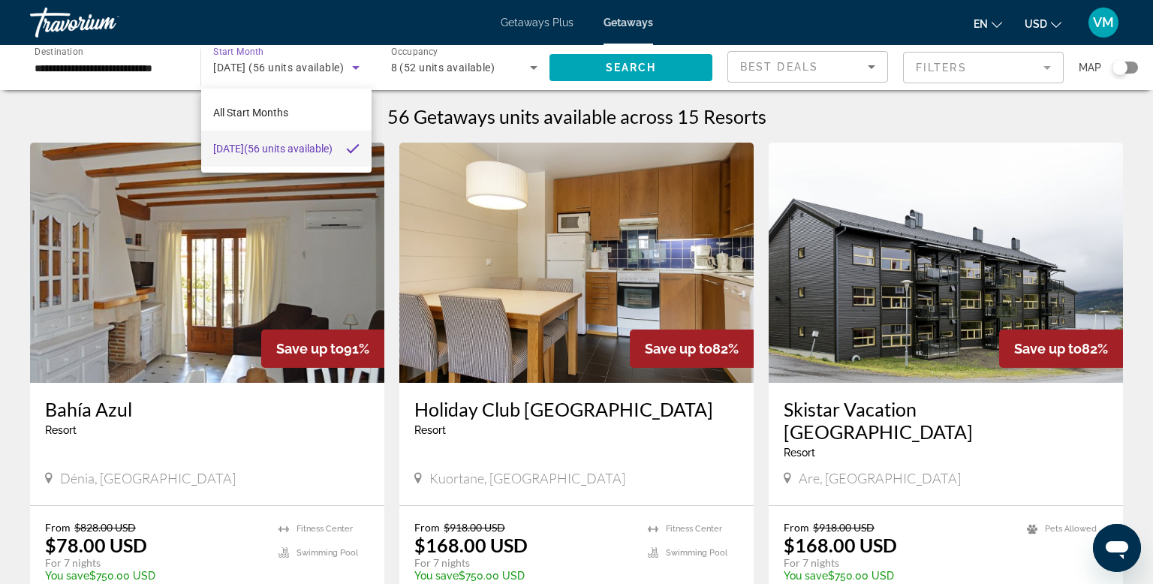
click at [856, 59] on div at bounding box center [576, 292] width 1153 height 584
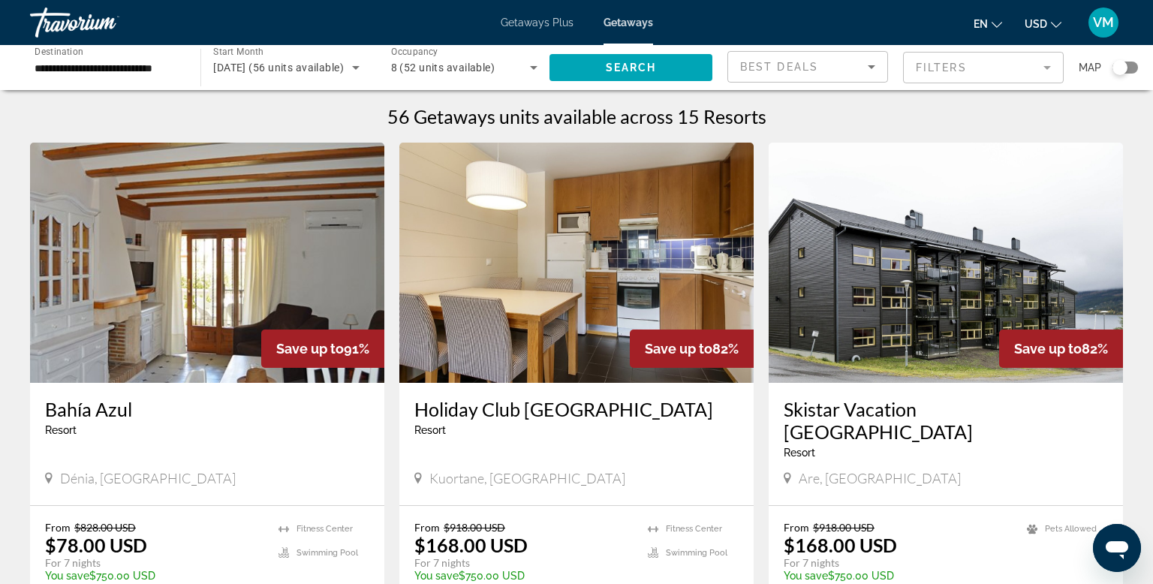
click at [872, 65] on icon "Sort by" at bounding box center [871, 67] width 8 height 4
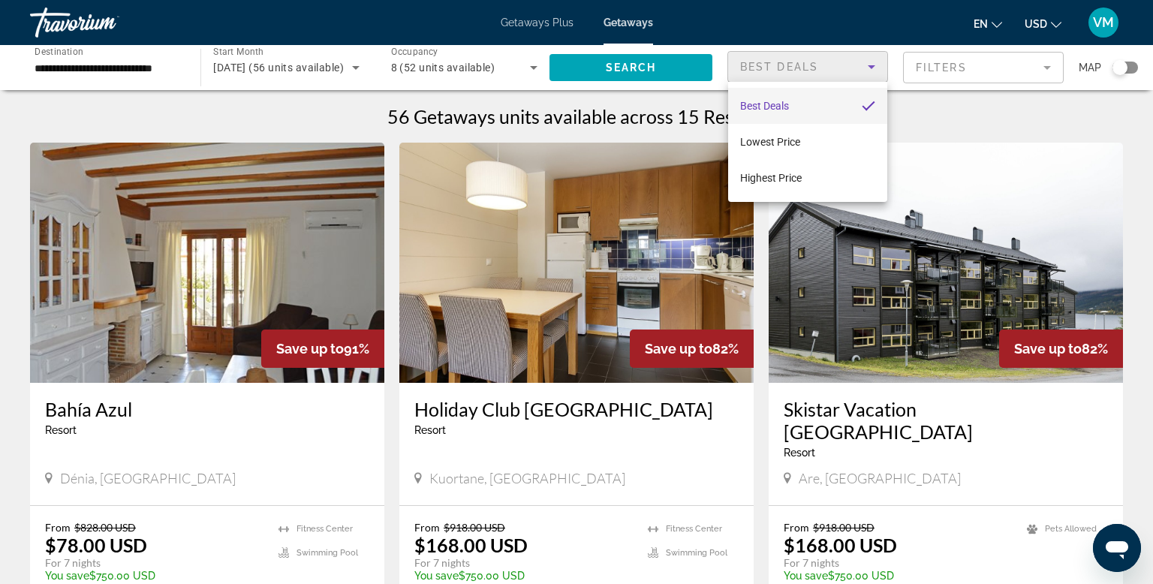
click at [872, 65] on div at bounding box center [576, 292] width 1153 height 584
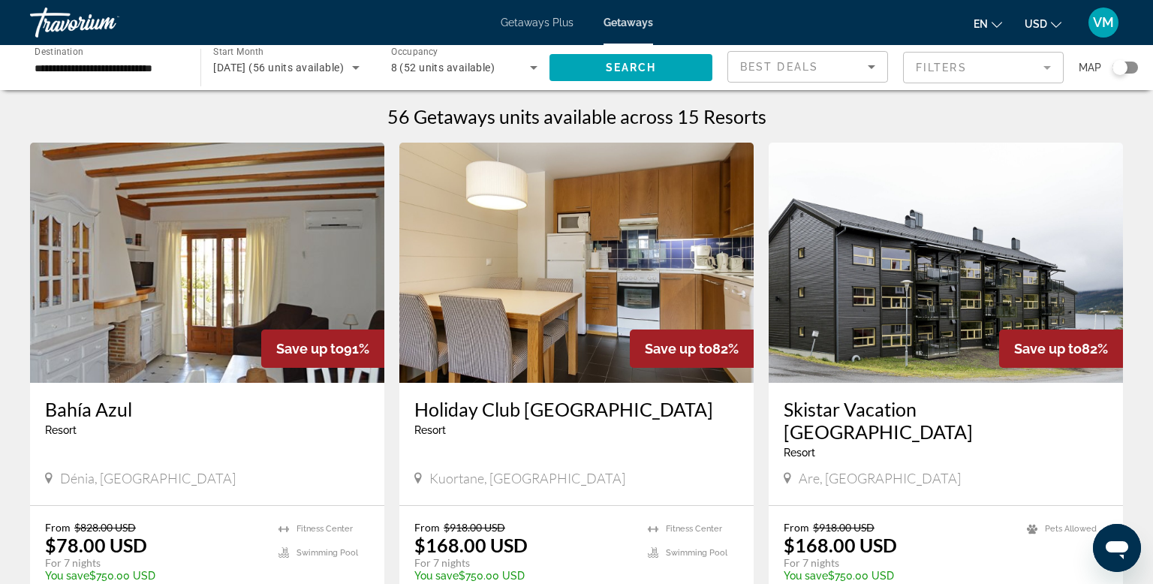
click at [979, 71] on mat-form-field "Filters" at bounding box center [983, 68] width 161 height 32
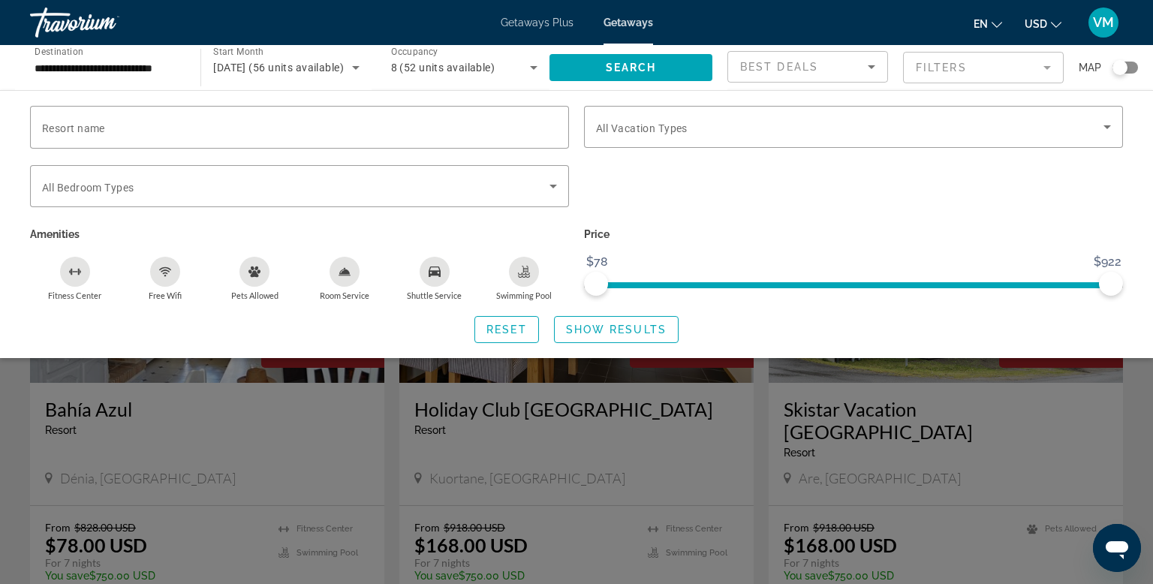
click at [558, 406] on div "Search widget" at bounding box center [576, 404] width 1153 height 359
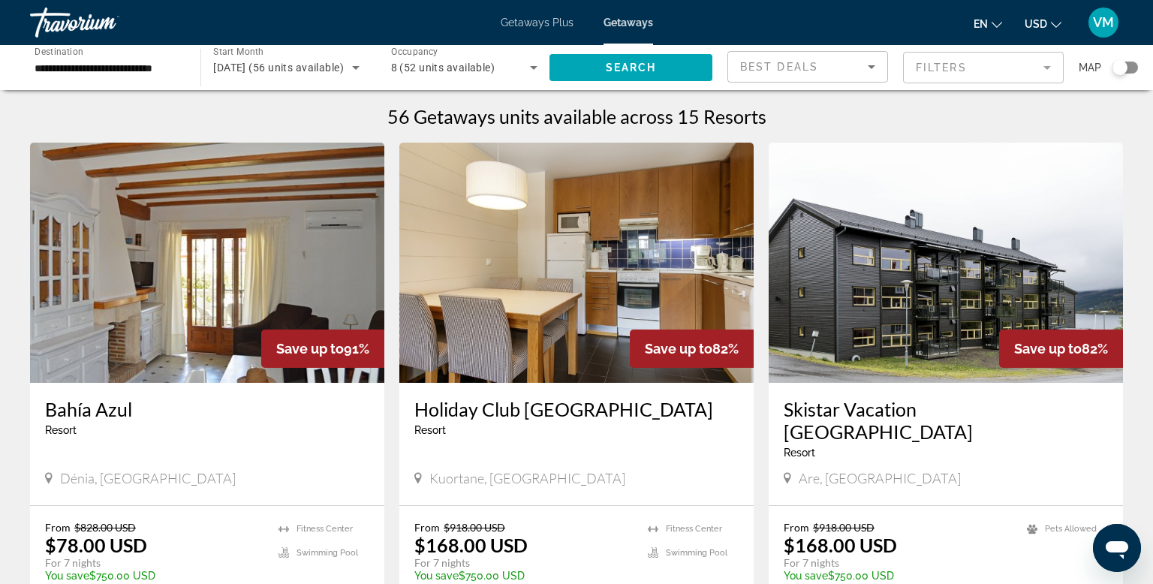
click at [1125, 70] on div "Search widget" at bounding box center [1119, 67] width 15 height 15
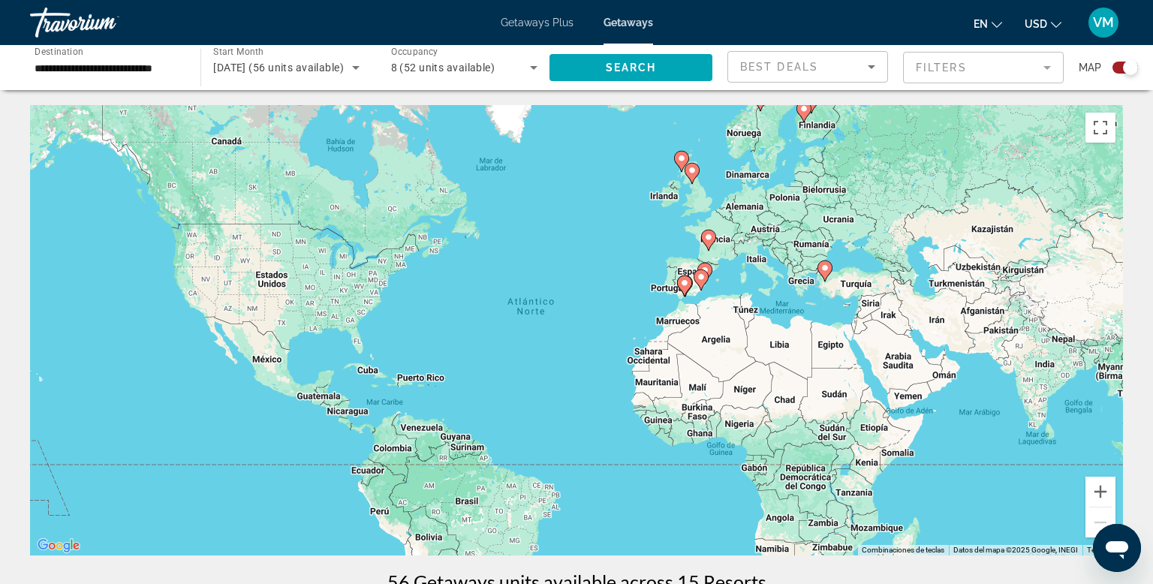
click at [1125, 70] on div "Search widget" at bounding box center [1130, 67] width 15 height 15
